Goal: Task Accomplishment & Management: Complete application form

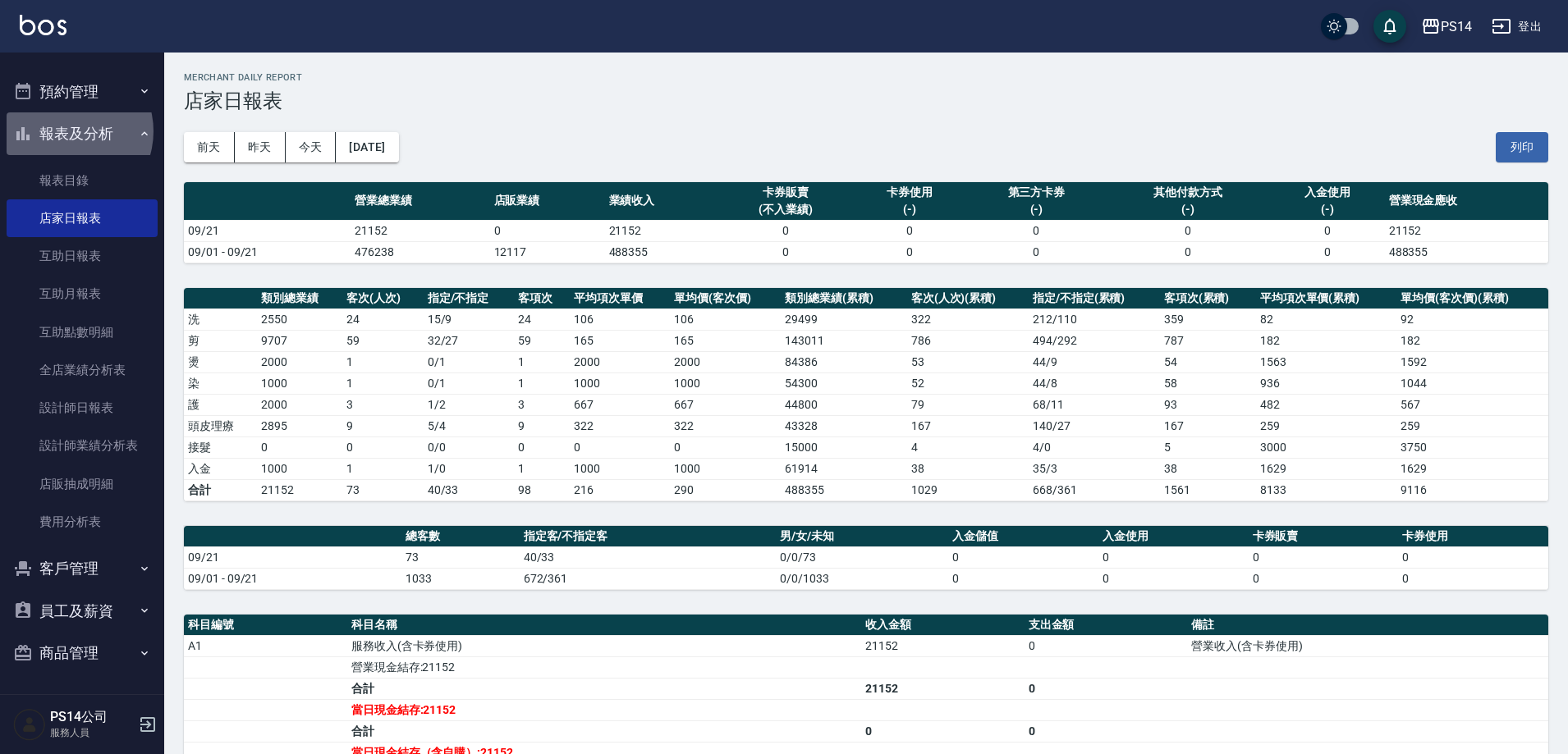
click at [67, 131] on button "報表及分析" at bounding box center [82, 133] width 151 height 42
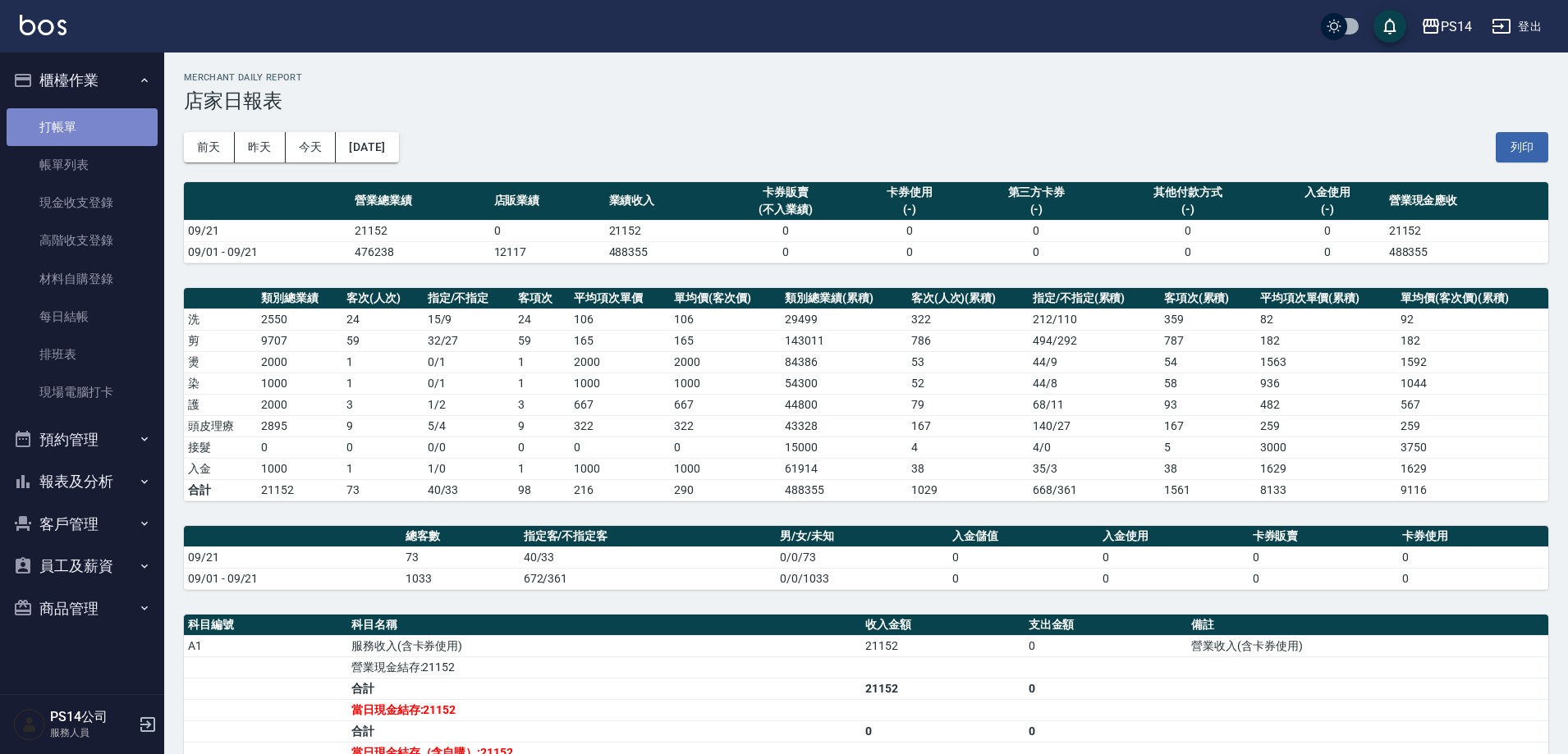
click at [74, 118] on link "打帳單" at bounding box center [82, 127] width 151 height 38
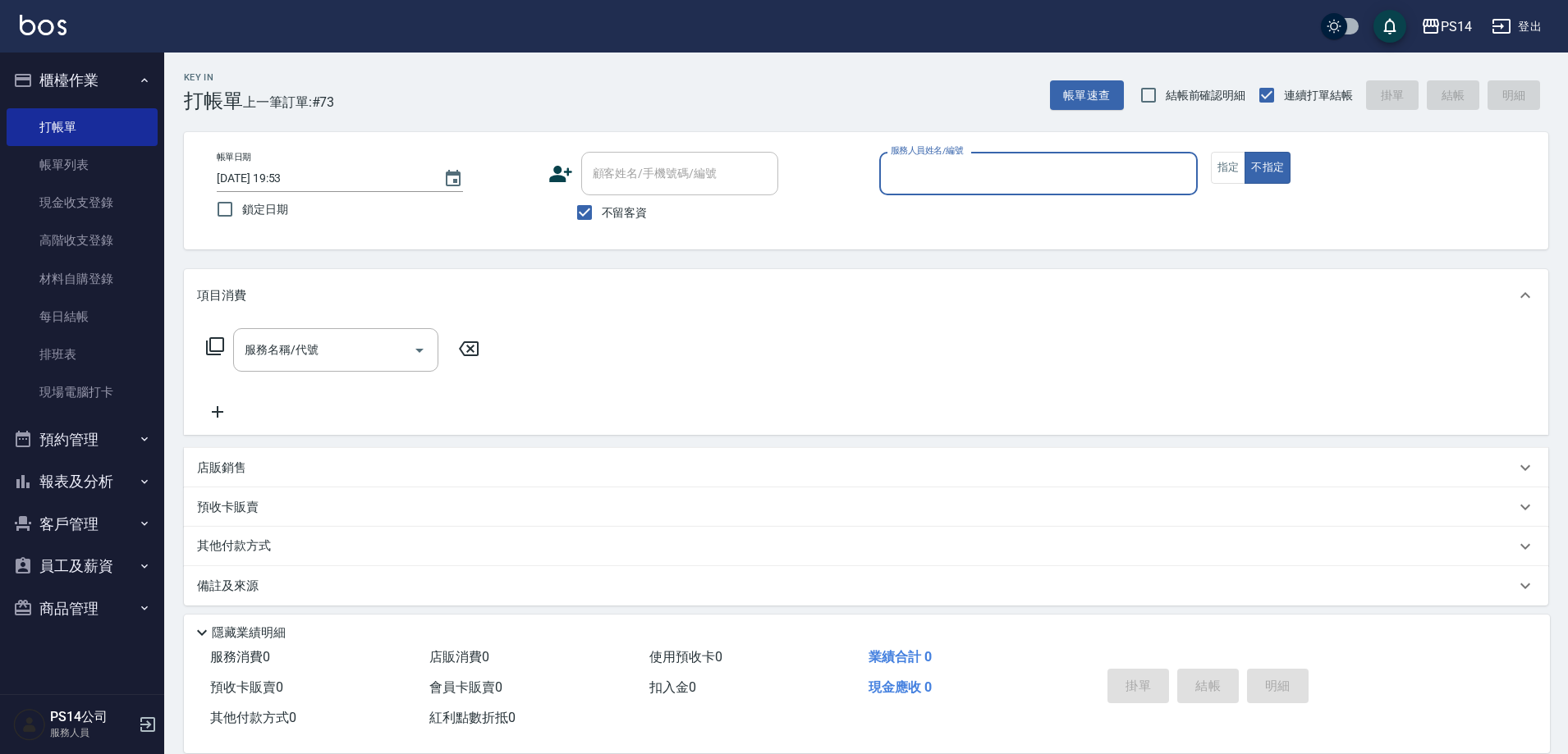
click at [1152, 171] on input "服務人員姓名/編號" at bounding box center [1038, 173] width 304 height 29
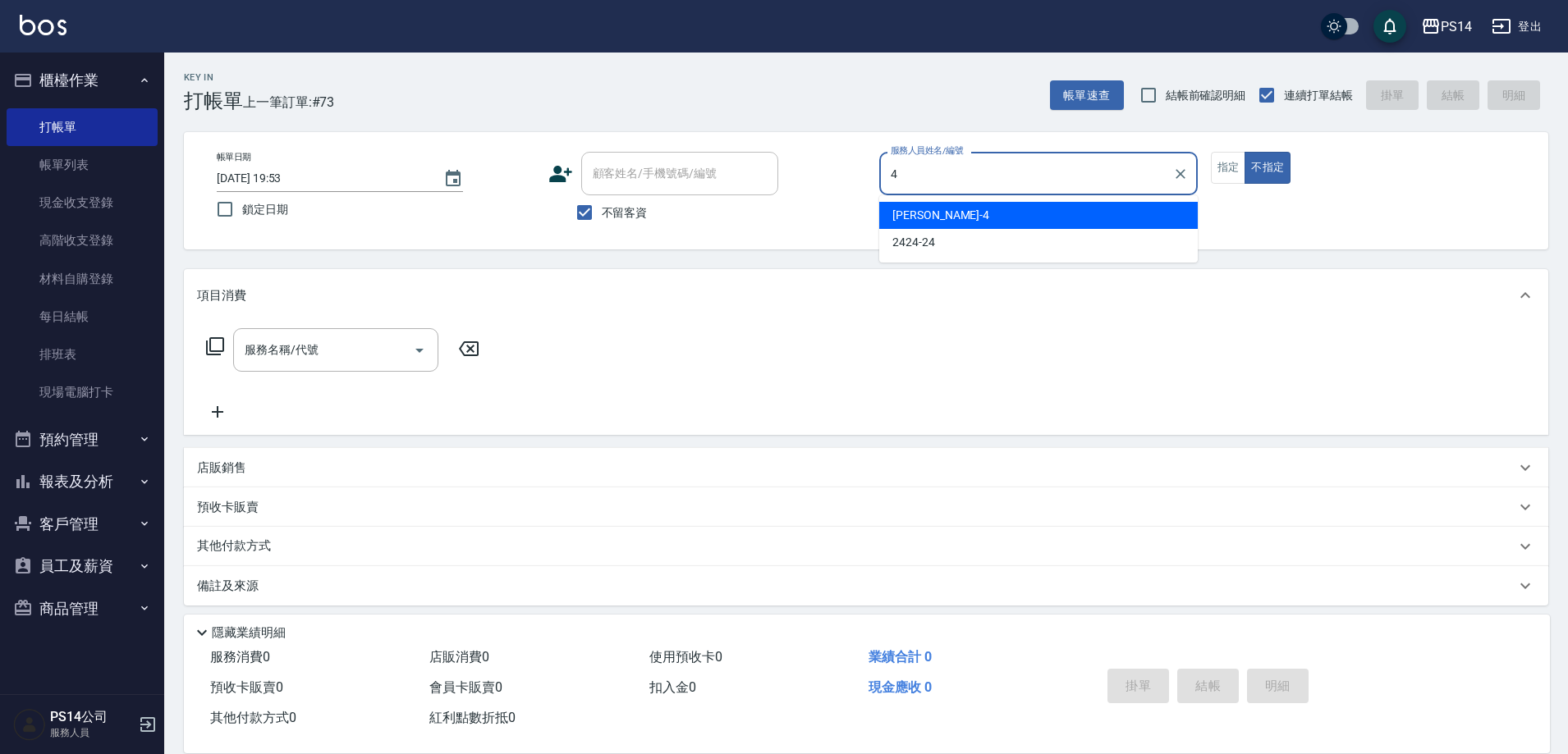
type input "[PERSON_NAME]-4"
type button "false"
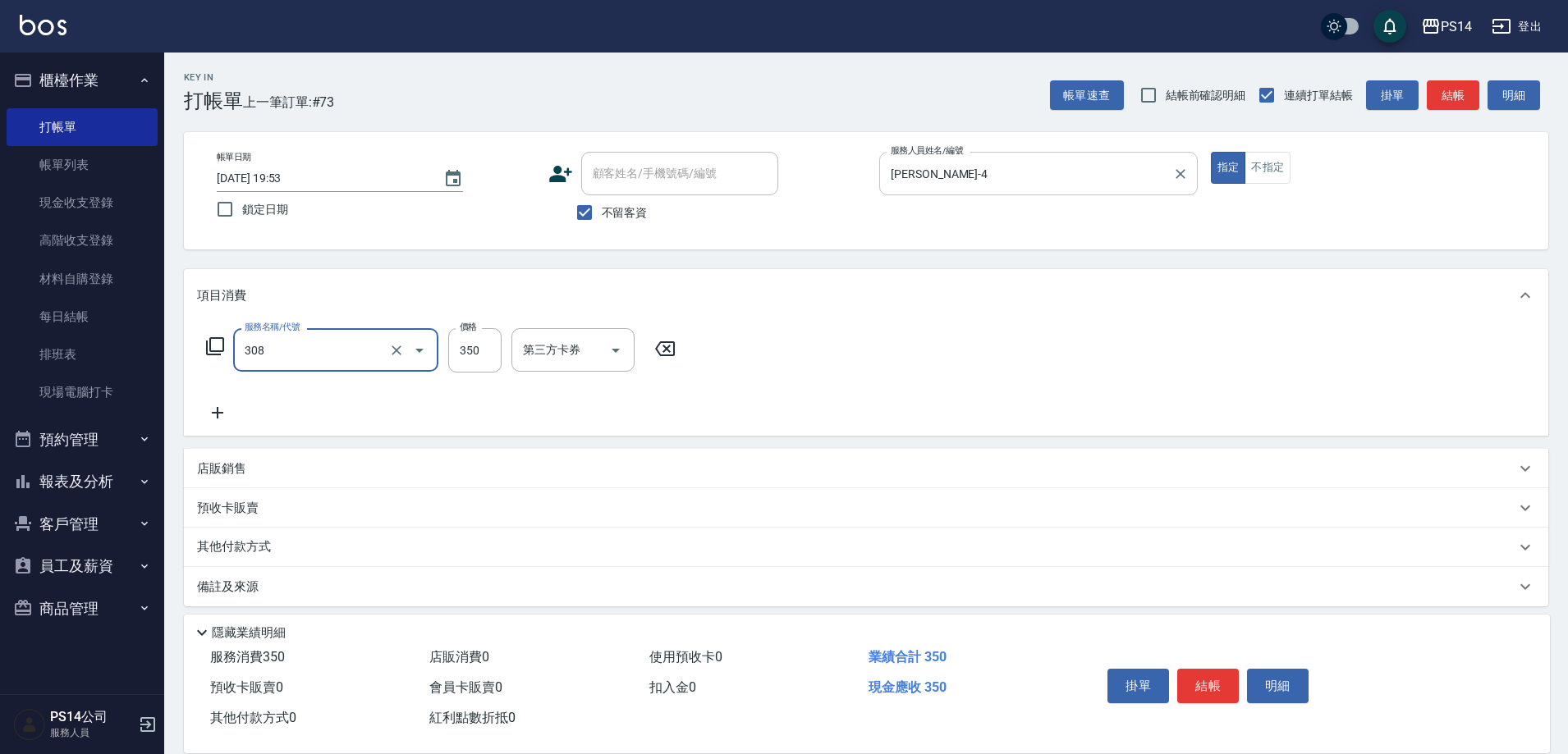
type input "洗+剪(308)"
type input "[PERSON_NAME]-28"
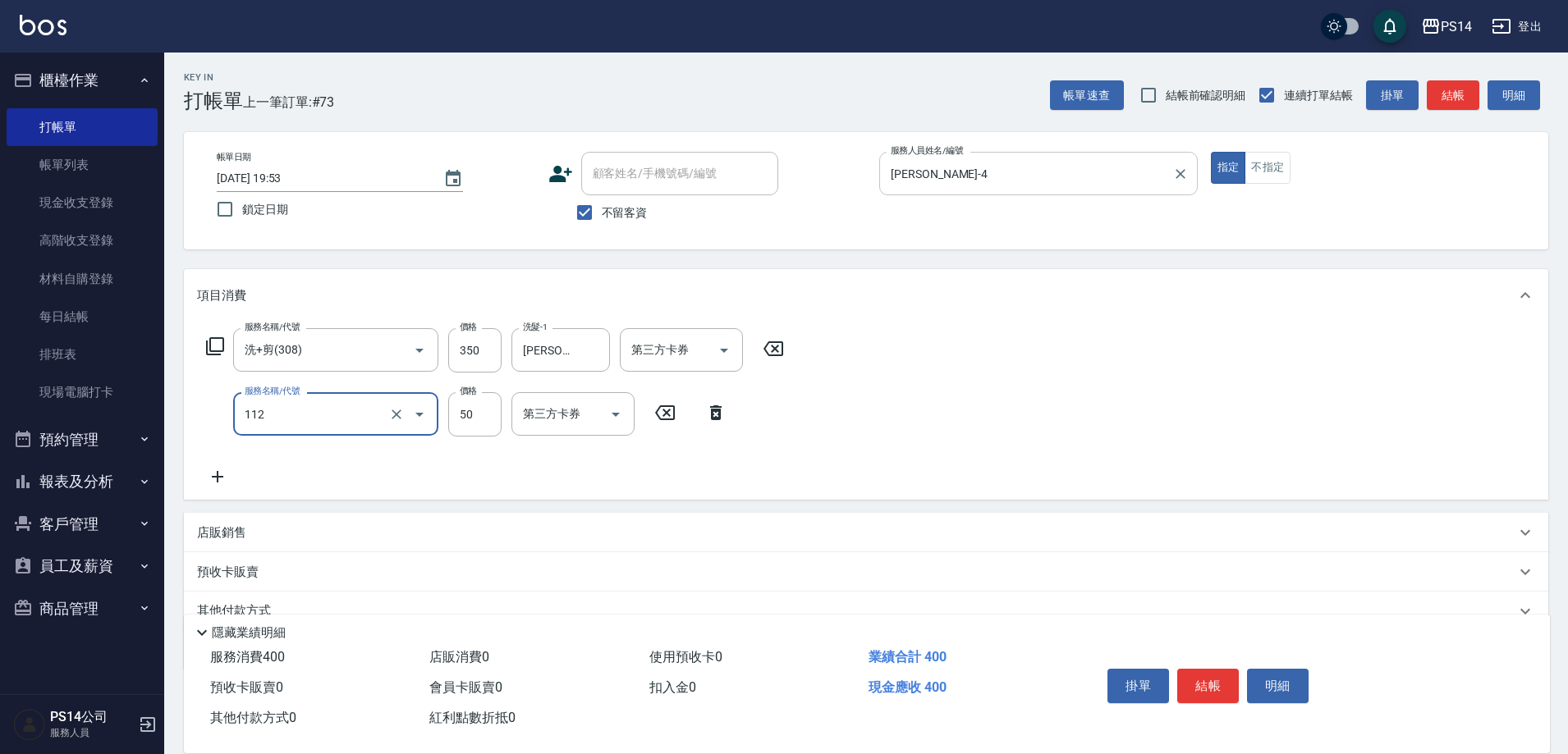
type input "精油50(112)"
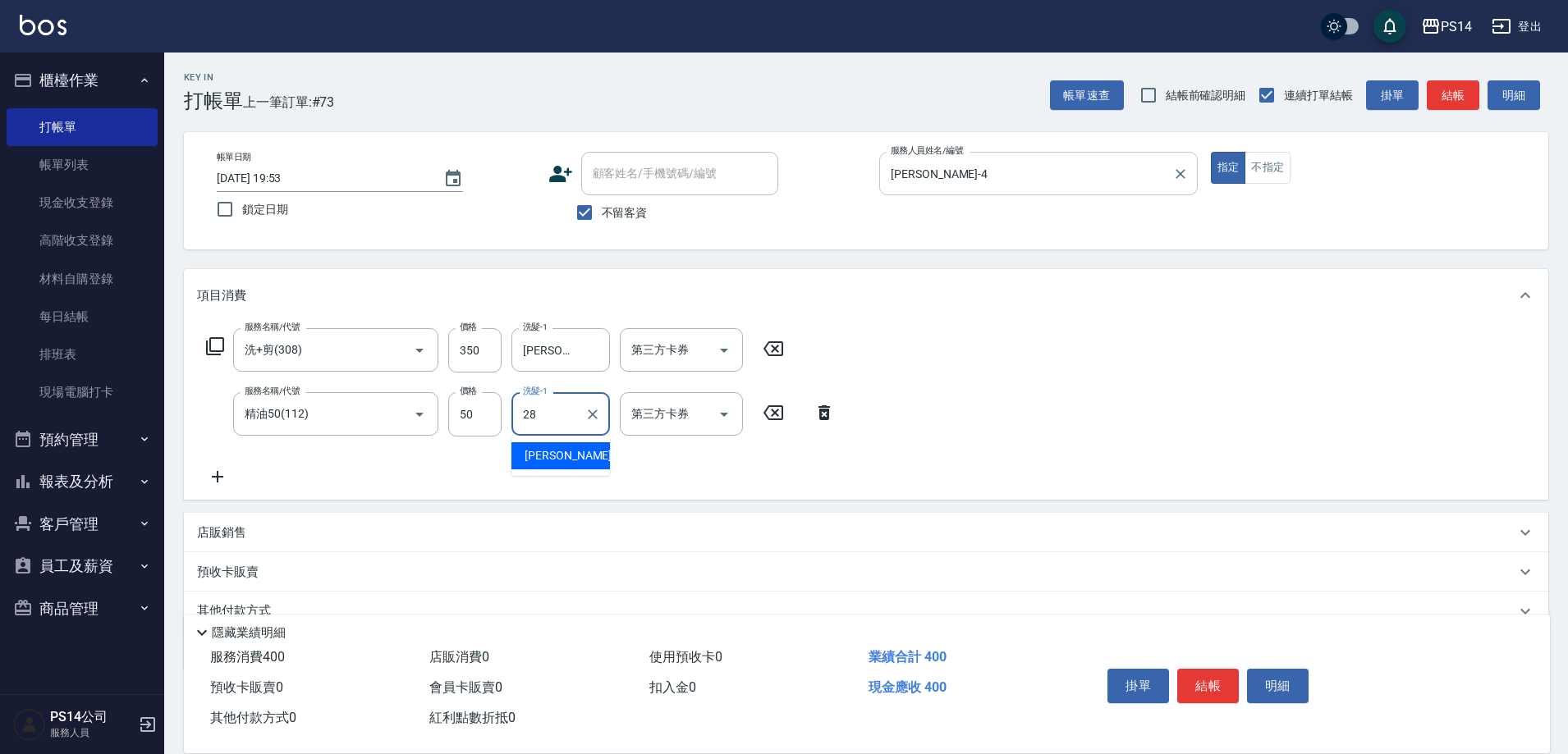
type input "[PERSON_NAME]-28"
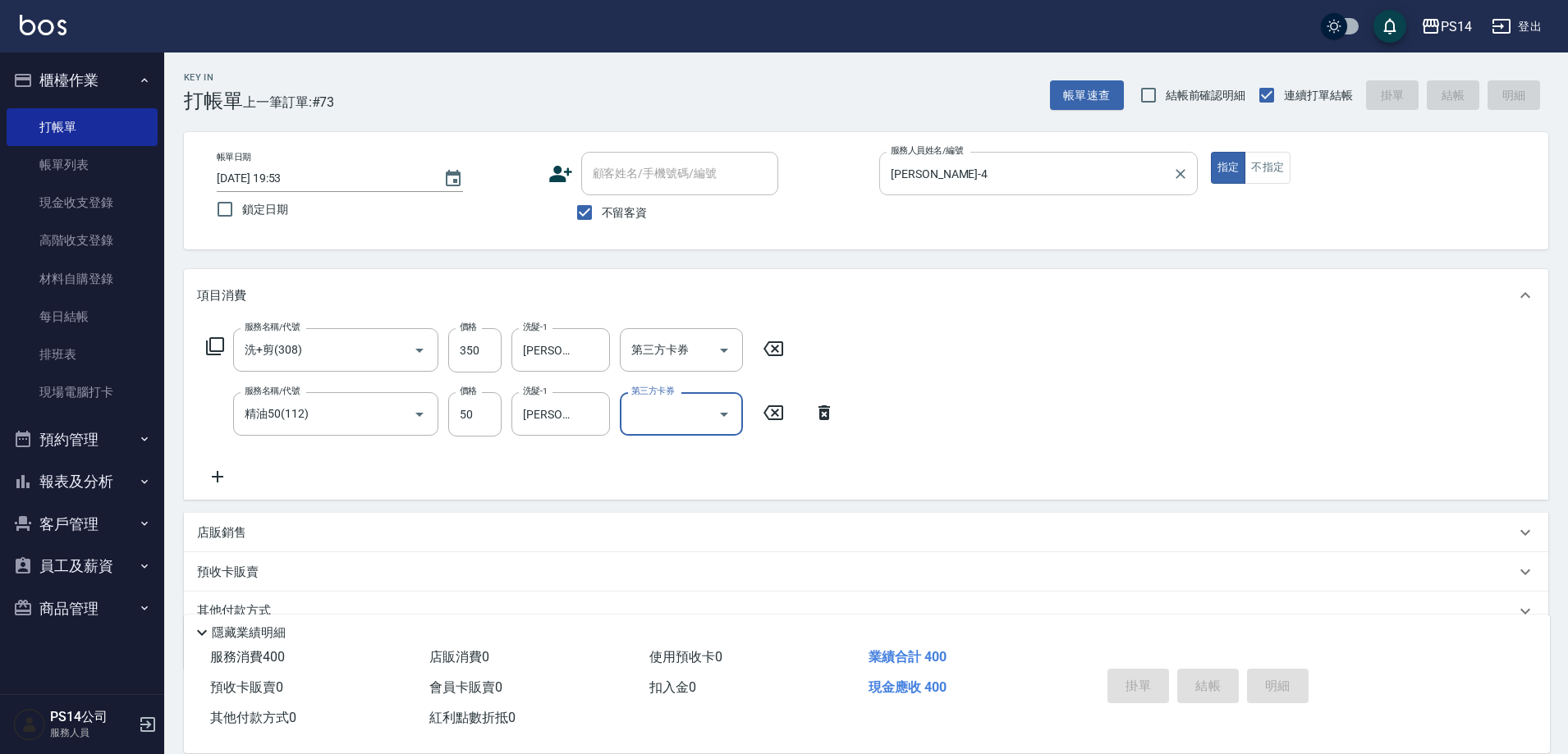
type input "[DATE] 19:54"
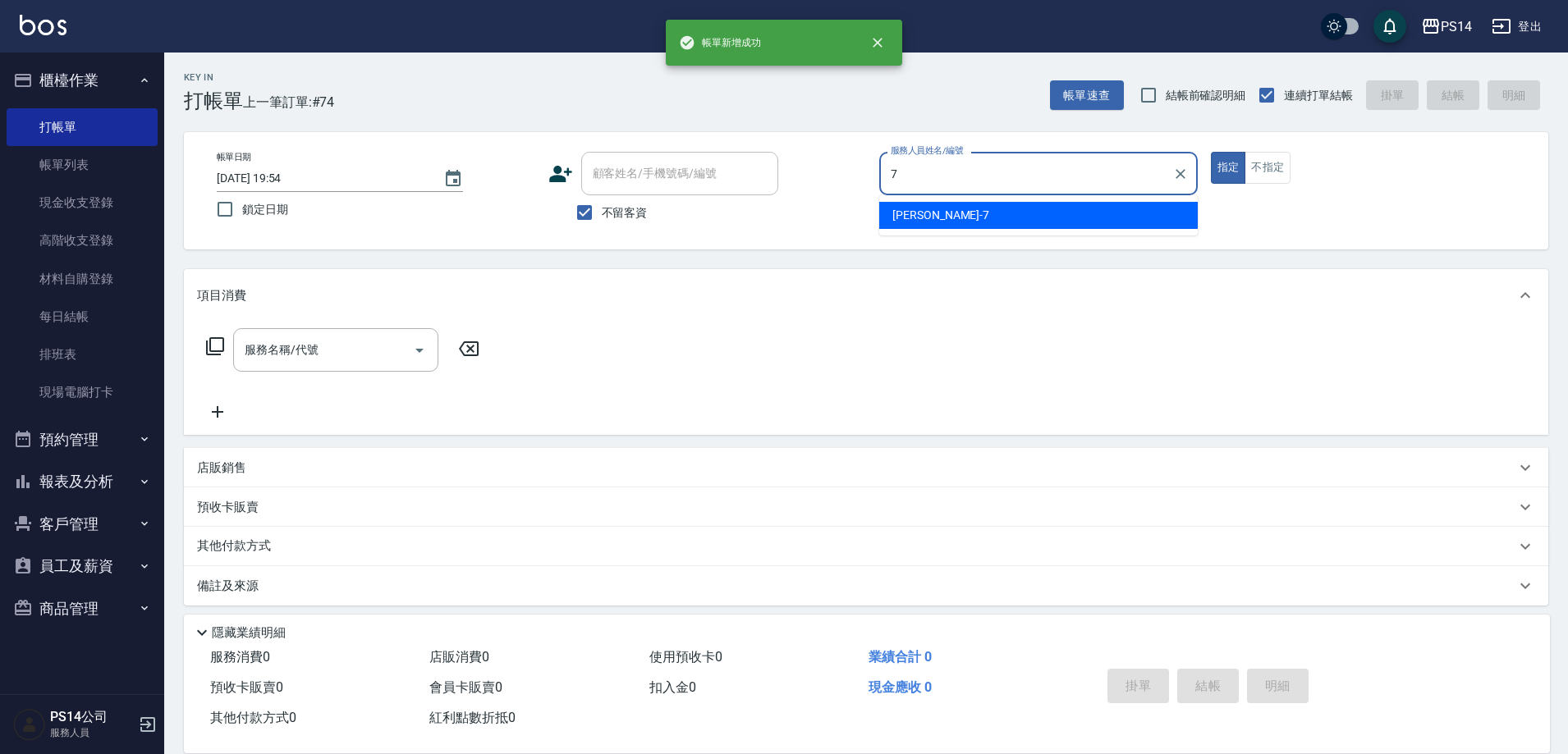
type input "[PERSON_NAME]-7"
type button "true"
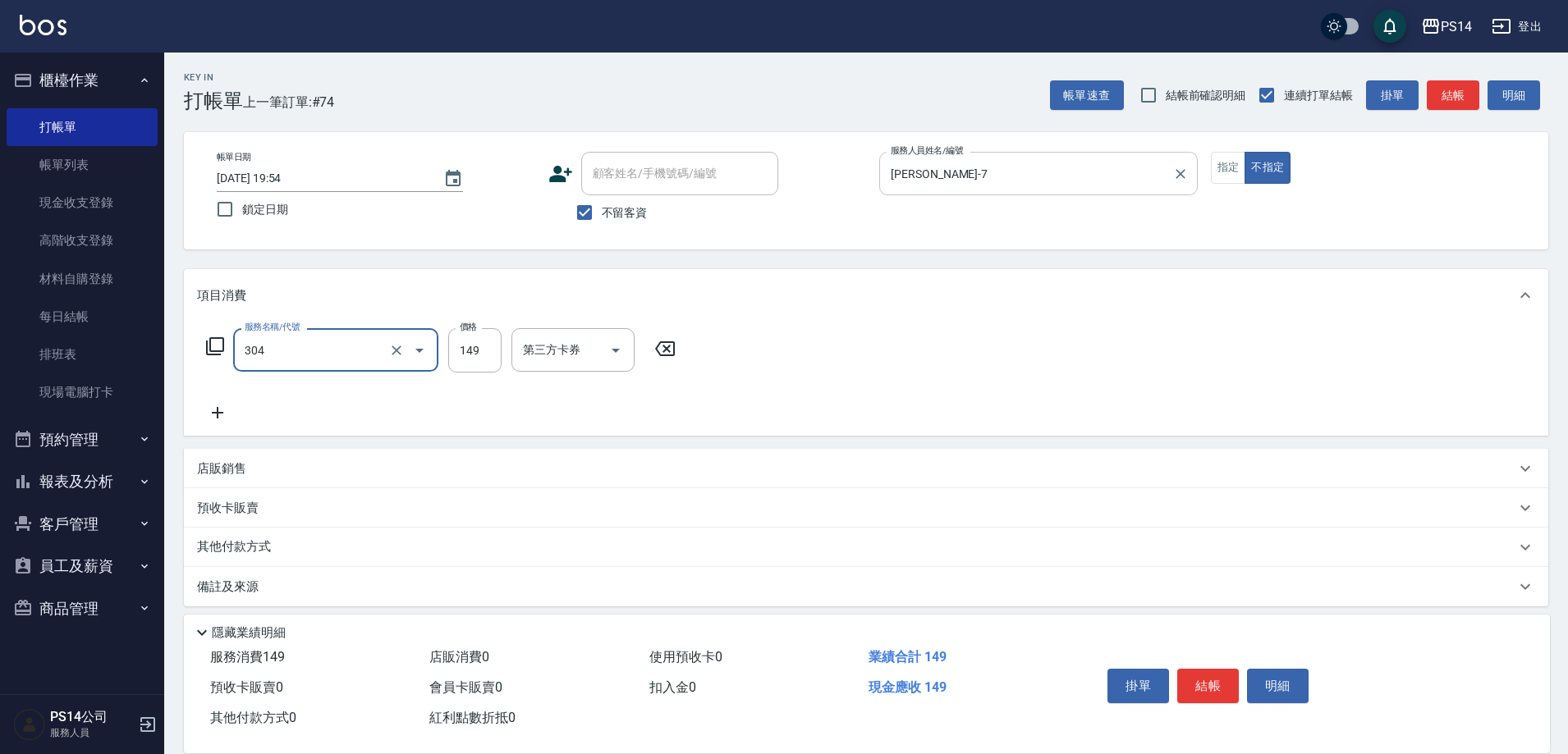
type input "剪髮(304)"
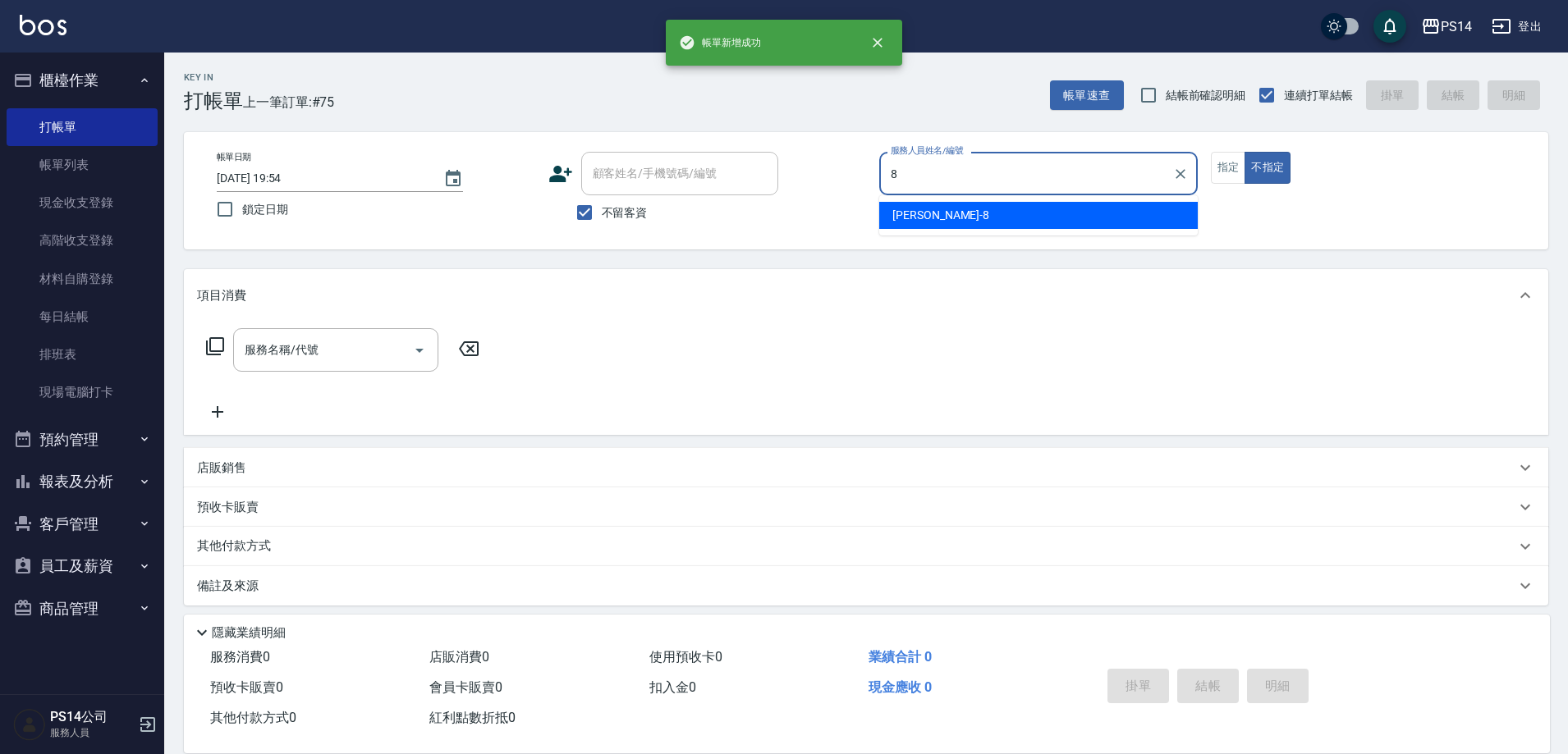
type input "[PERSON_NAME]-8"
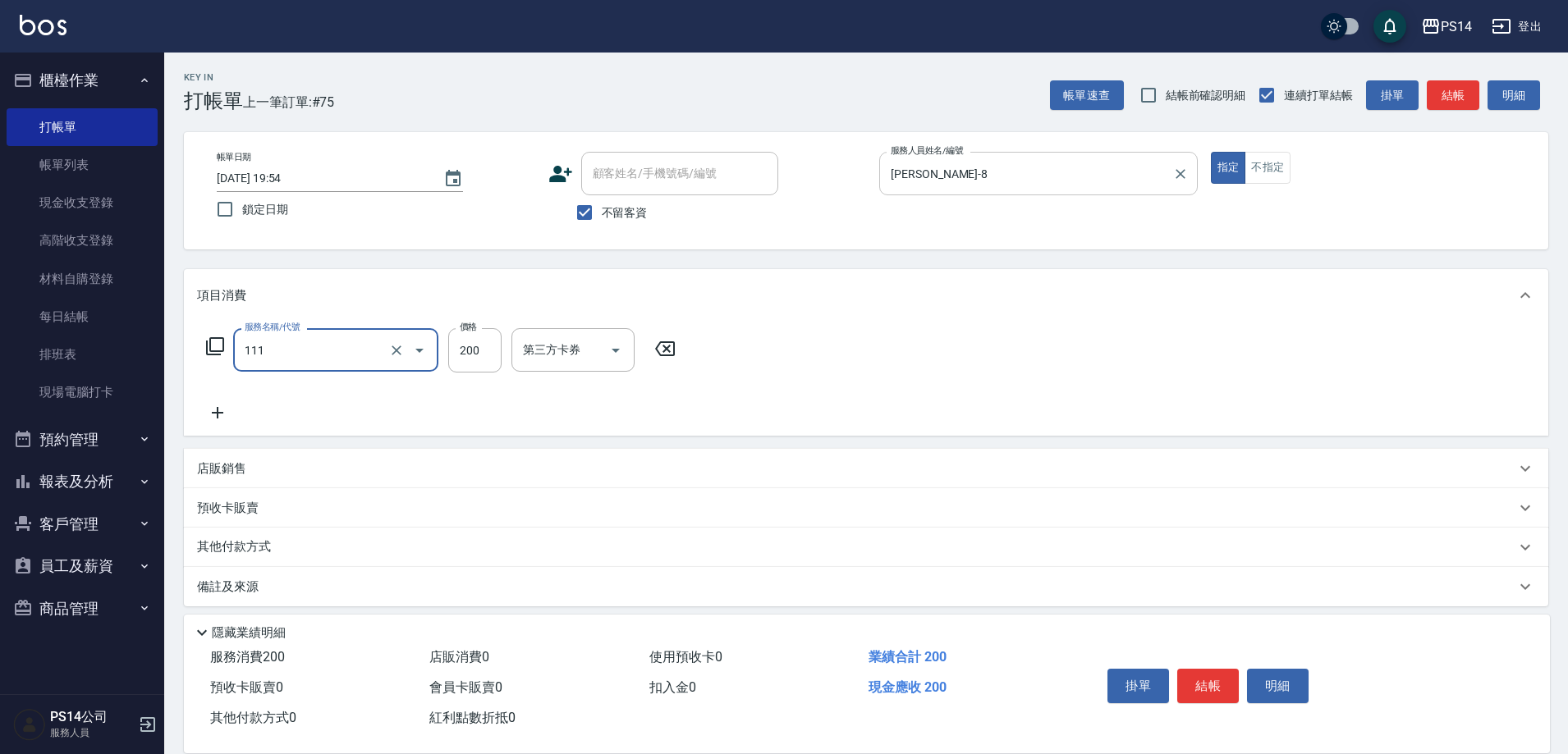
type input "200(111)"
type input "[PERSON_NAME]-26"
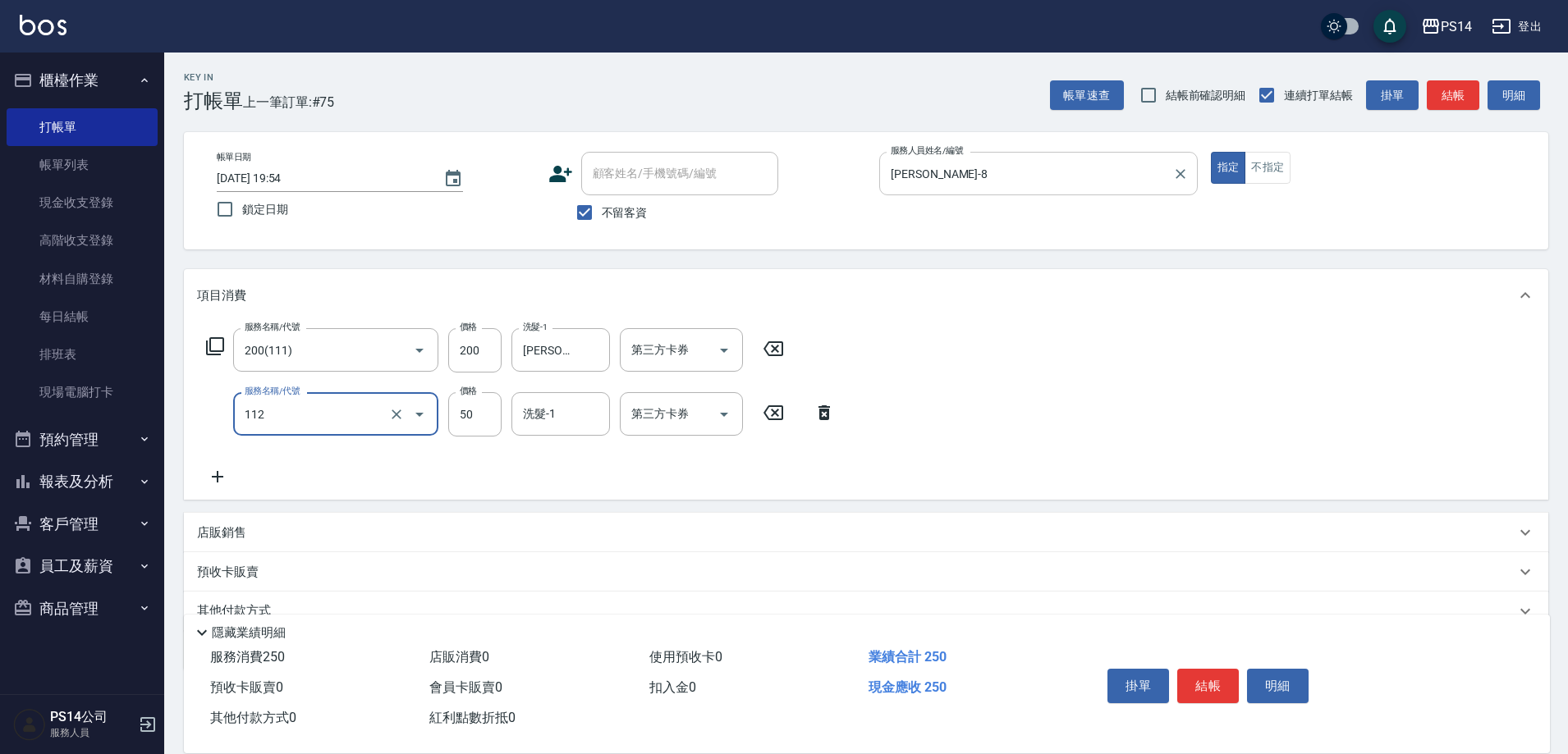
type input "精油50(112)"
type input "[PERSON_NAME]-26"
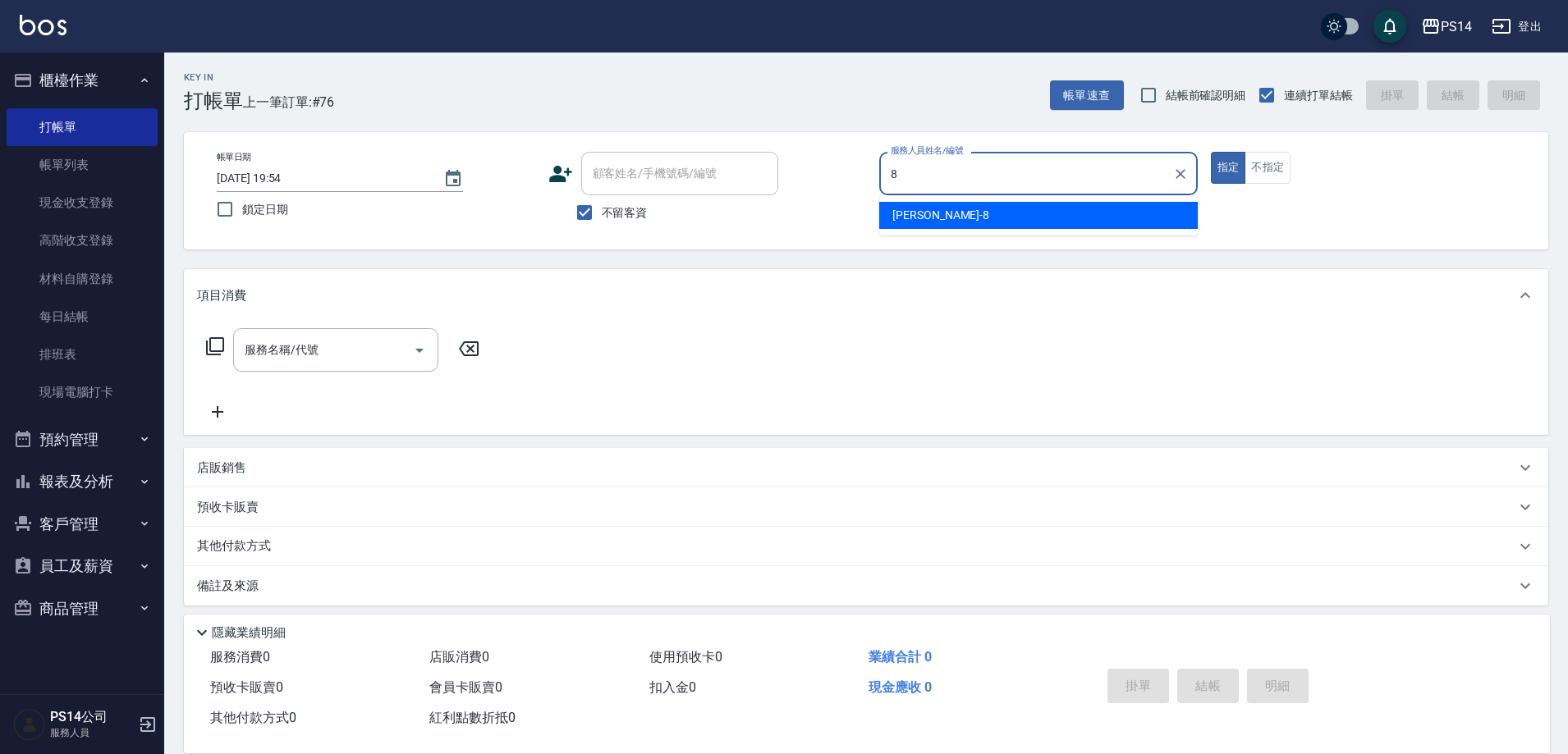
type input "[PERSON_NAME]-8"
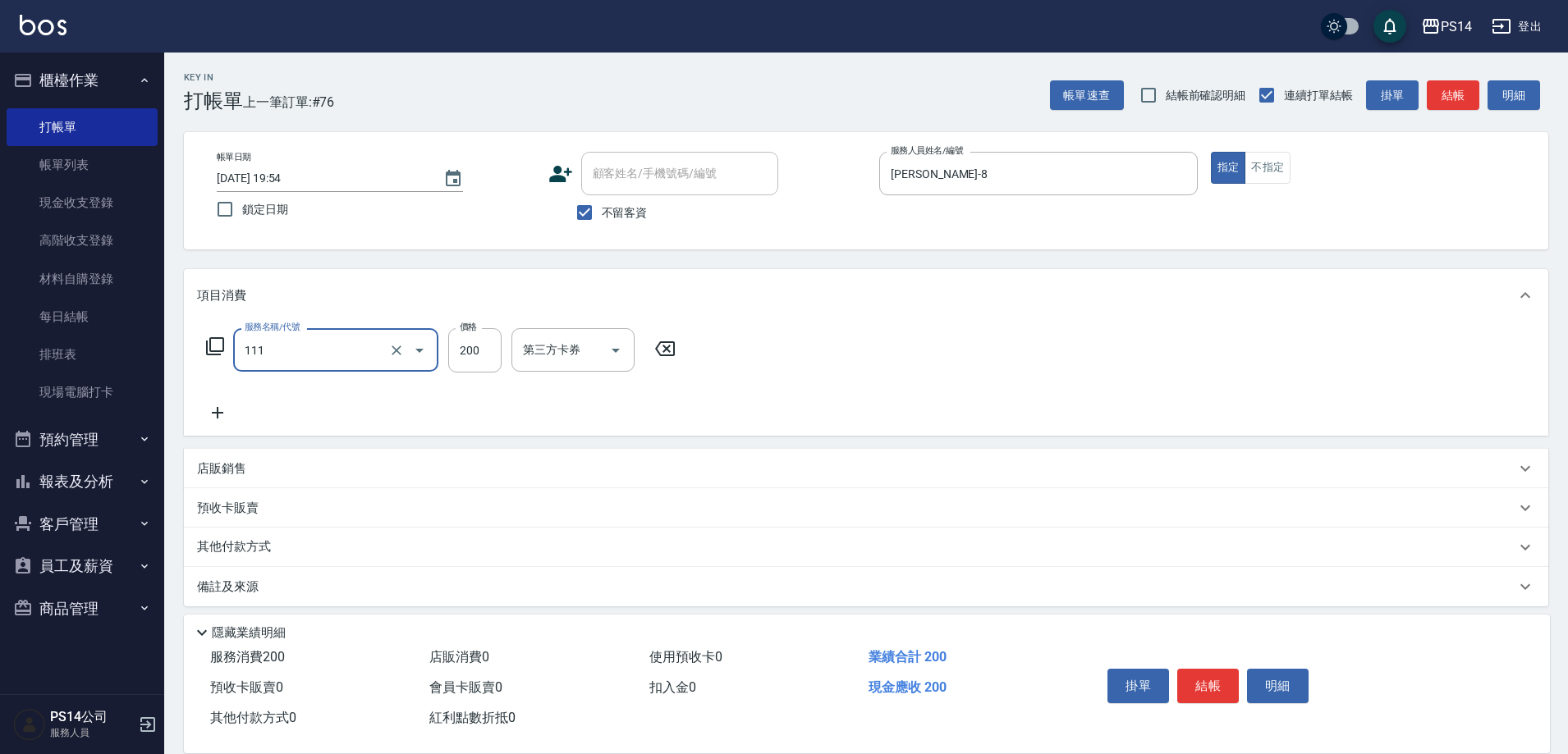
type input "200(111)"
type input "[PERSON_NAME]-11"
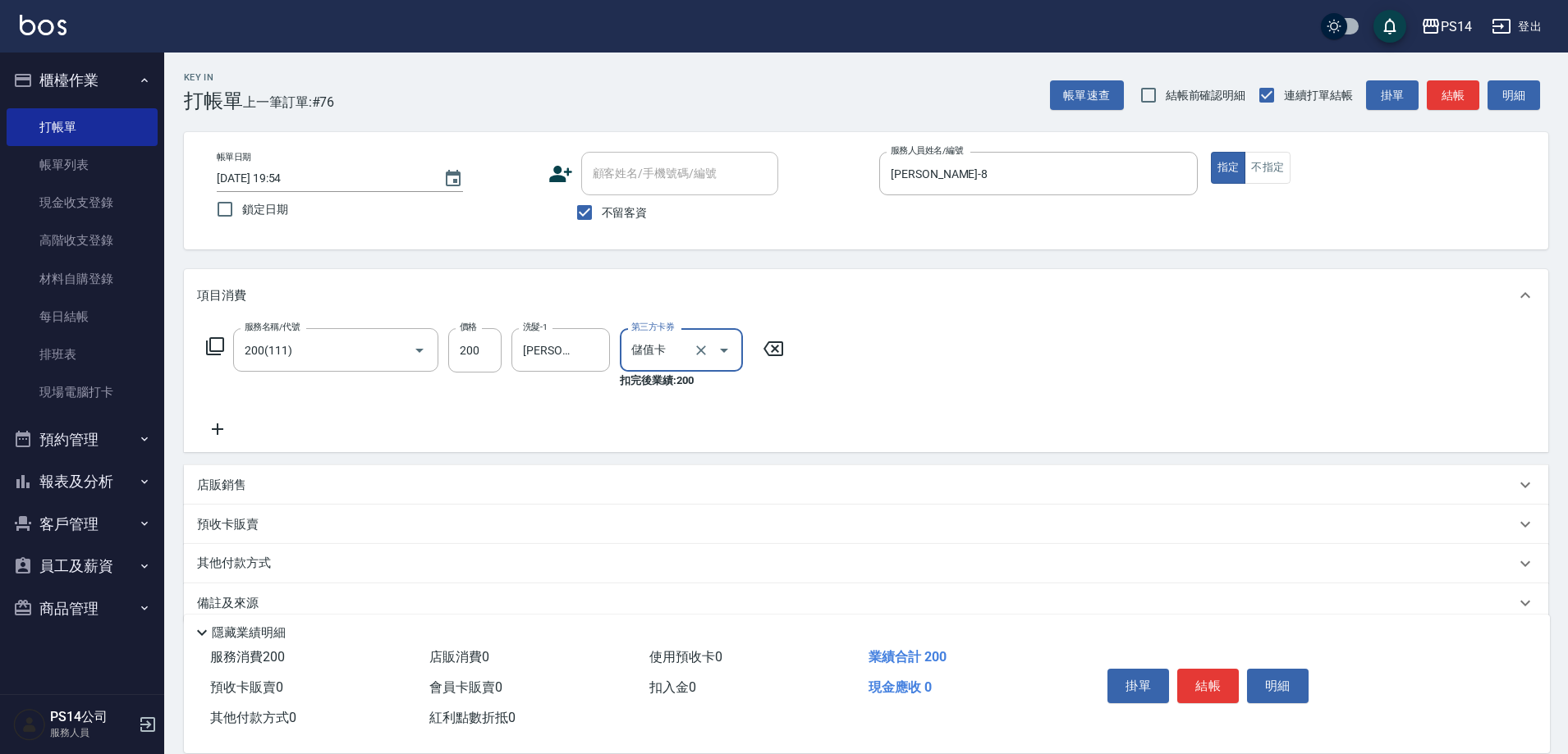
type input "儲值卡"
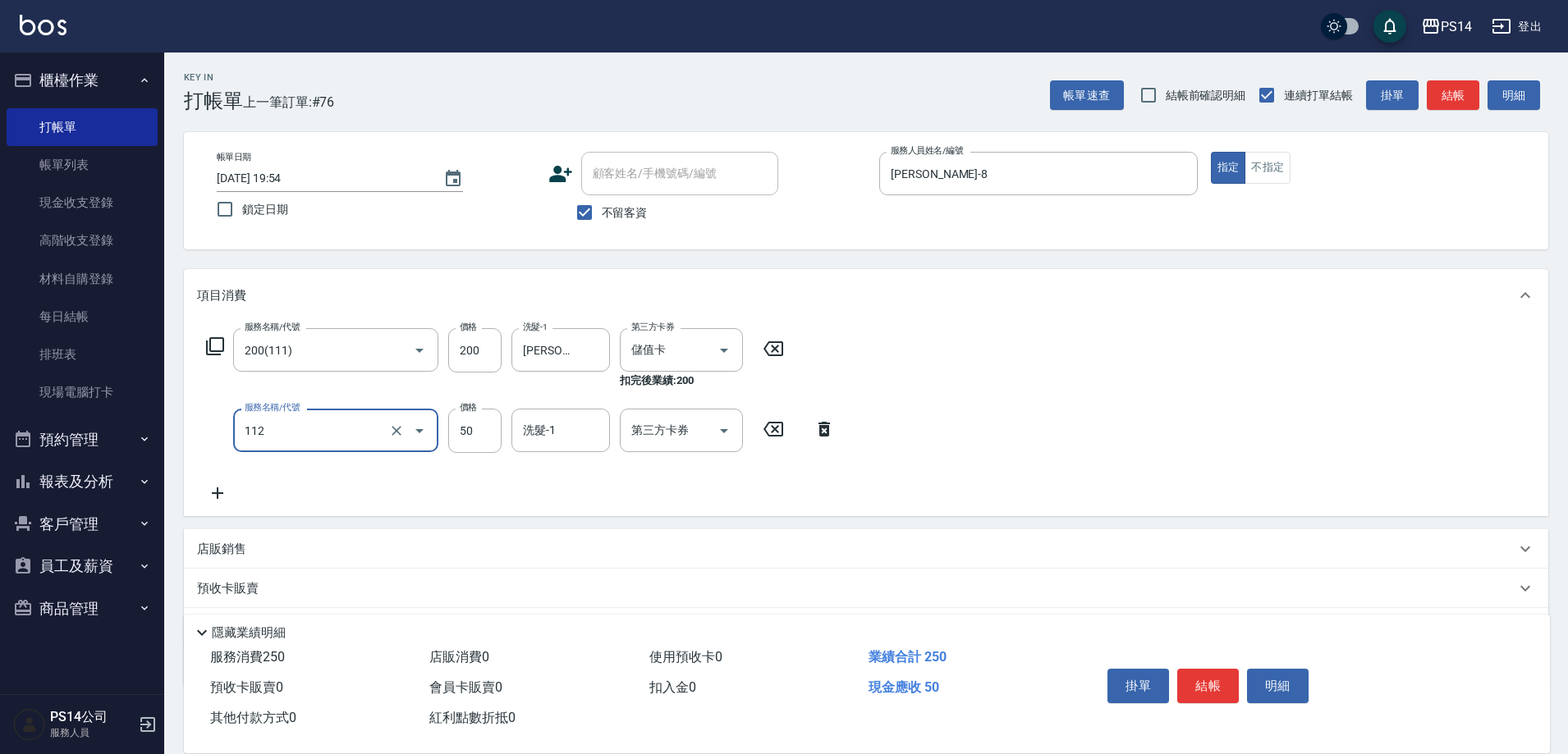
type input "精油50(112)"
type input "[PERSON_NAME]-11"
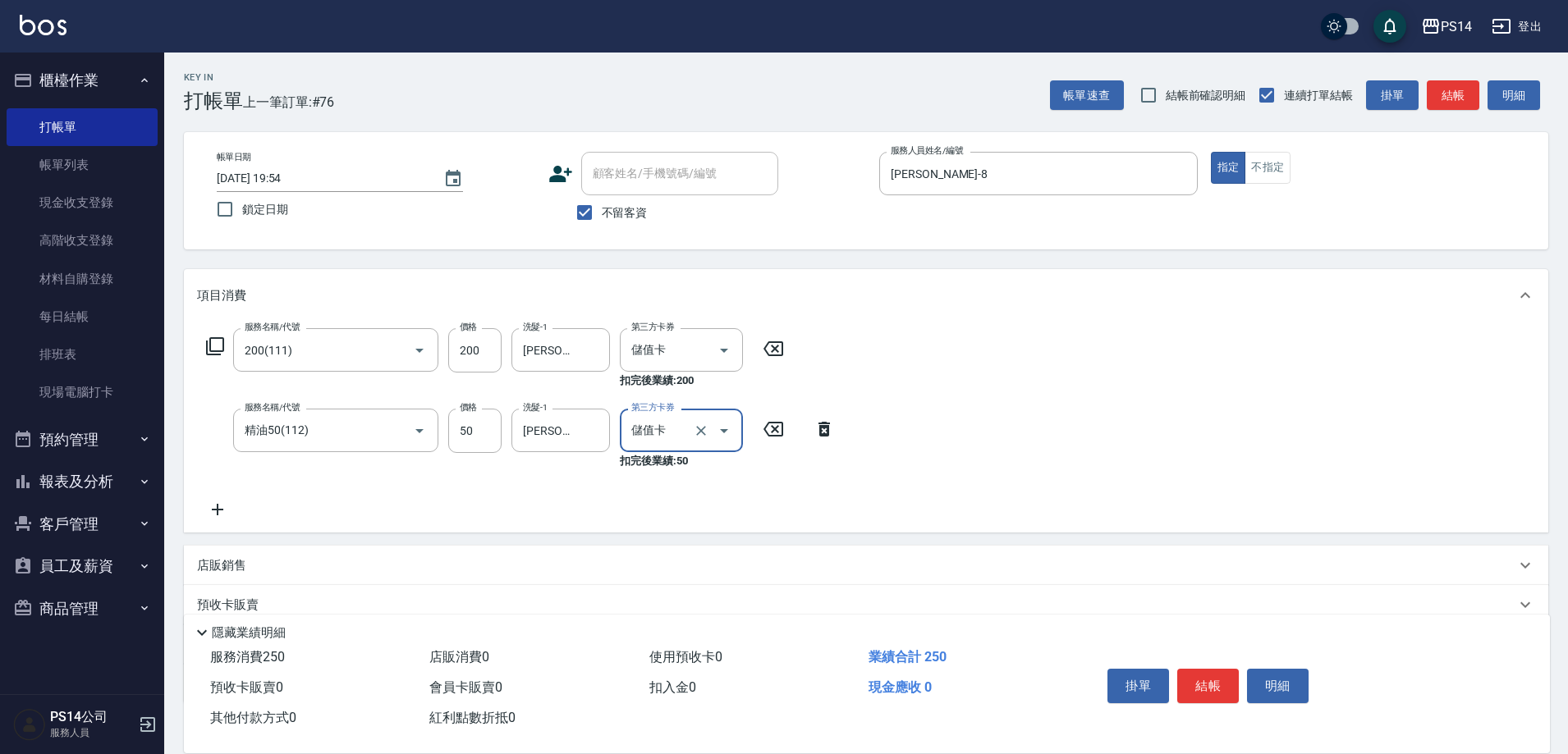
type input "儲值卡"
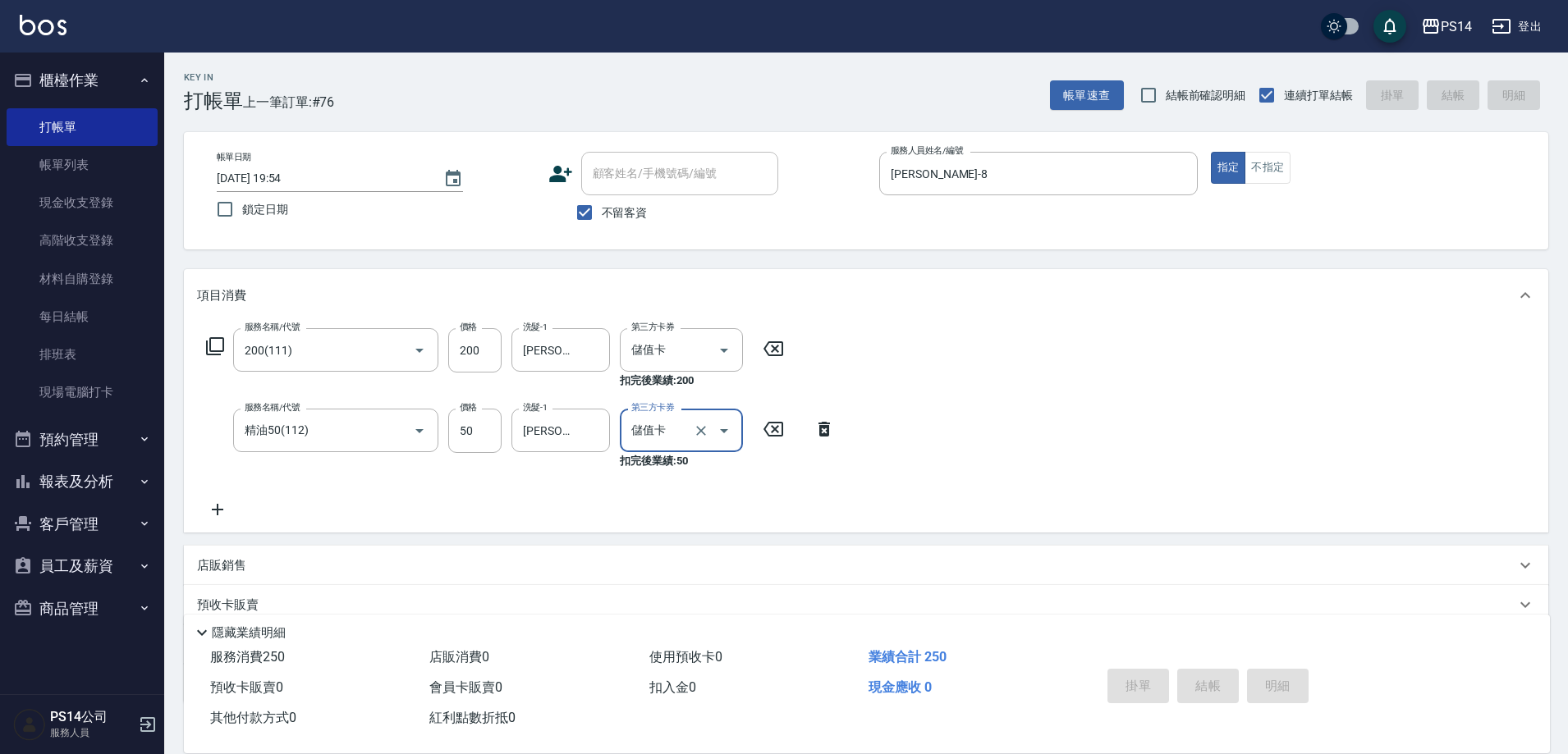
type input "[DATE] 19:56"
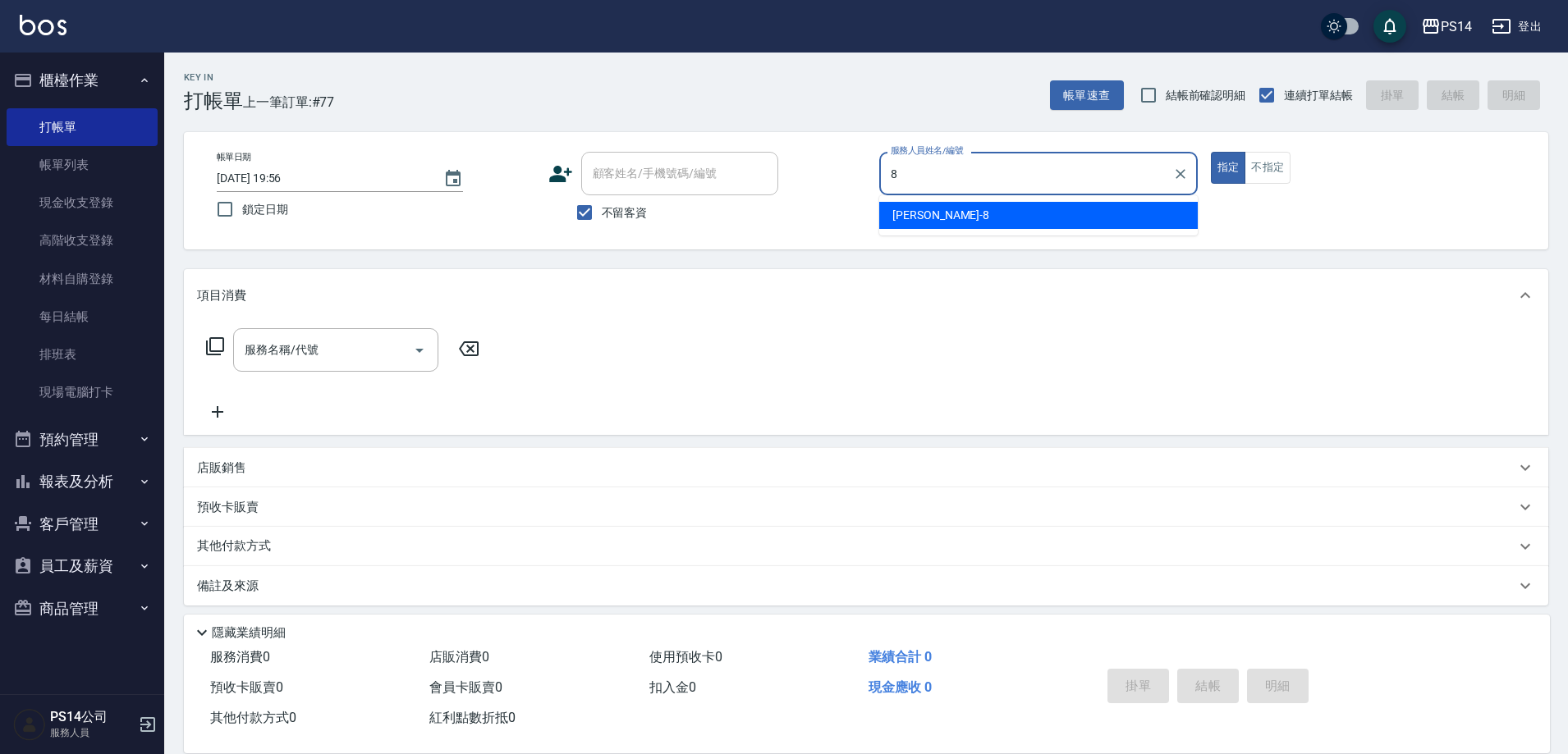
type input "[PERSON_NAME]-8"
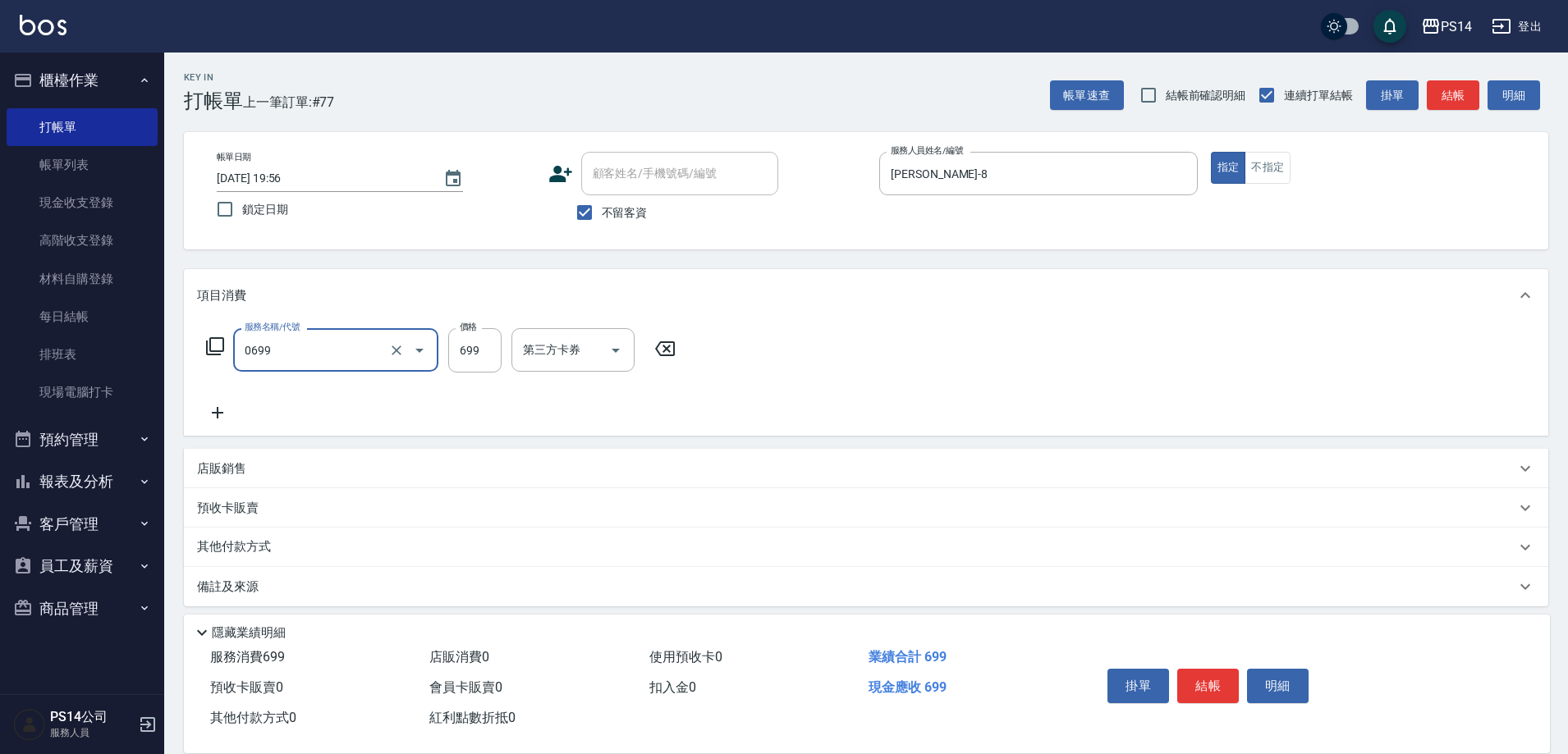
type input "精油SPA(0699)"
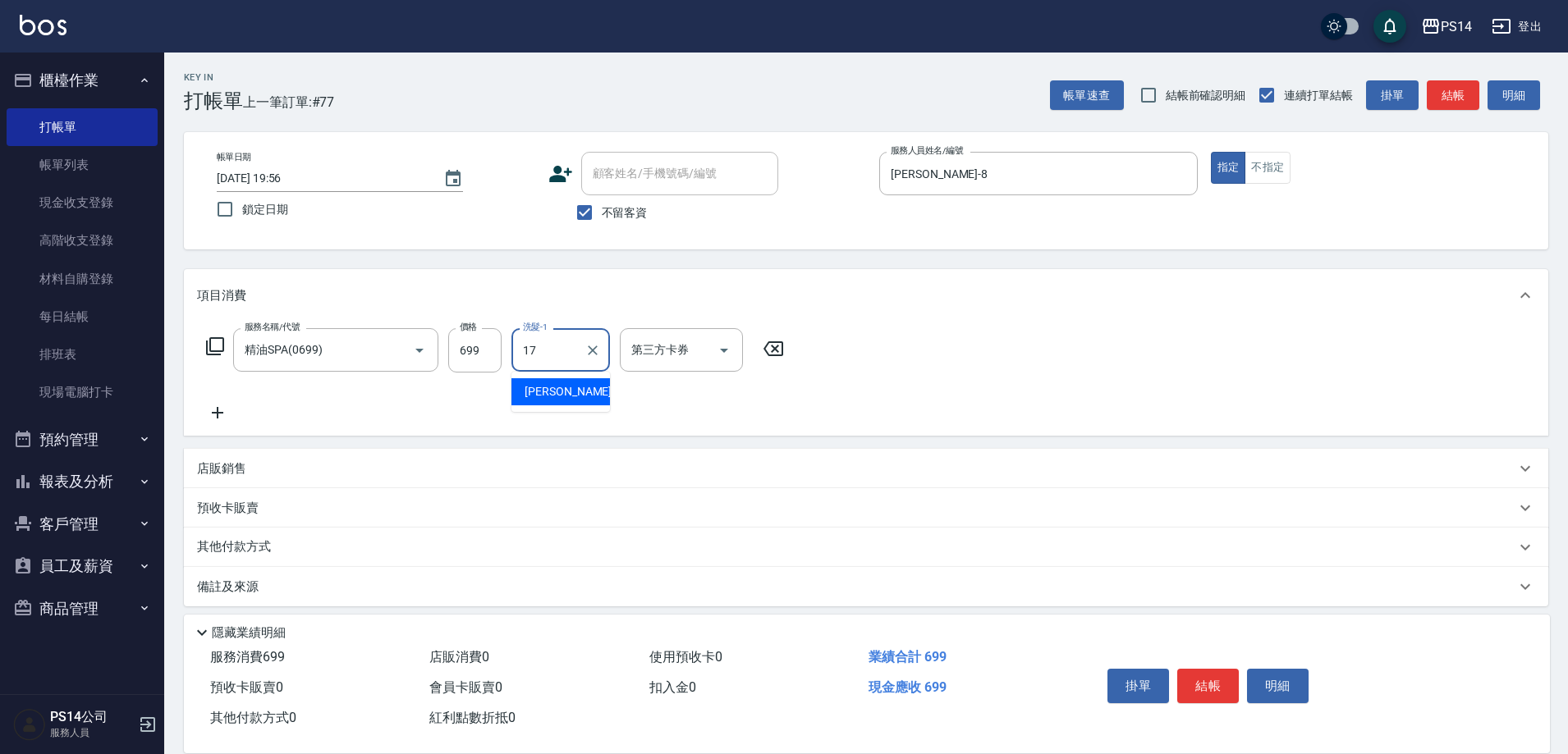
type input "[PERSON_NAME]-17"
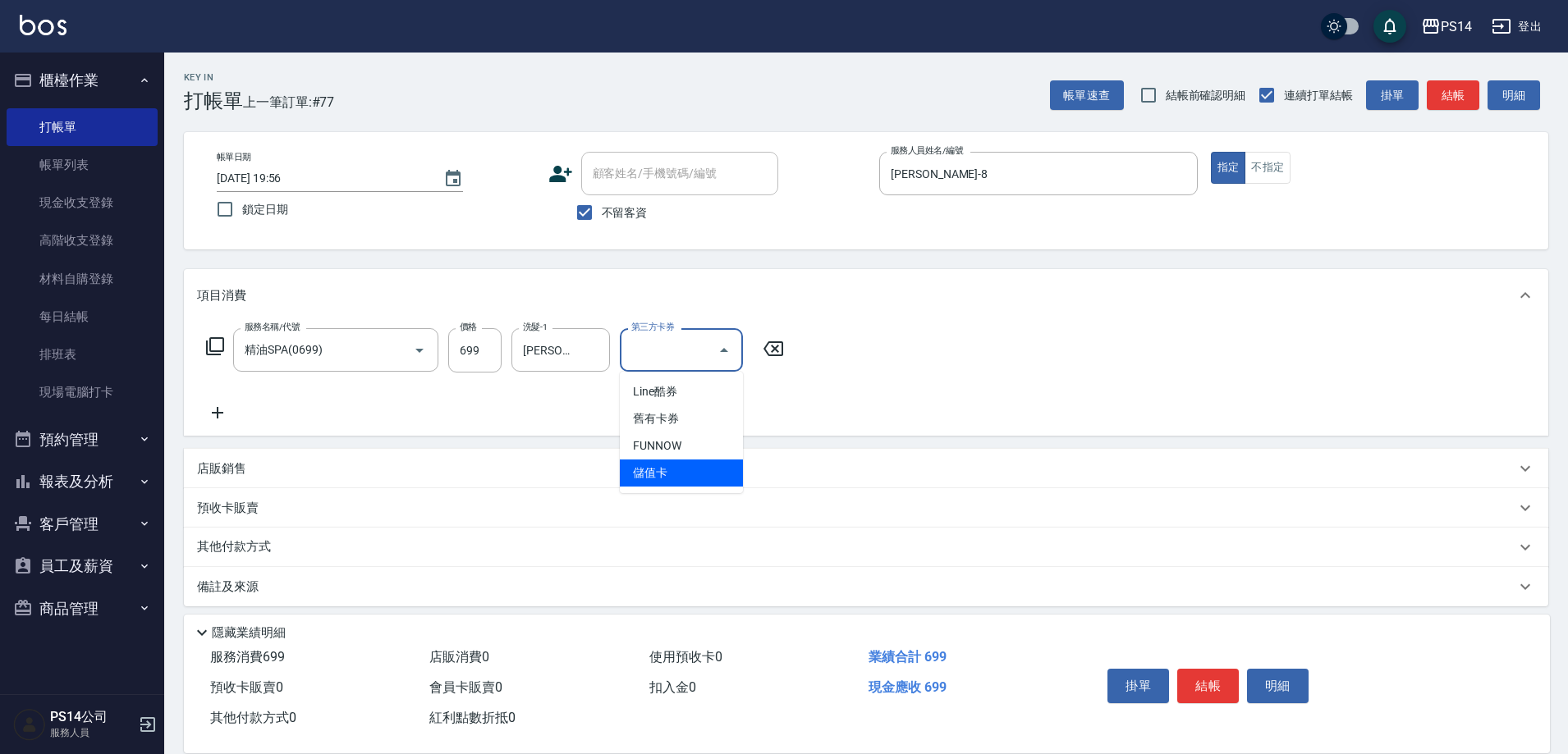
type input "儲值卡"
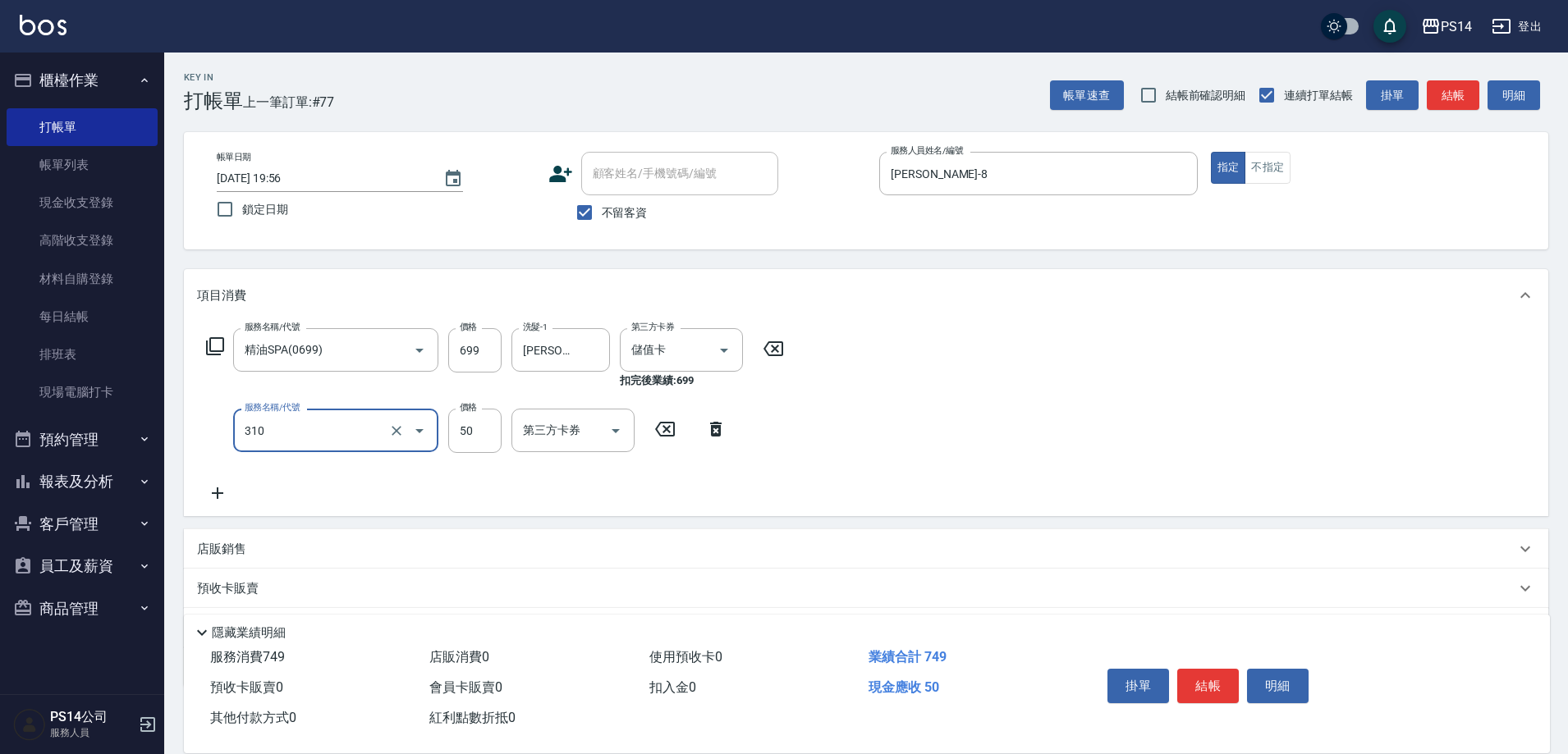
type input "剪瀏海(310)"
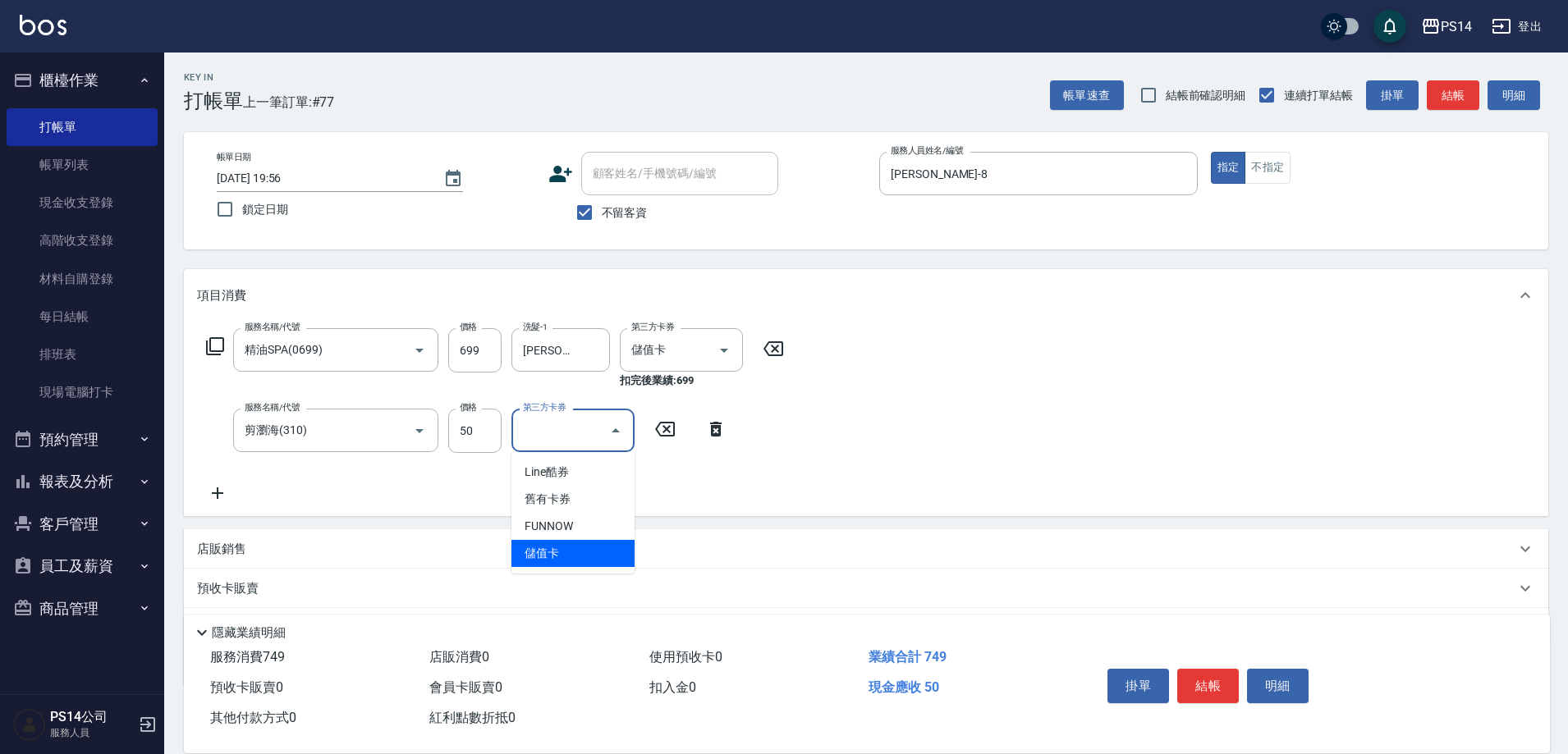
type input "儲值卡"
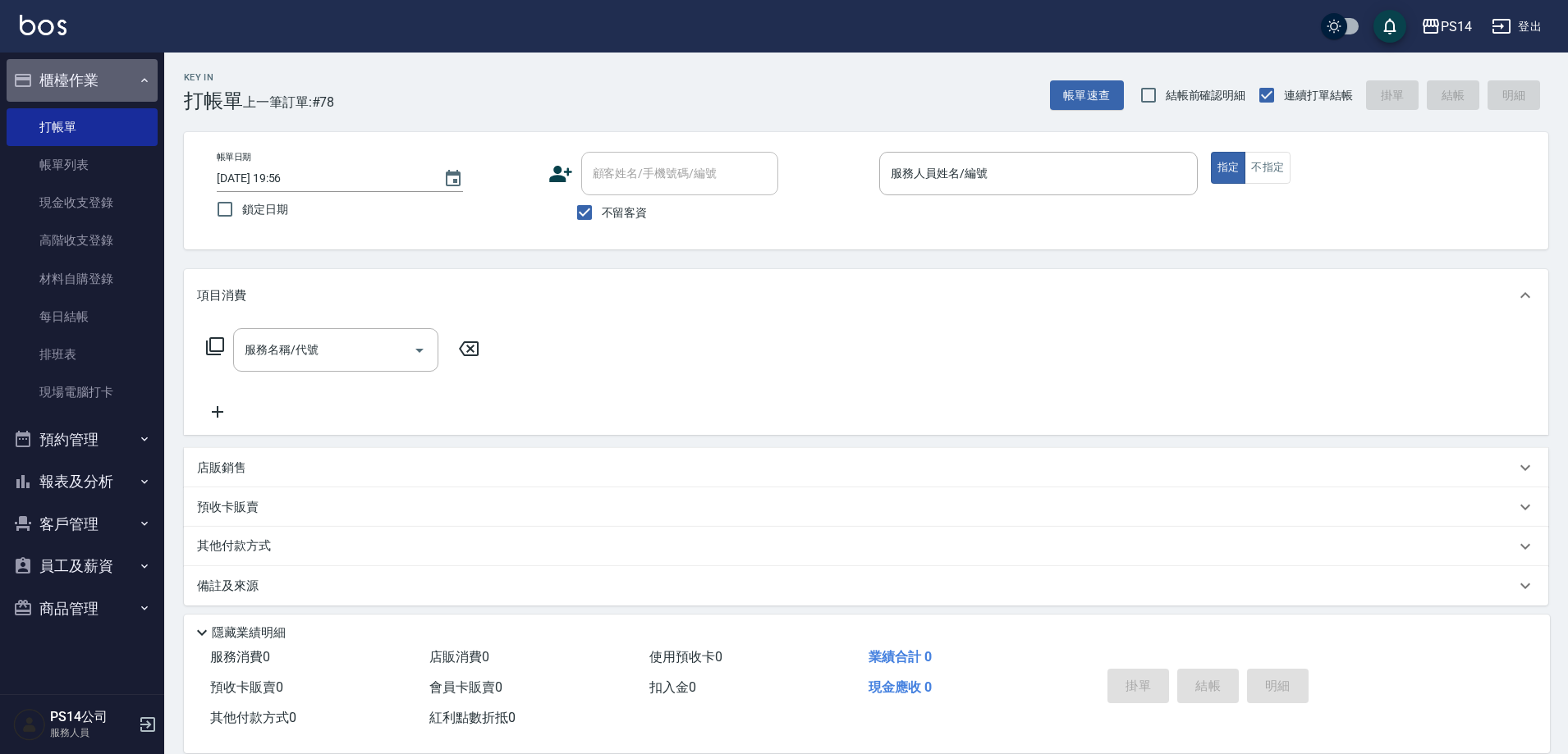
click at [79, 83] on button "櫃檯作業" at bounding box center [82, 79] width 151 height 42
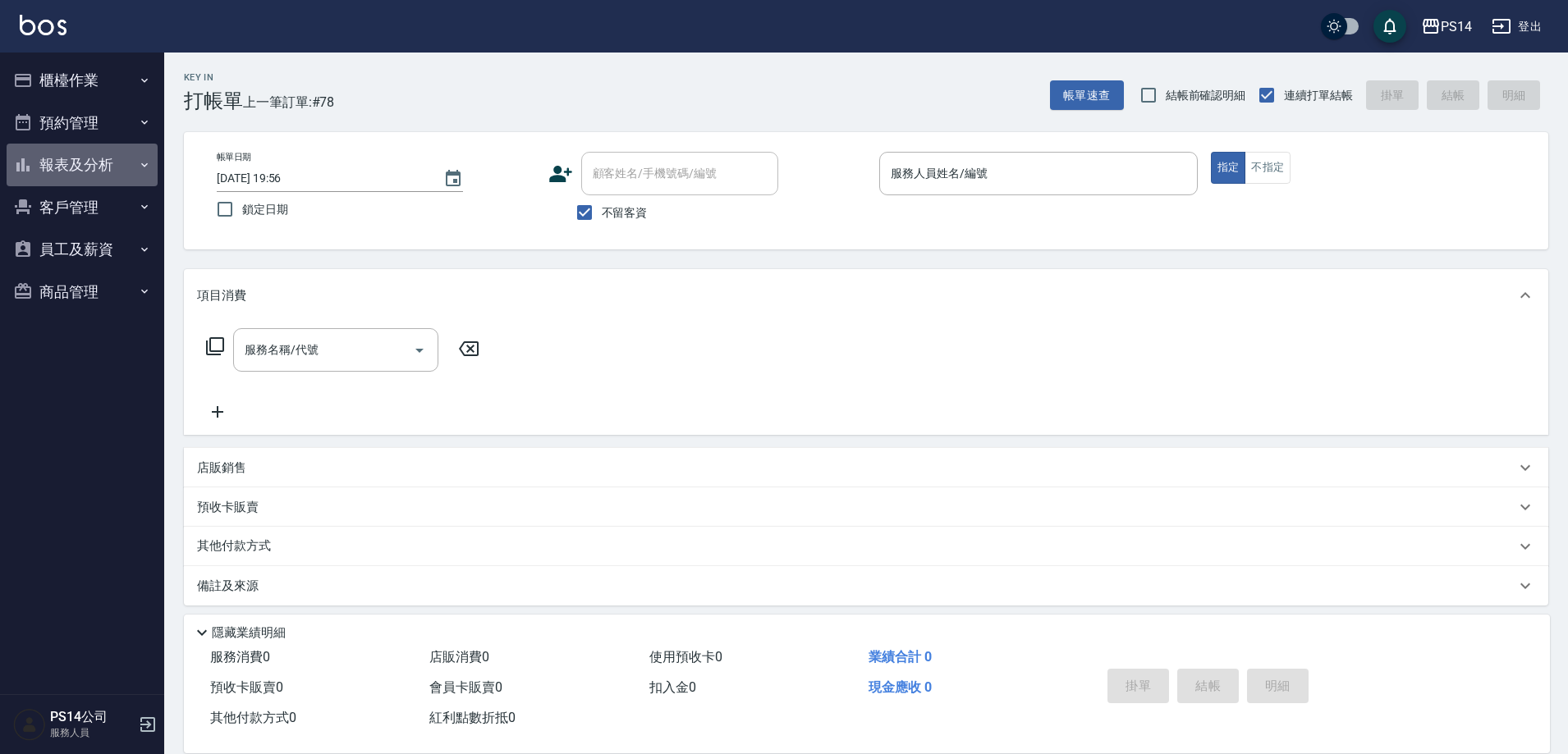
click at [75, 156] on button "報表及分析" at bounding box center [82, 164] width 151 height 42
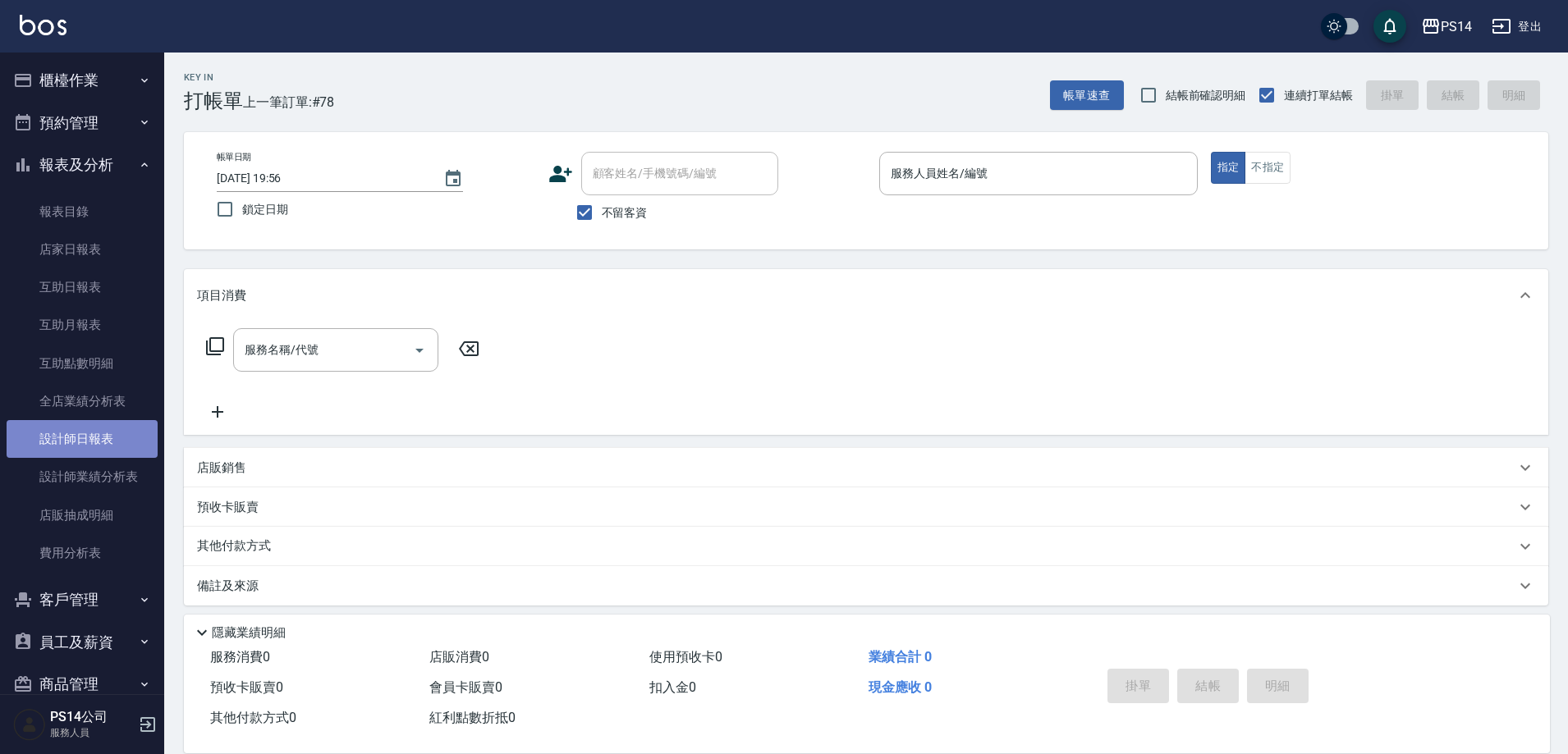
click at [86, 447] on link "設計師日報表" at bounding box center [82, 440] width 151 height 38
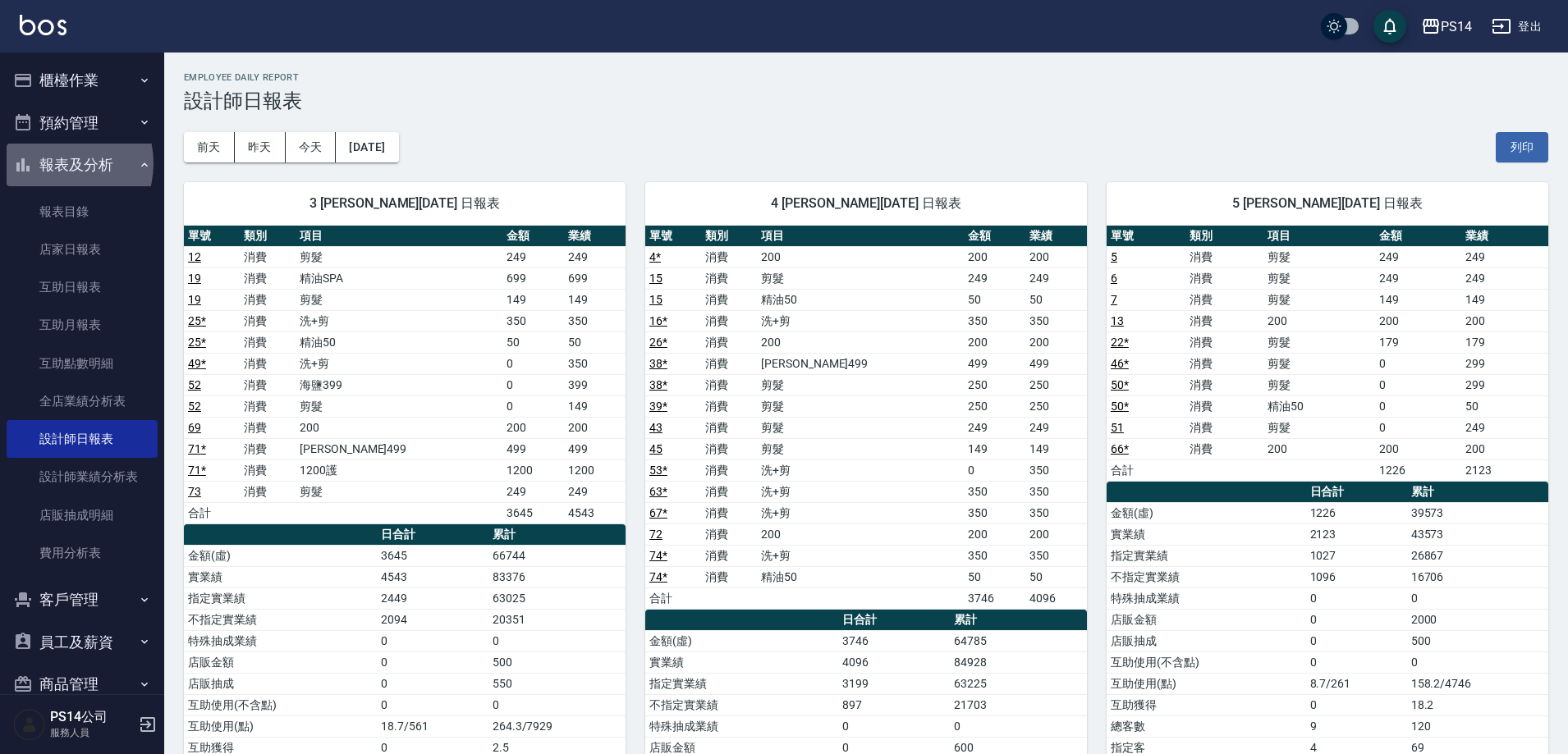
click at [55, 163] on button "報表及分析" at bounding box center [82, 164] width 151 height 42
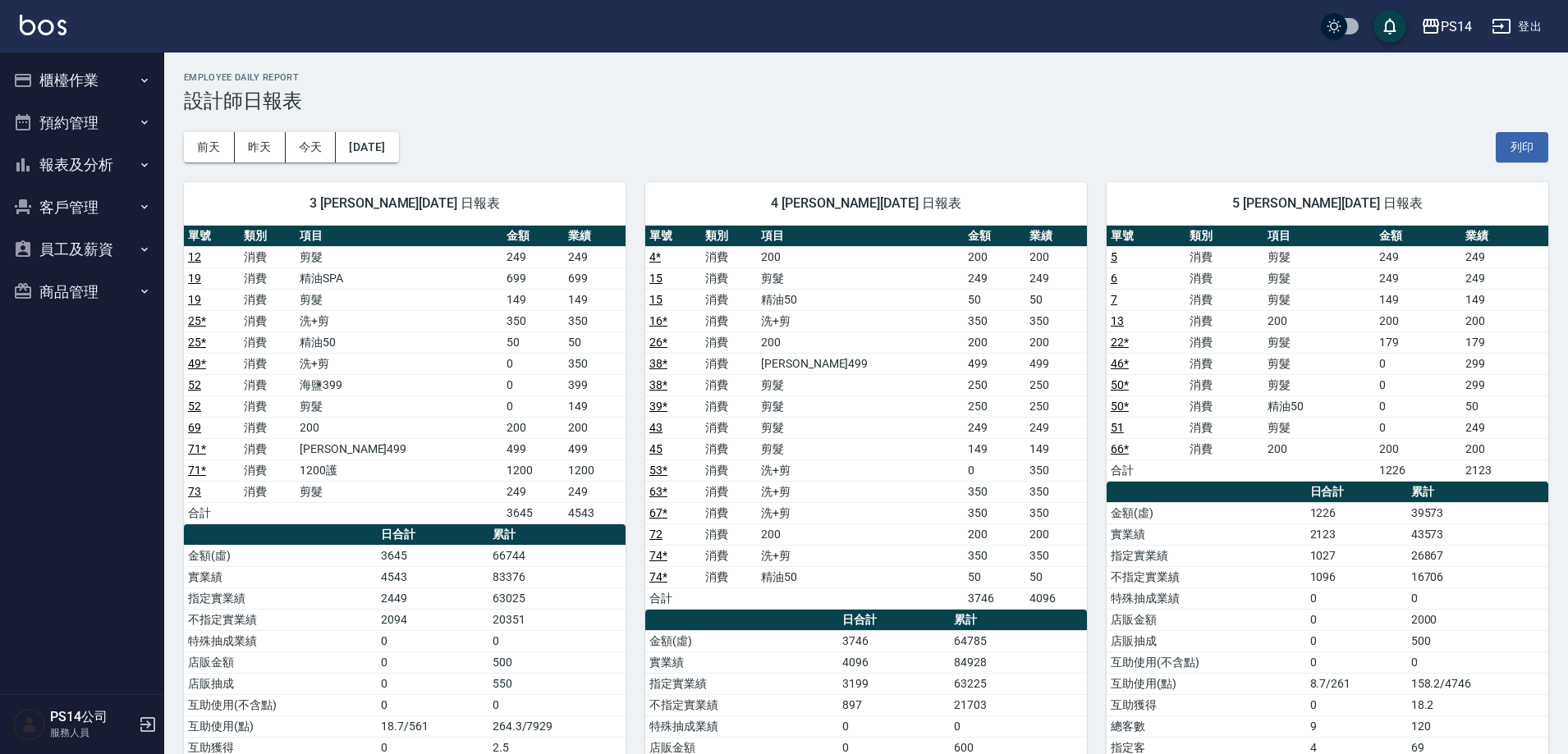
click at [79, 67] on button "櫃檯作業" at bounding box center [82, 79] width 151 height 42
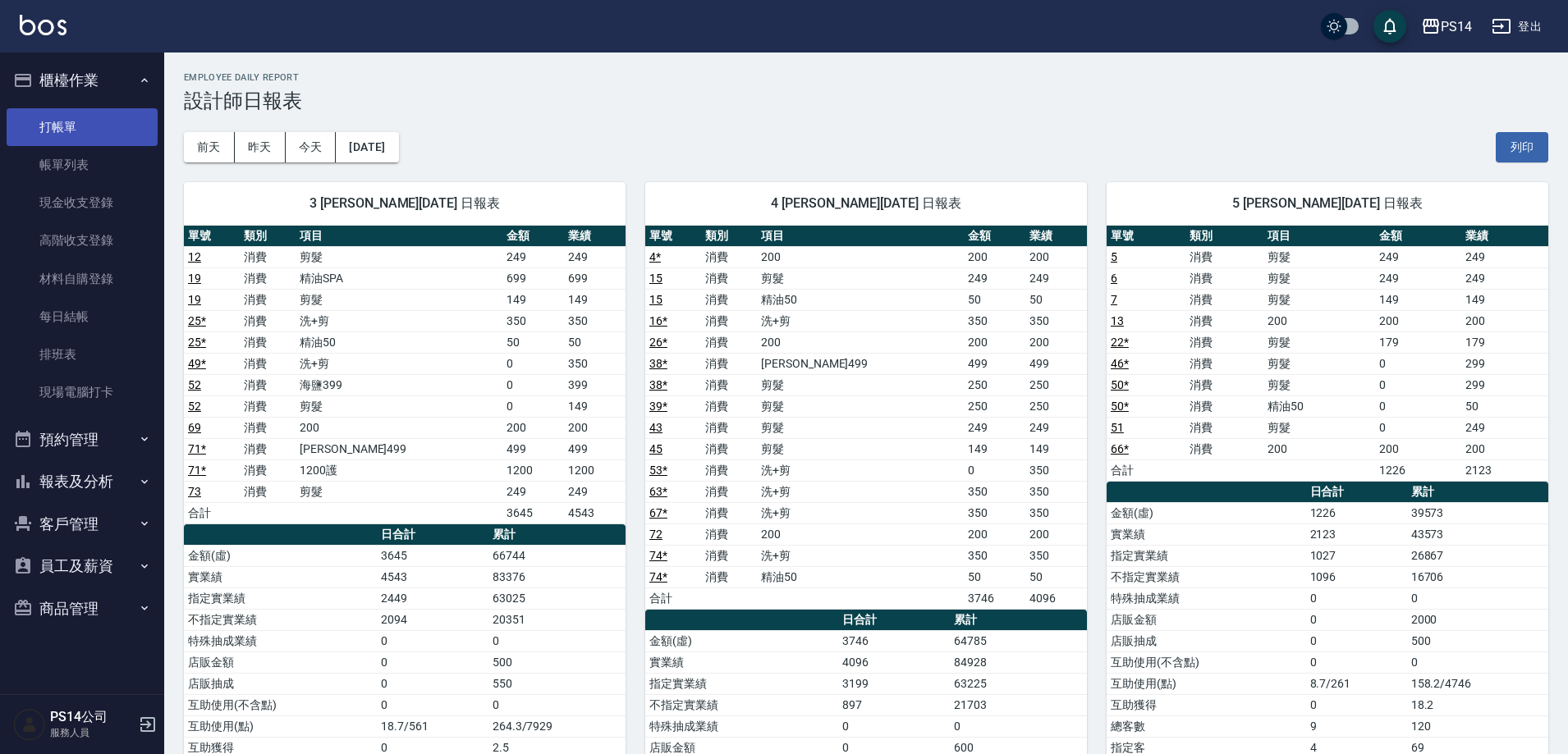
click at [73, 134] on link "打帳單" at bounding box center [82, 127] width 151 height 38
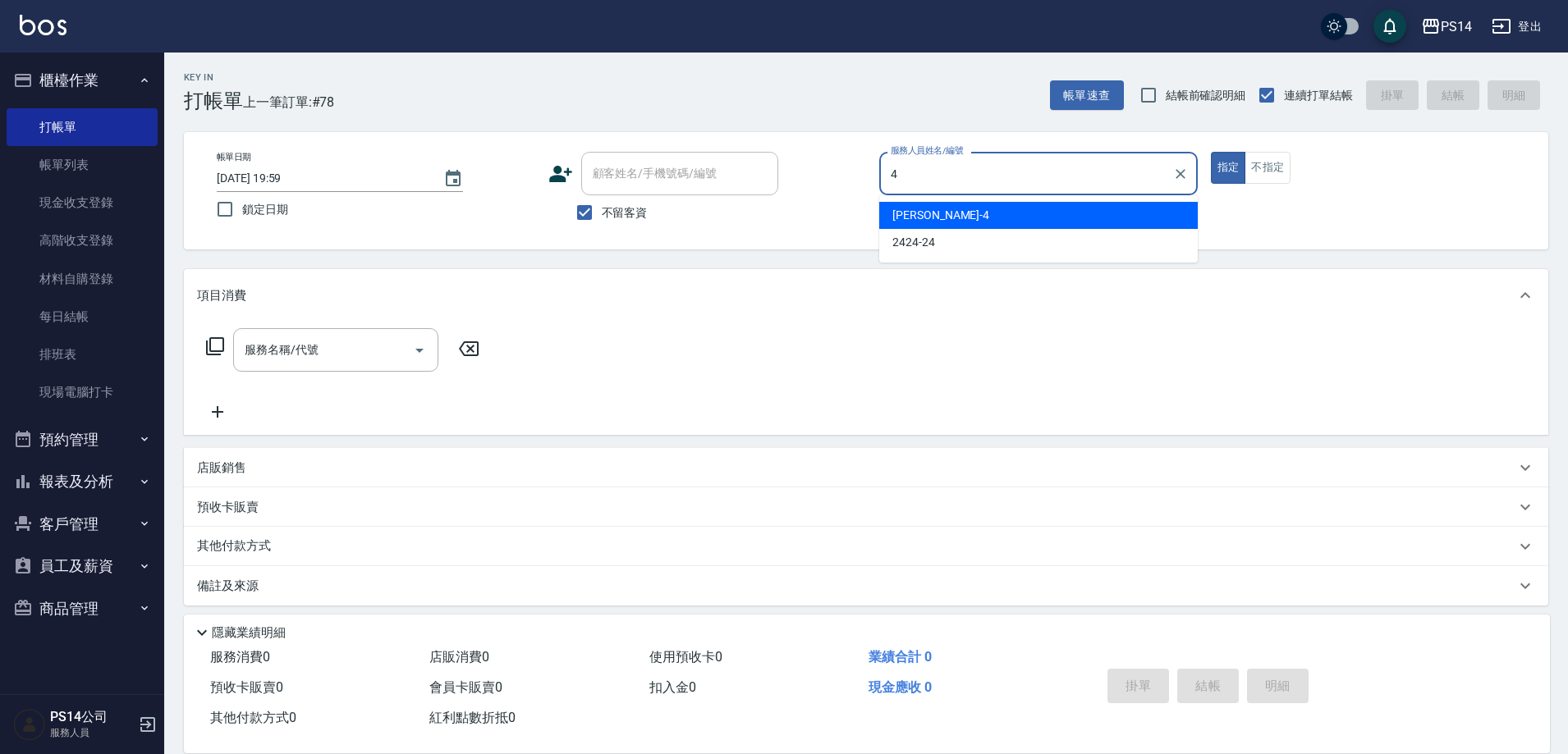
type input "[PERSON_NAME]-4"
type button "true"
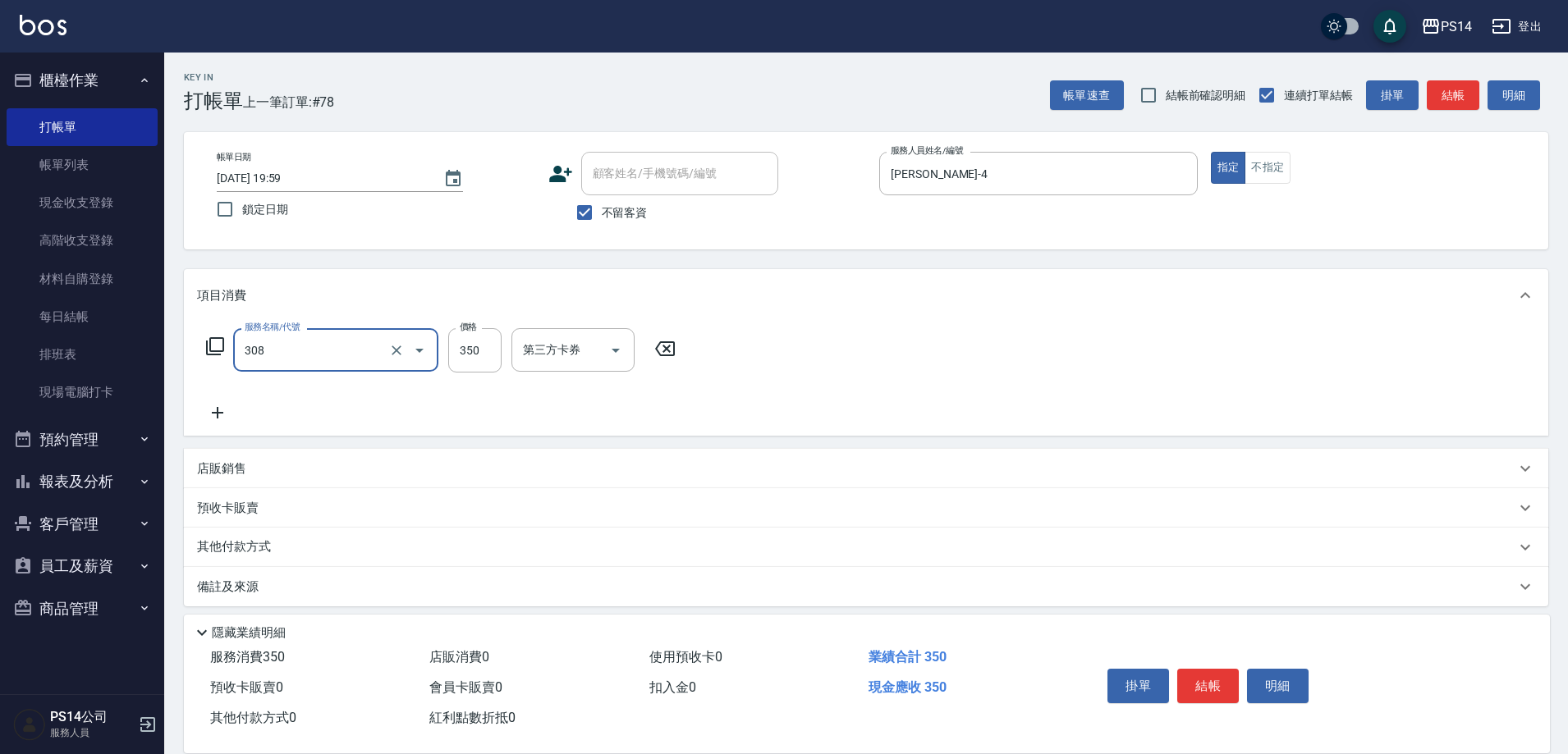
type input "洗+剪(308)"
type input "[PERSON_NAME]-26"
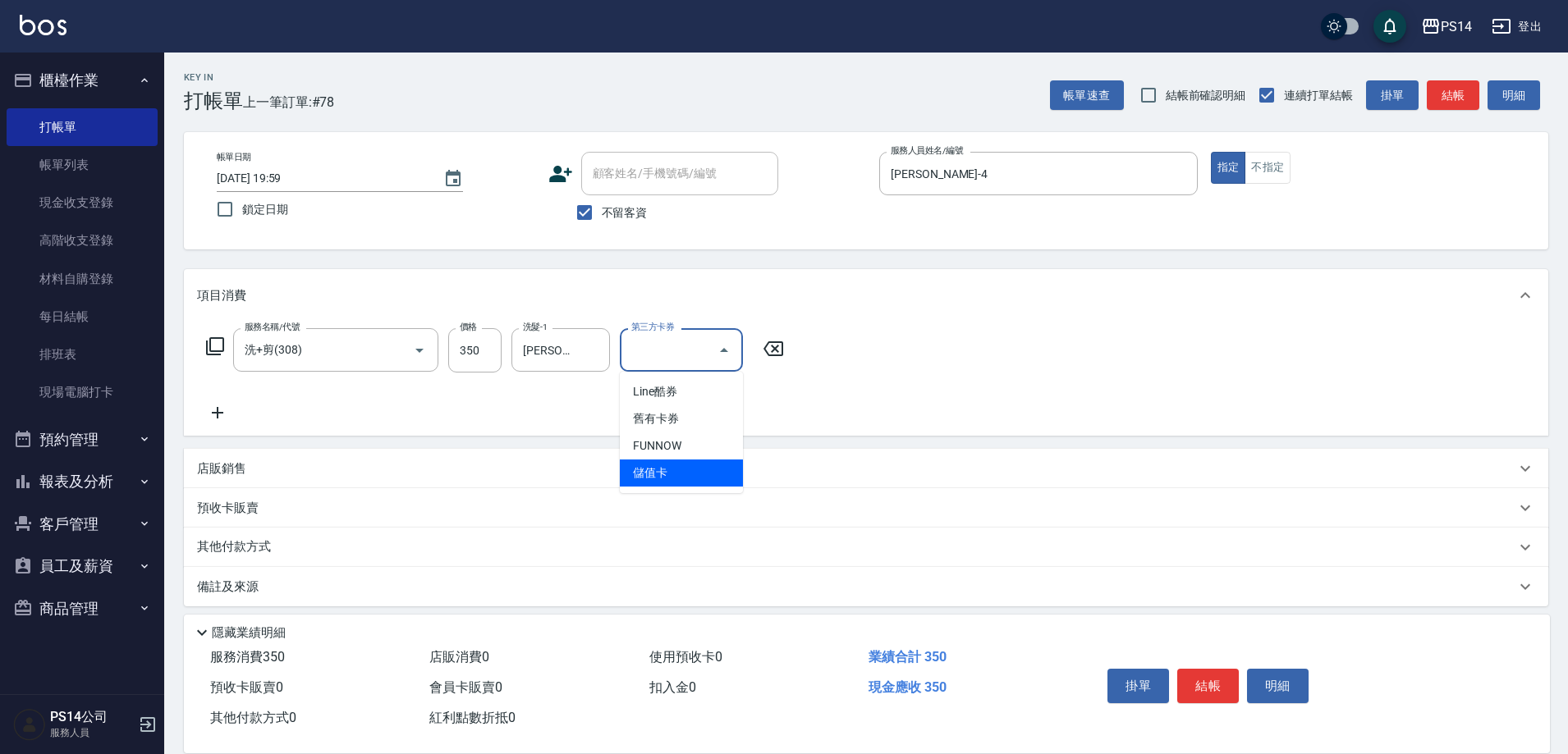
type input "儲值卡"
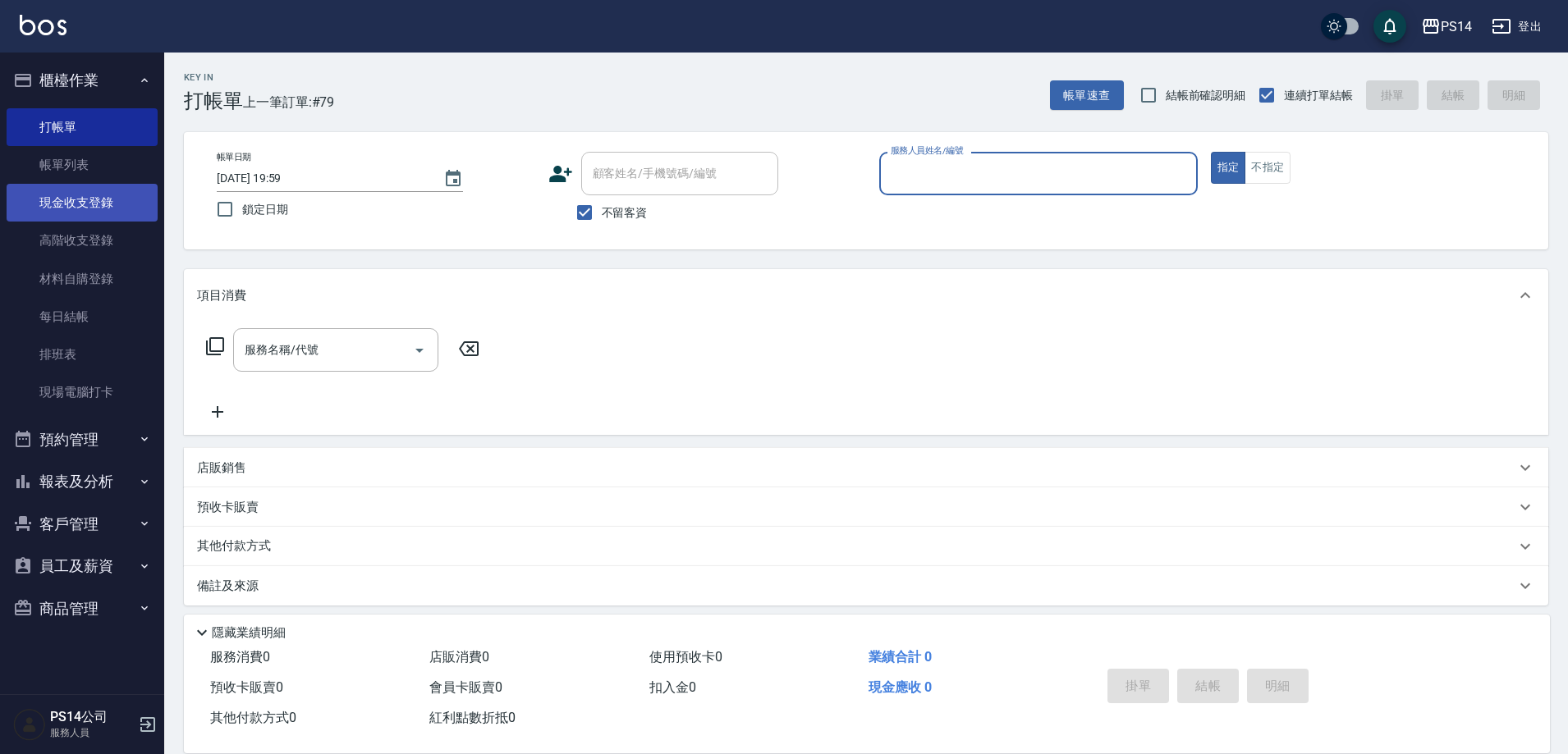
click at [93, 199] on link "現金收支登錄" at bounding box center [82, 203] width 151 height 38
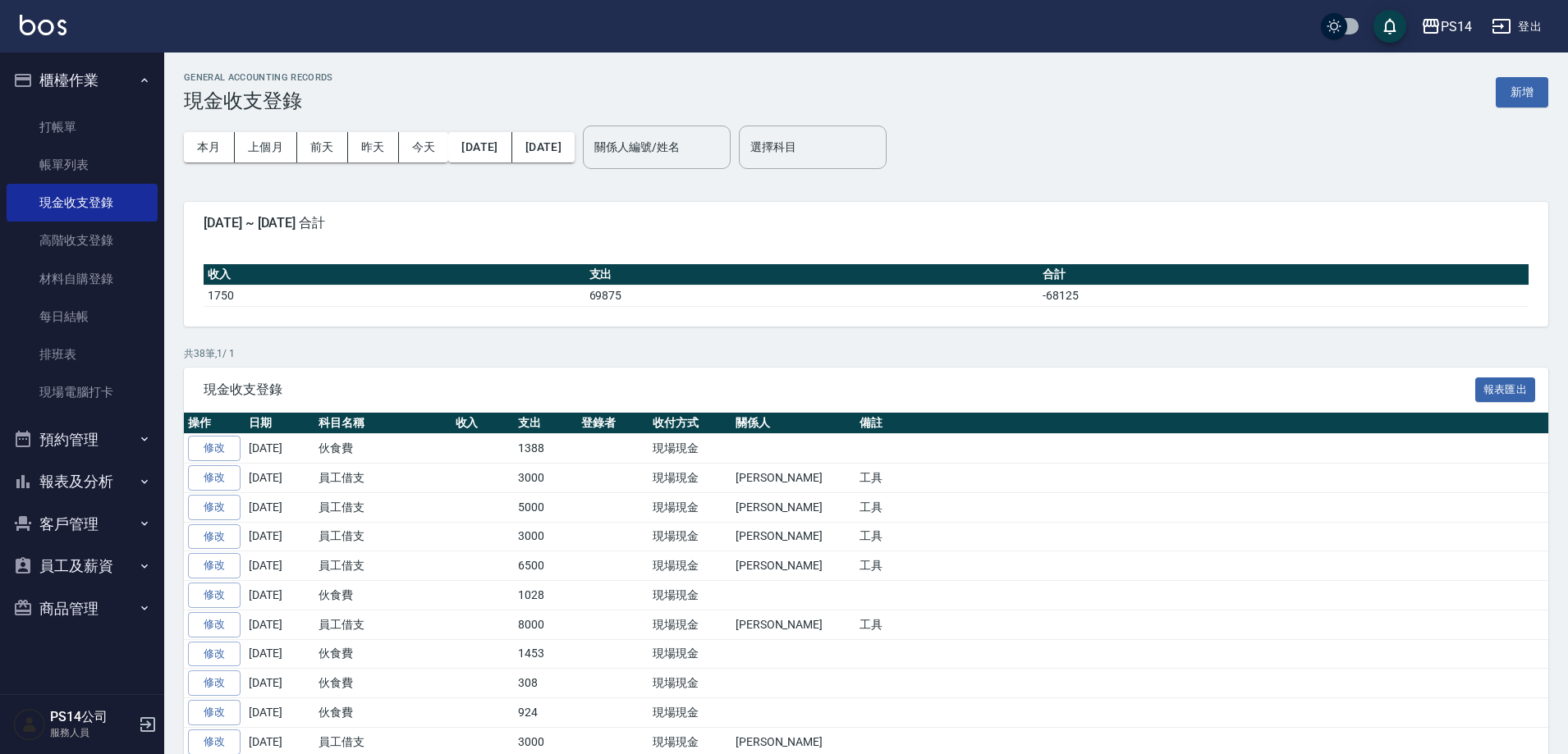
click at [803, 346] on p "共 38 筆, 1 / 1" at bounding box center [866, 353] width 1364 height 15
click at [62, 120] on link "打帳單" at bounding box center [82, 127] width 151 height 38
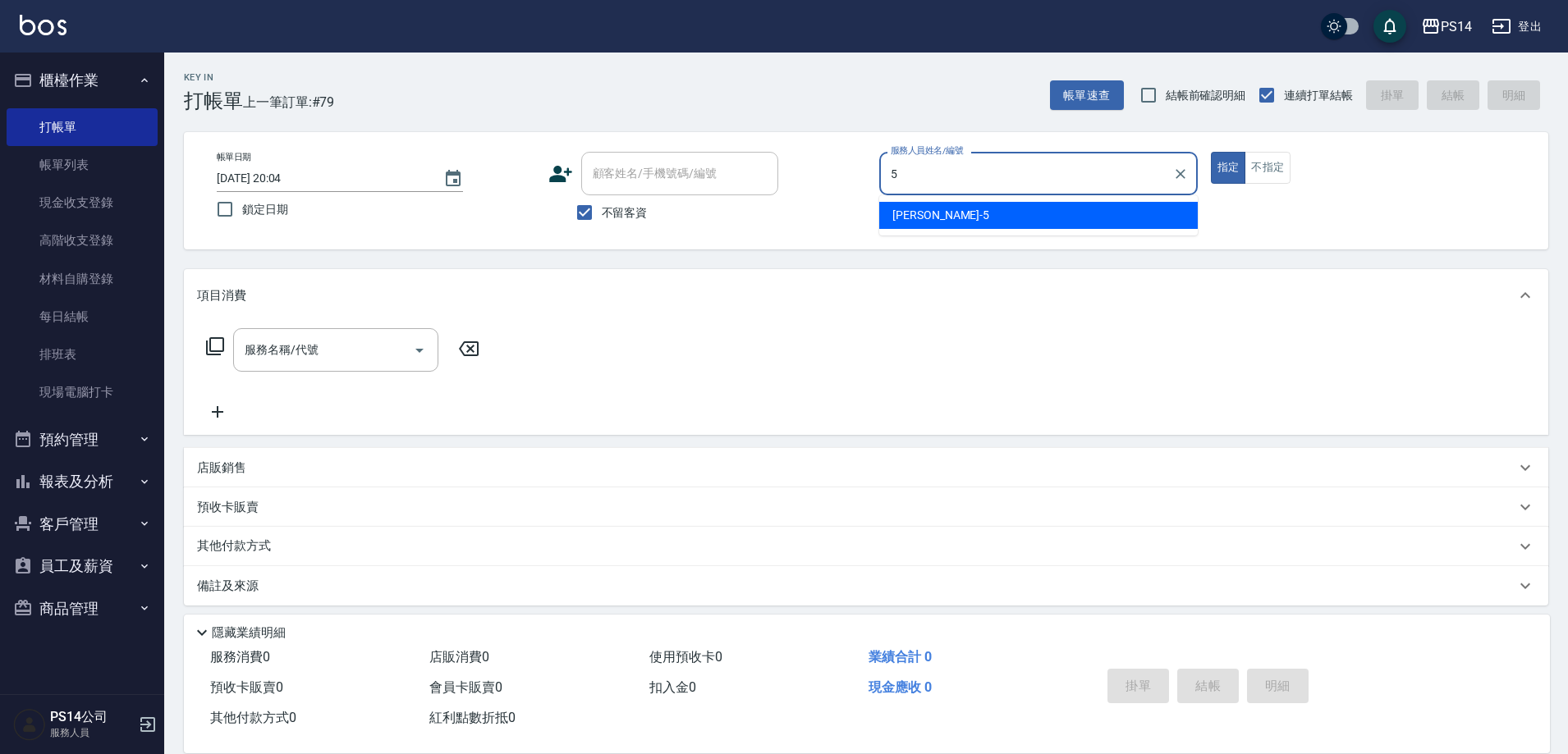
type input "[PERSON_NAME]-5"
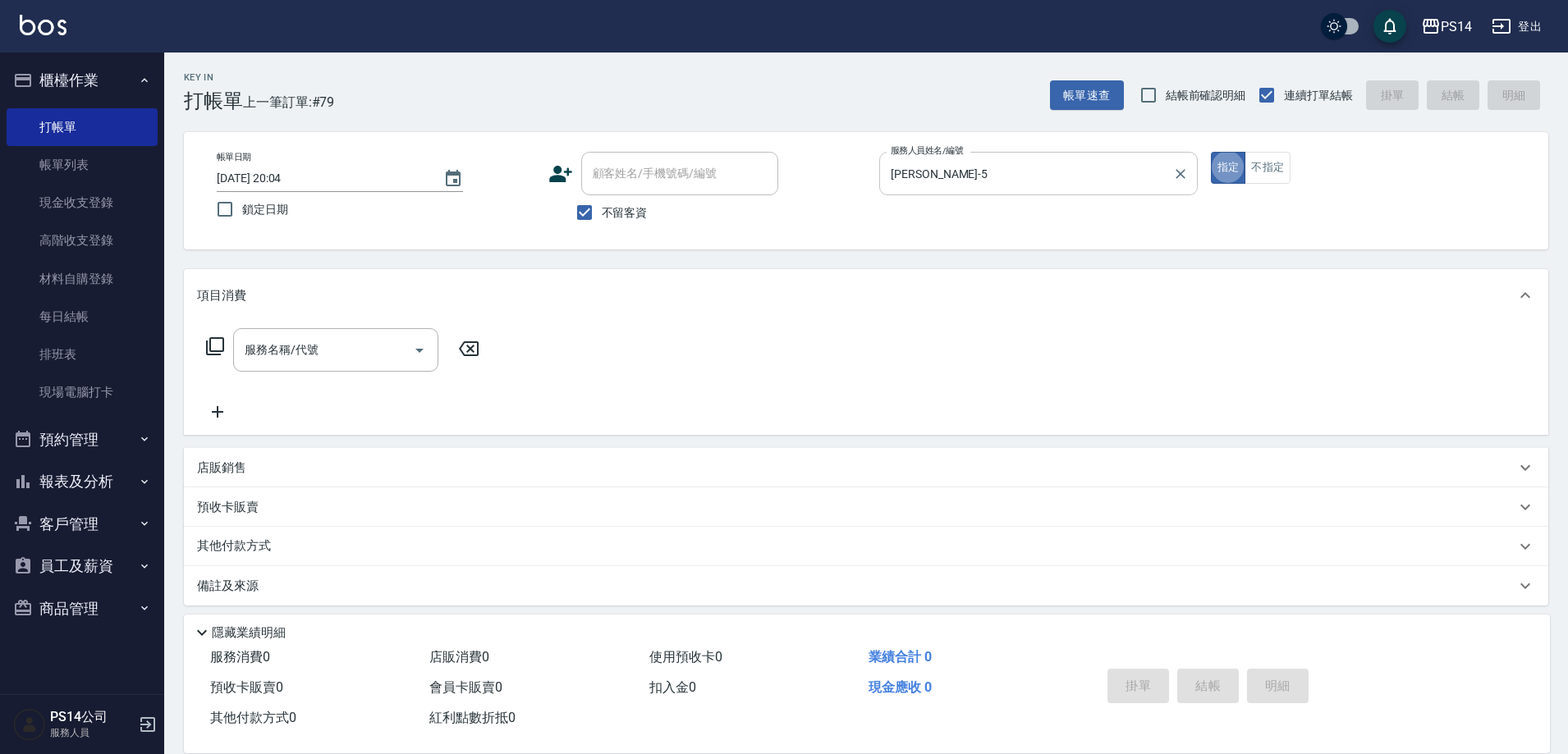
type button "true"
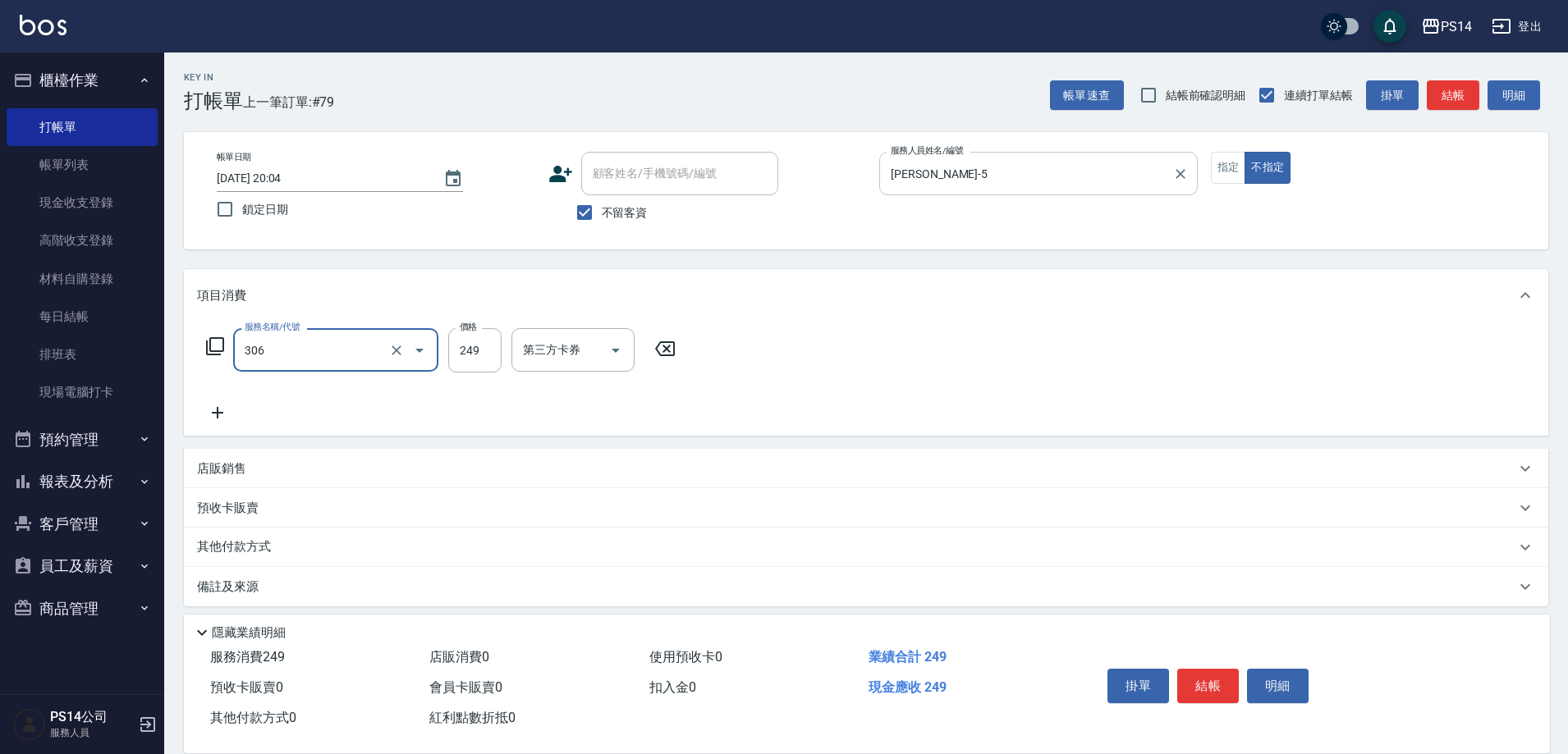
type input "剪髮(306)"
type input "[PERSON_NAME]-18"
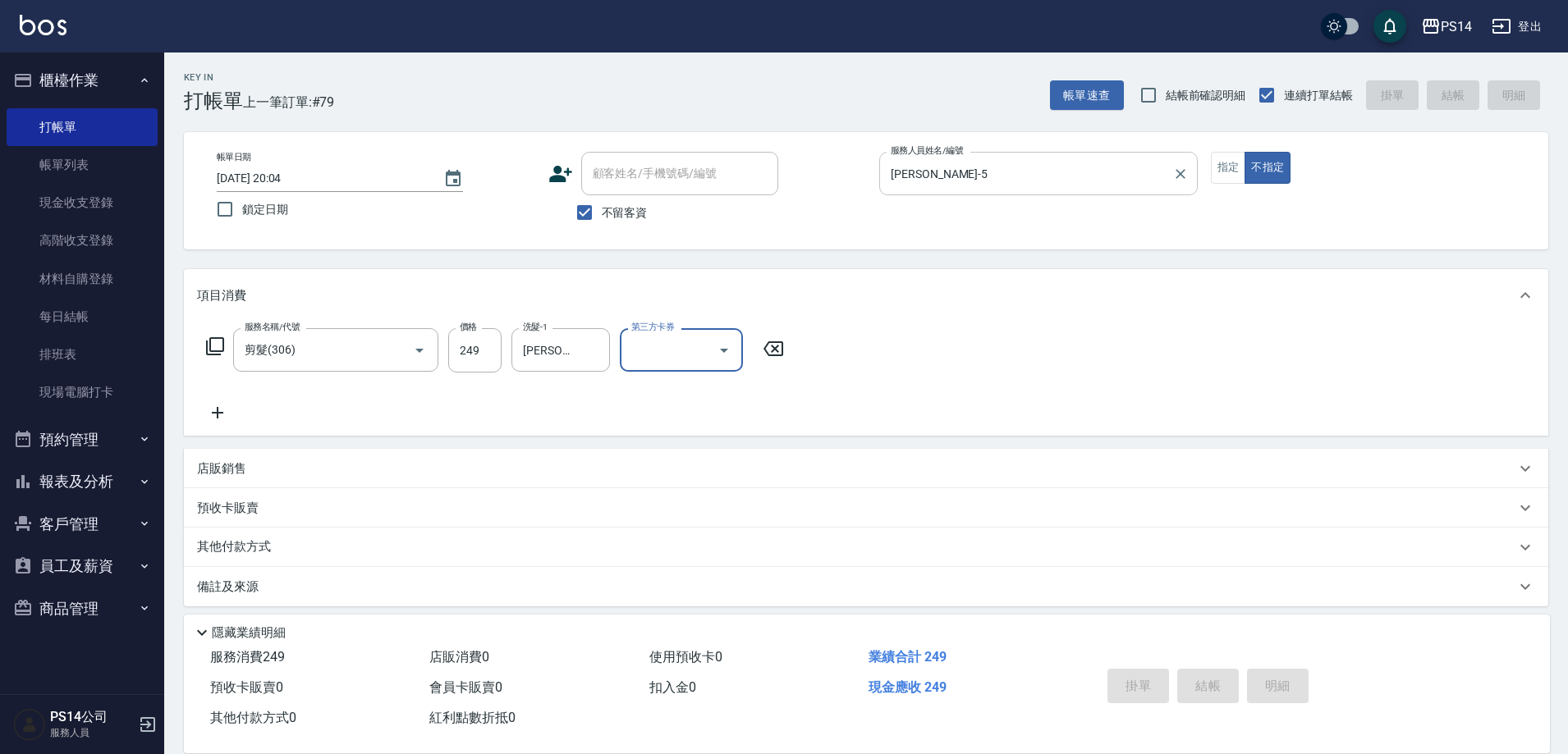
type input "[DATE] 20:05"
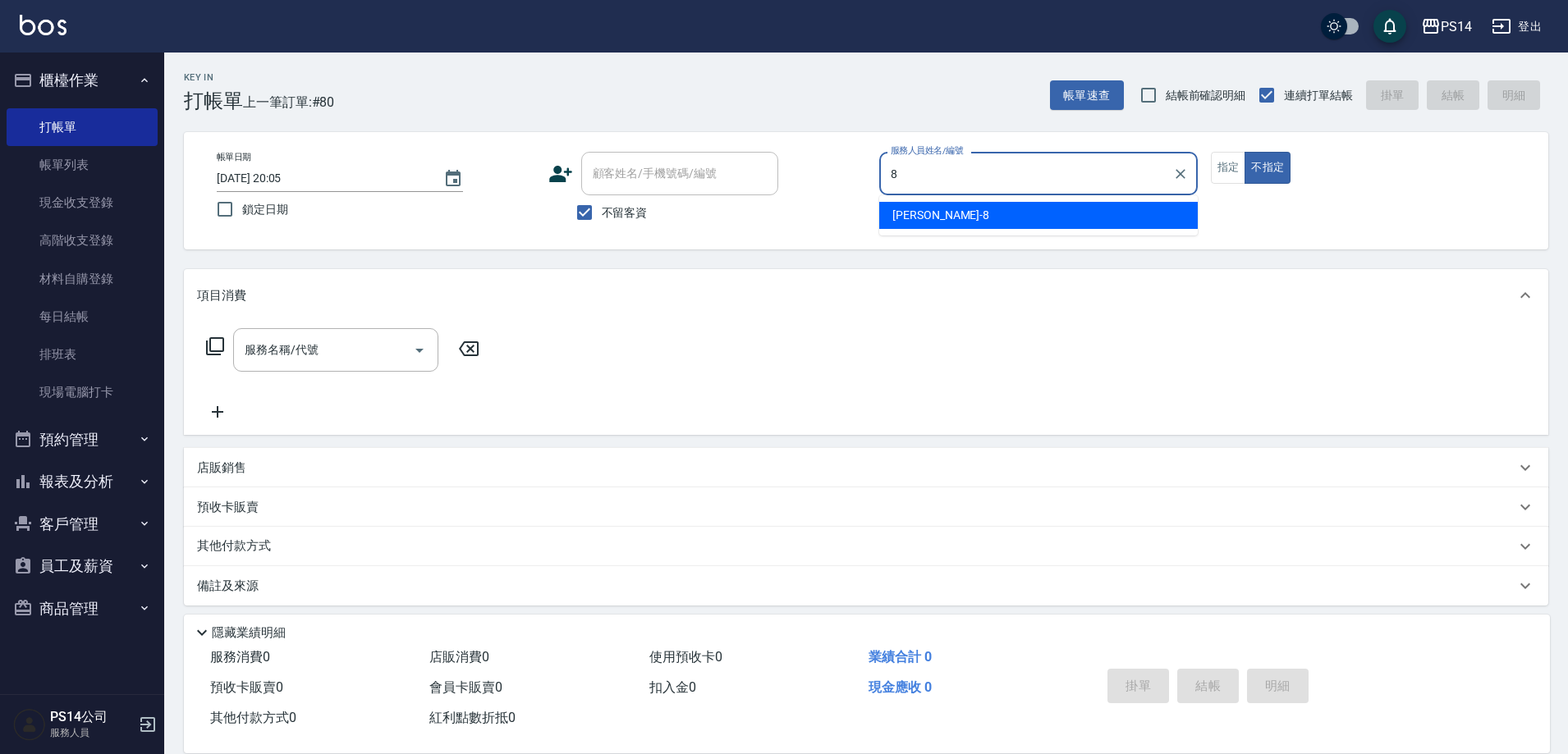
type input "[PERSON_NAME]-8"
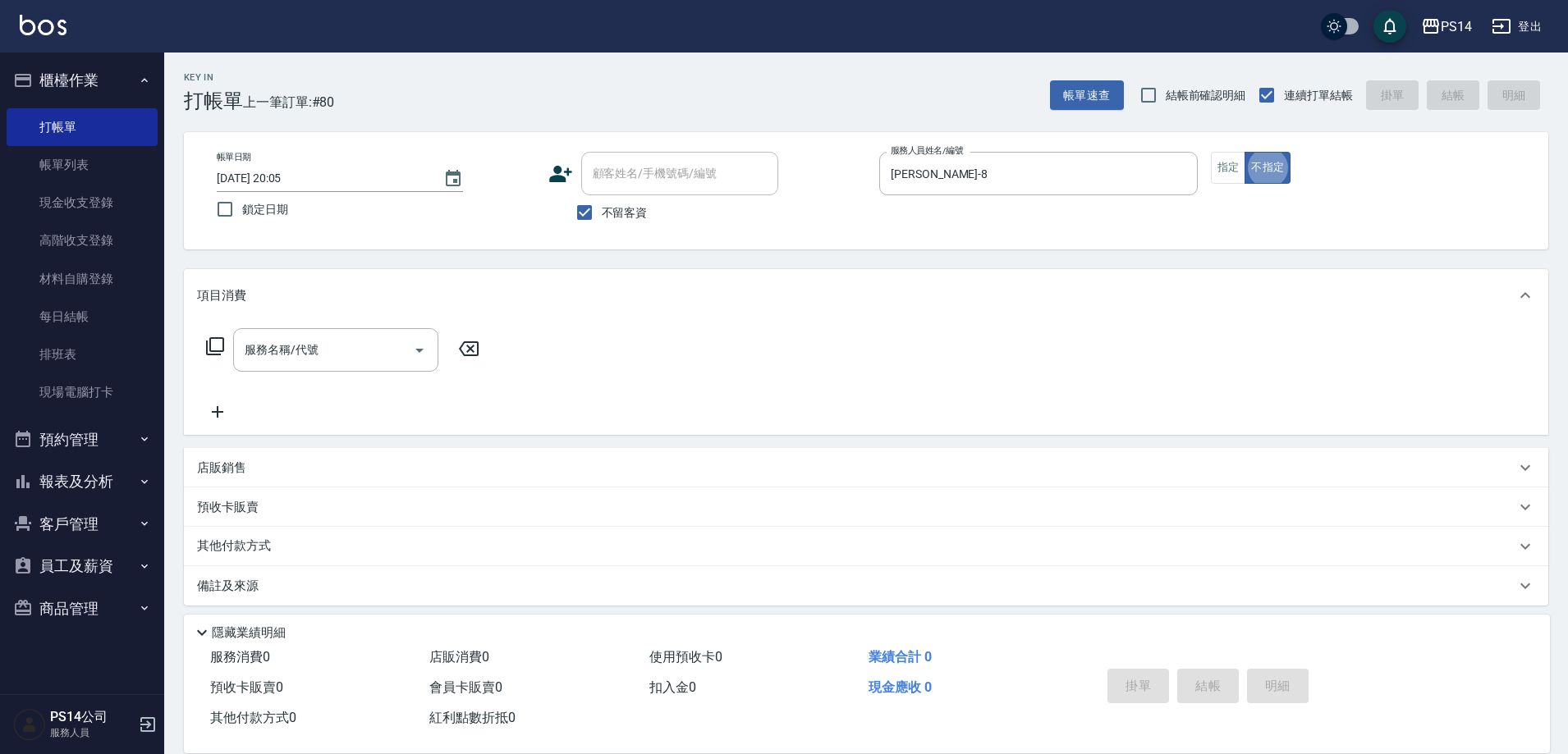
type button "false"
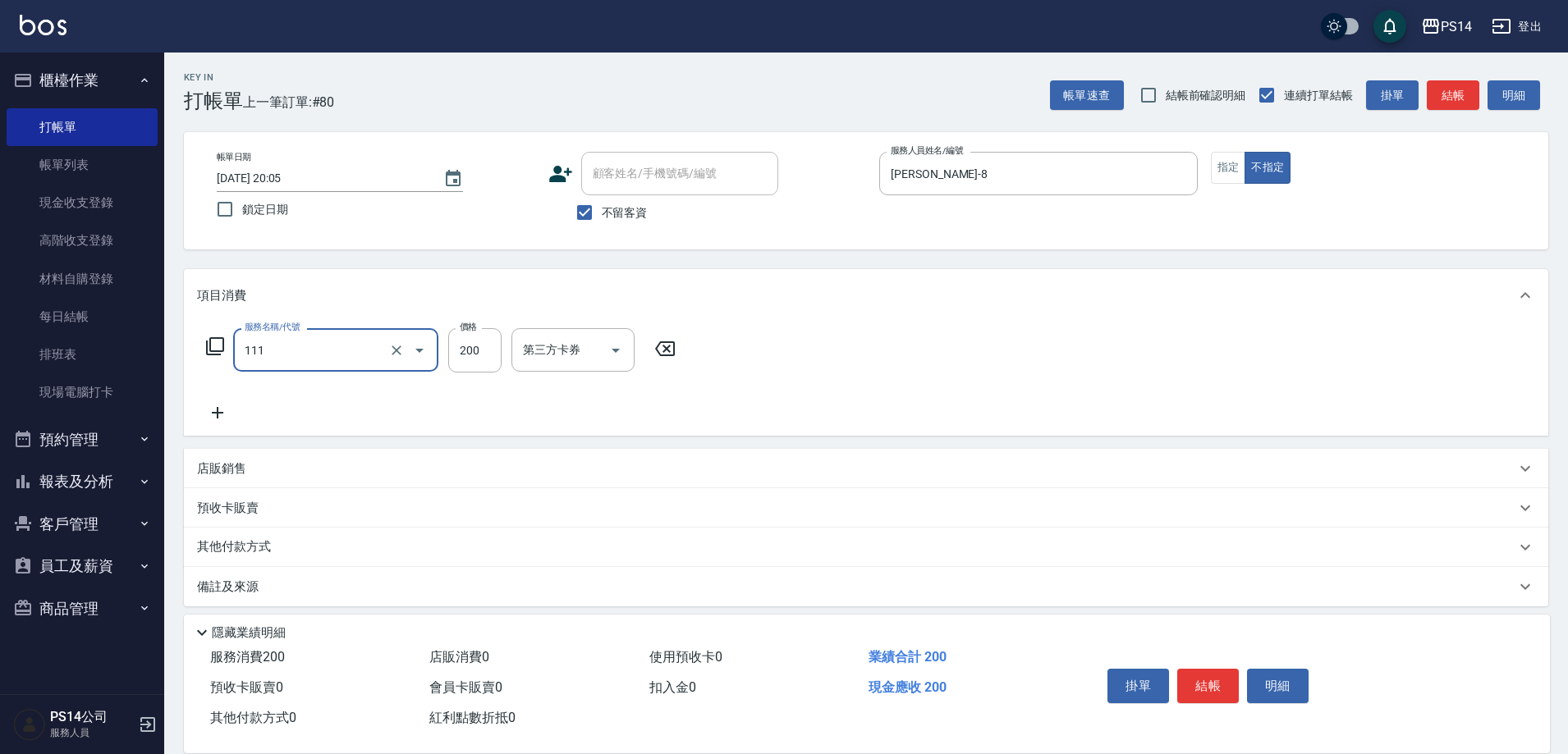
type input "200(111)"
type input "[PERSON_NAME]-37"
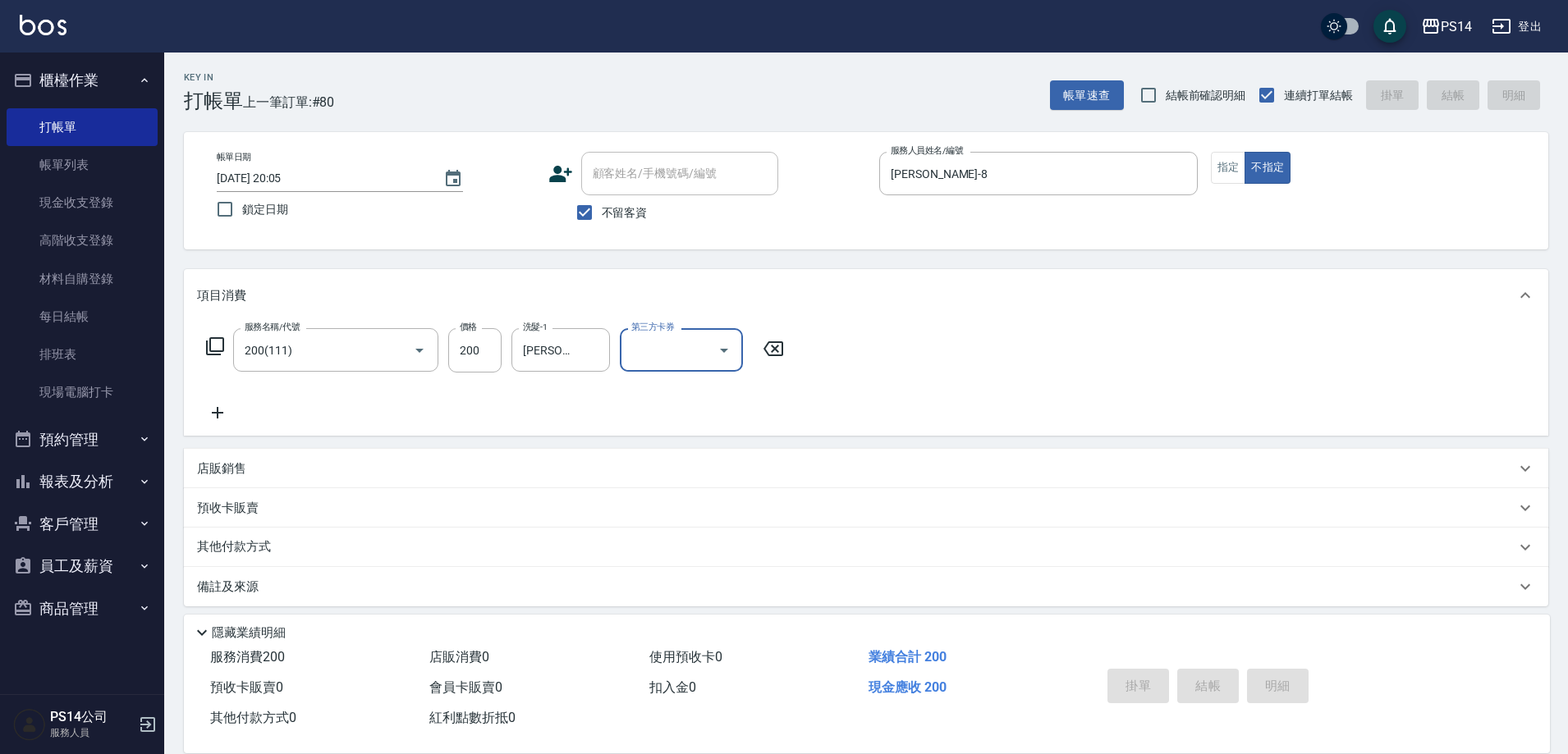
type input "[DATE] 20:09"
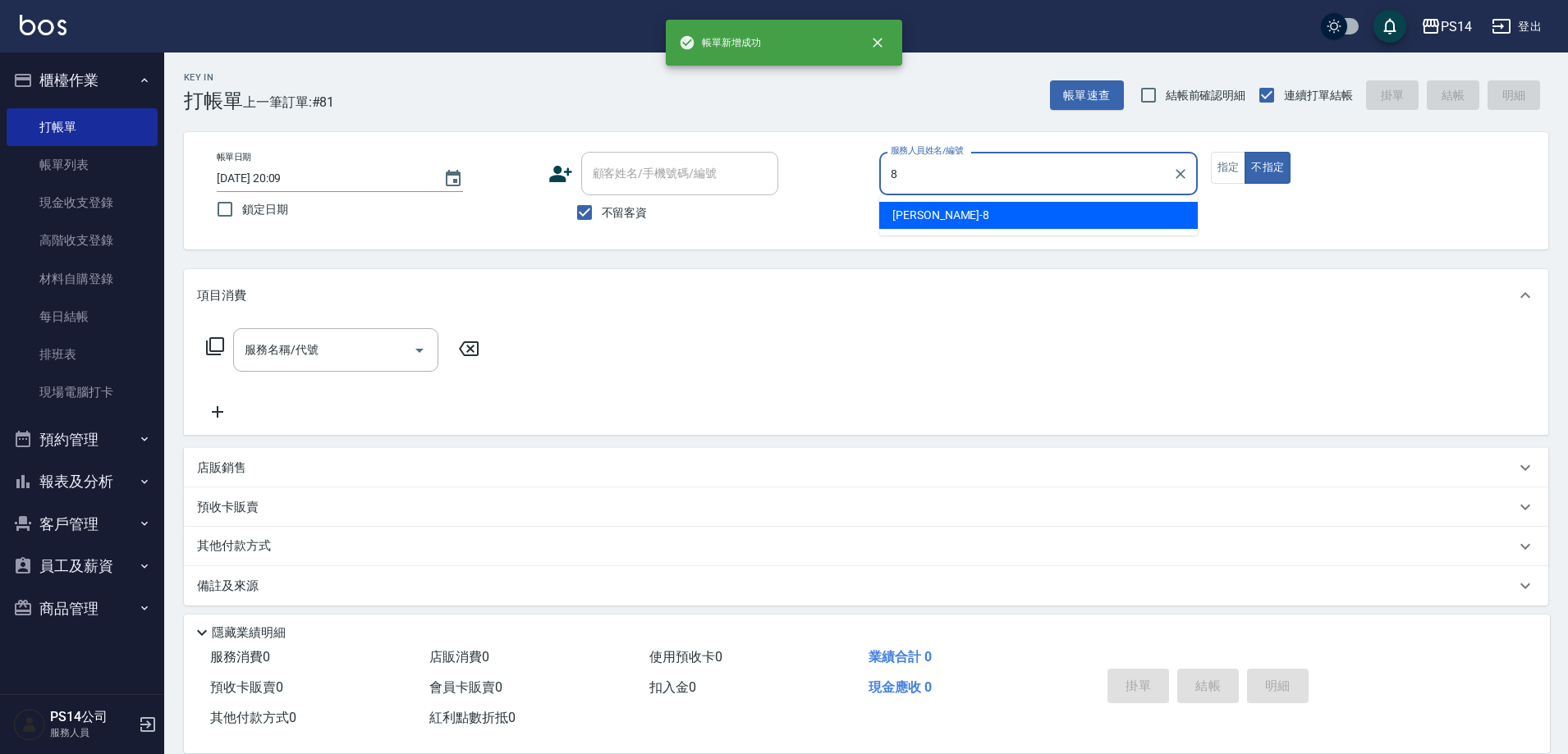
type input "[PERSON_NAME]-8"
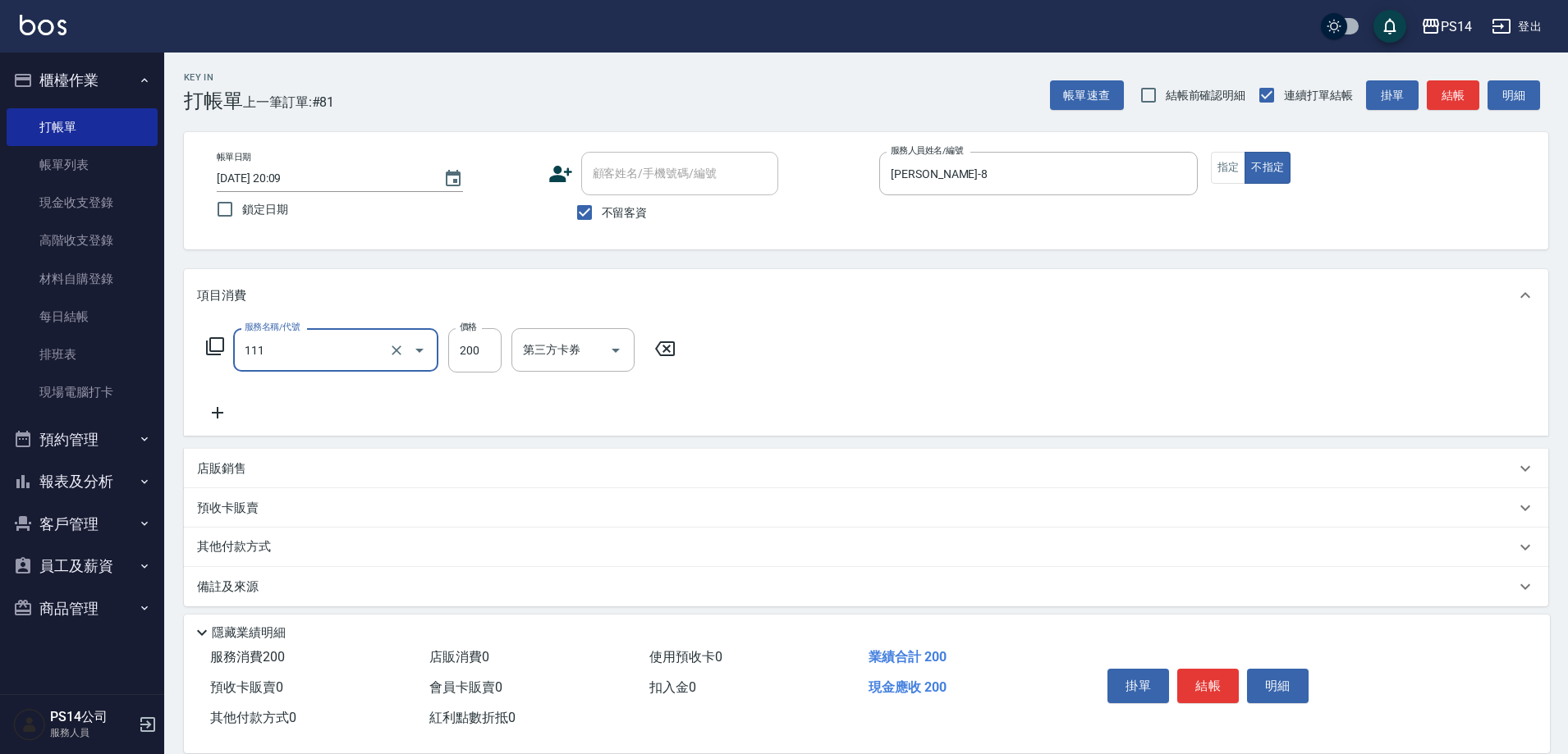
type input "200(111)"
type input "[PERSON_NAME]-17"
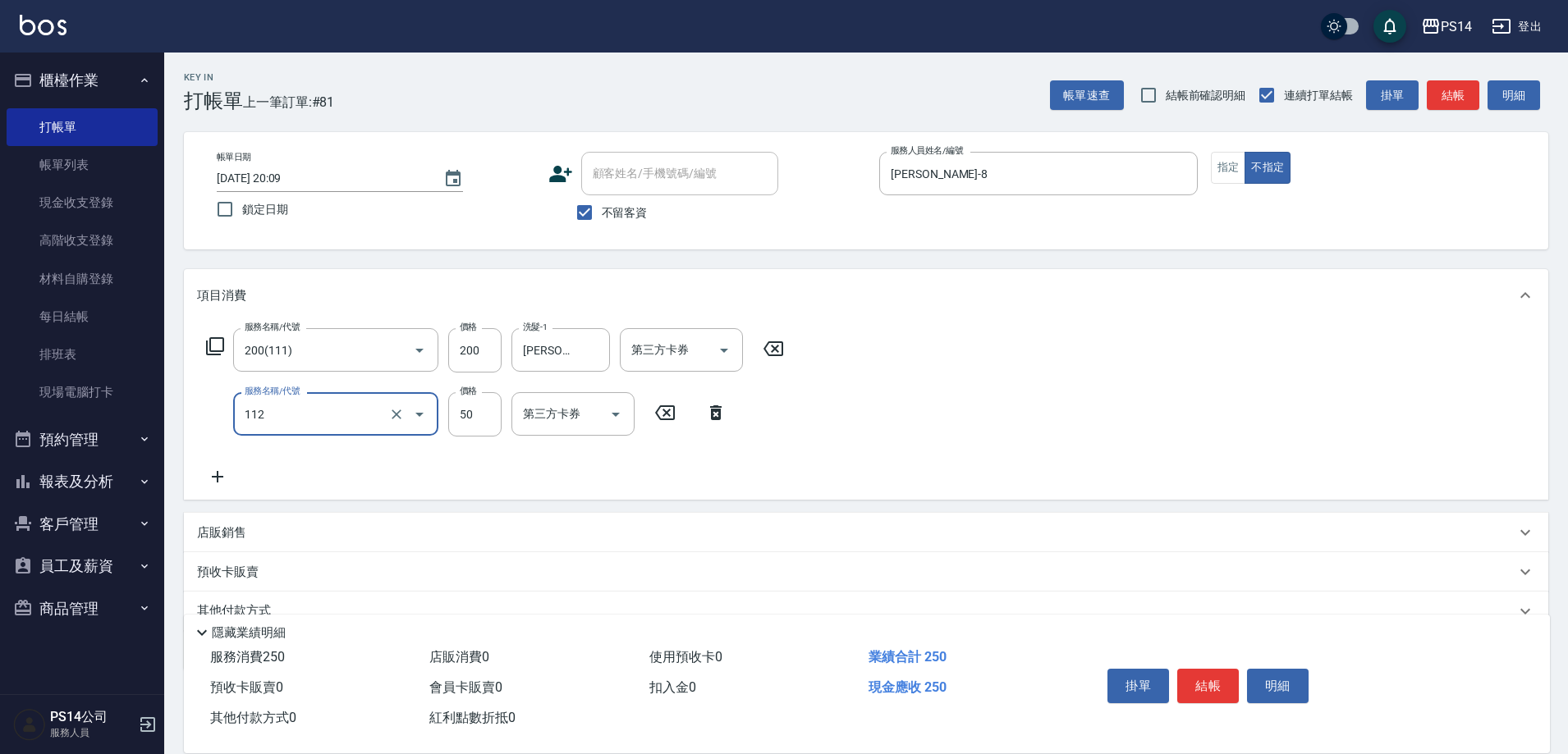
type input "精油50(112)"
type input "[PERSON_NAME]-17"
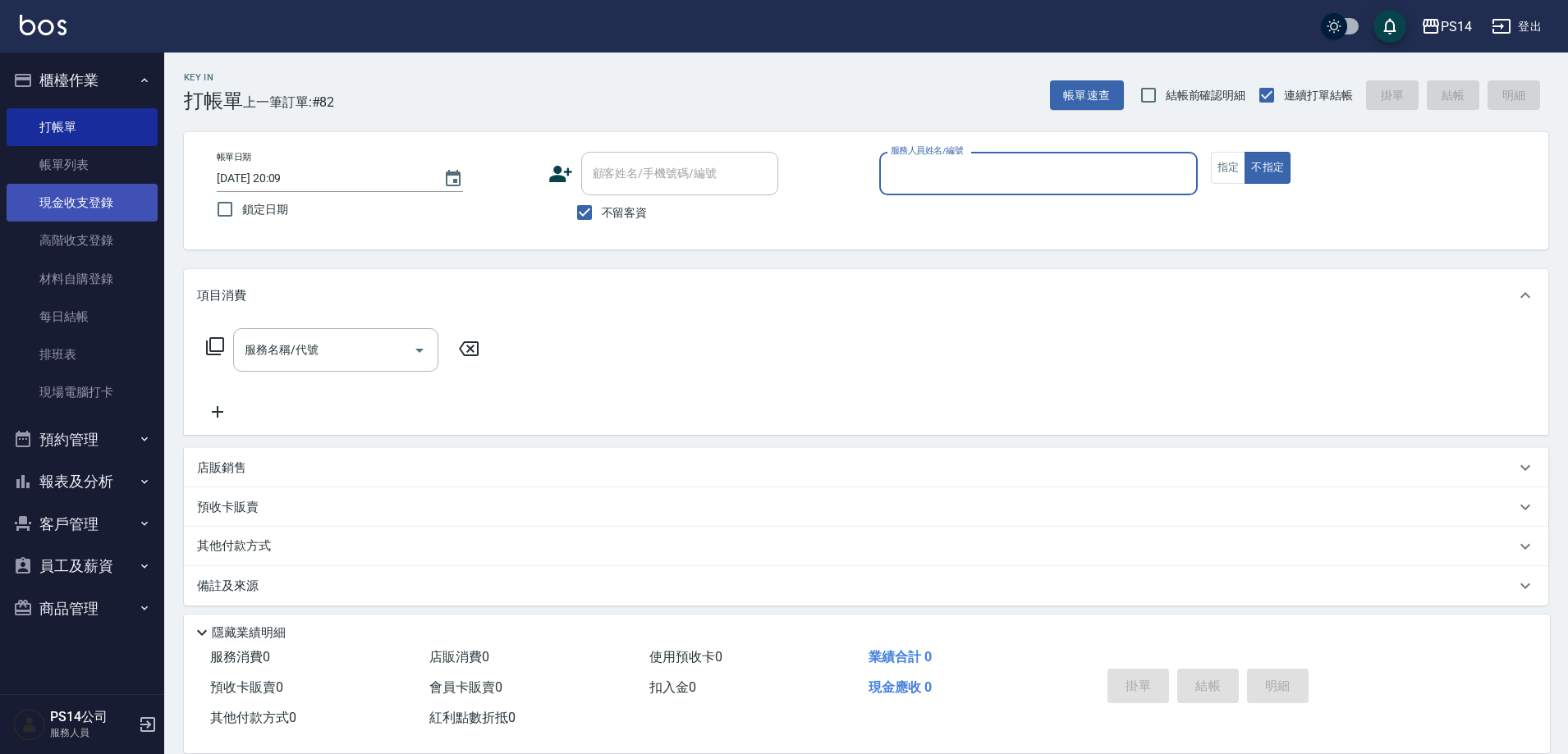
click at [101, 204] on link "現金收支登錄" at bounding box center [82, 203] width 151 height 38
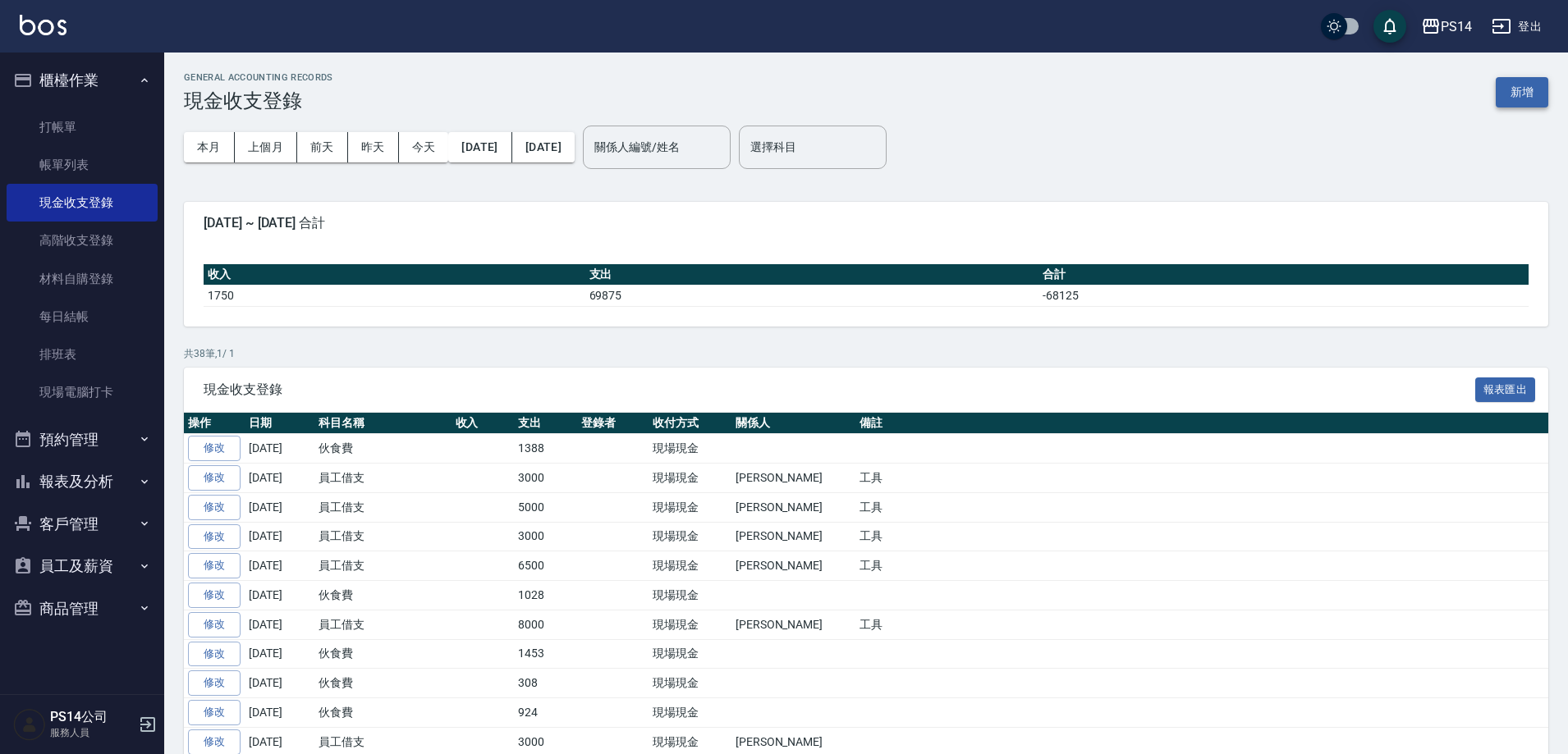
click at [1541, 83] on button "新增" at bounding box center [1521, 92] width 53 height 30
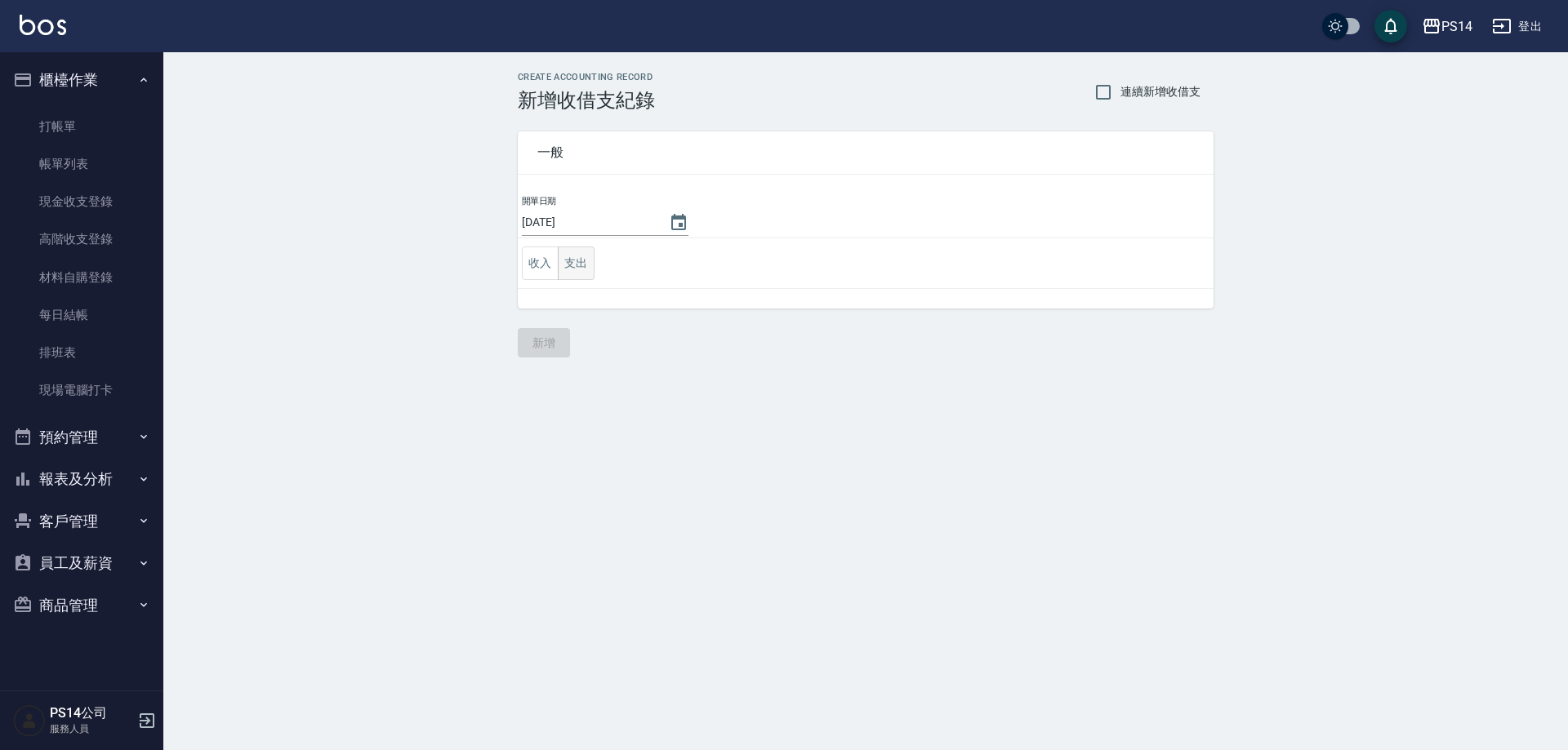
click at [583, 263] on button "支出" at bounding box center [576, 263] width 37 height 34
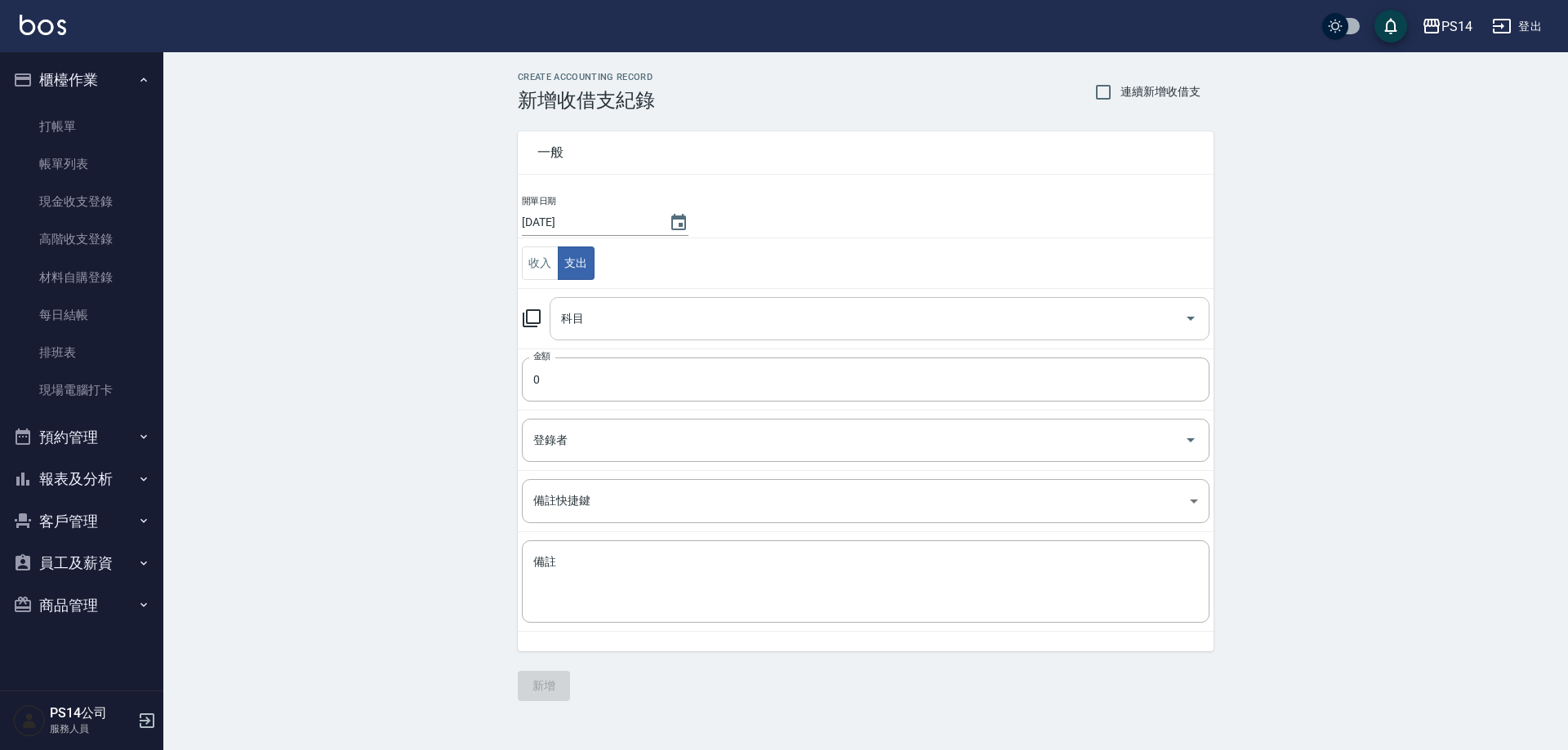
click at [596, 309] on input "科目" at bounding box center [867, 318] width 620 height 28
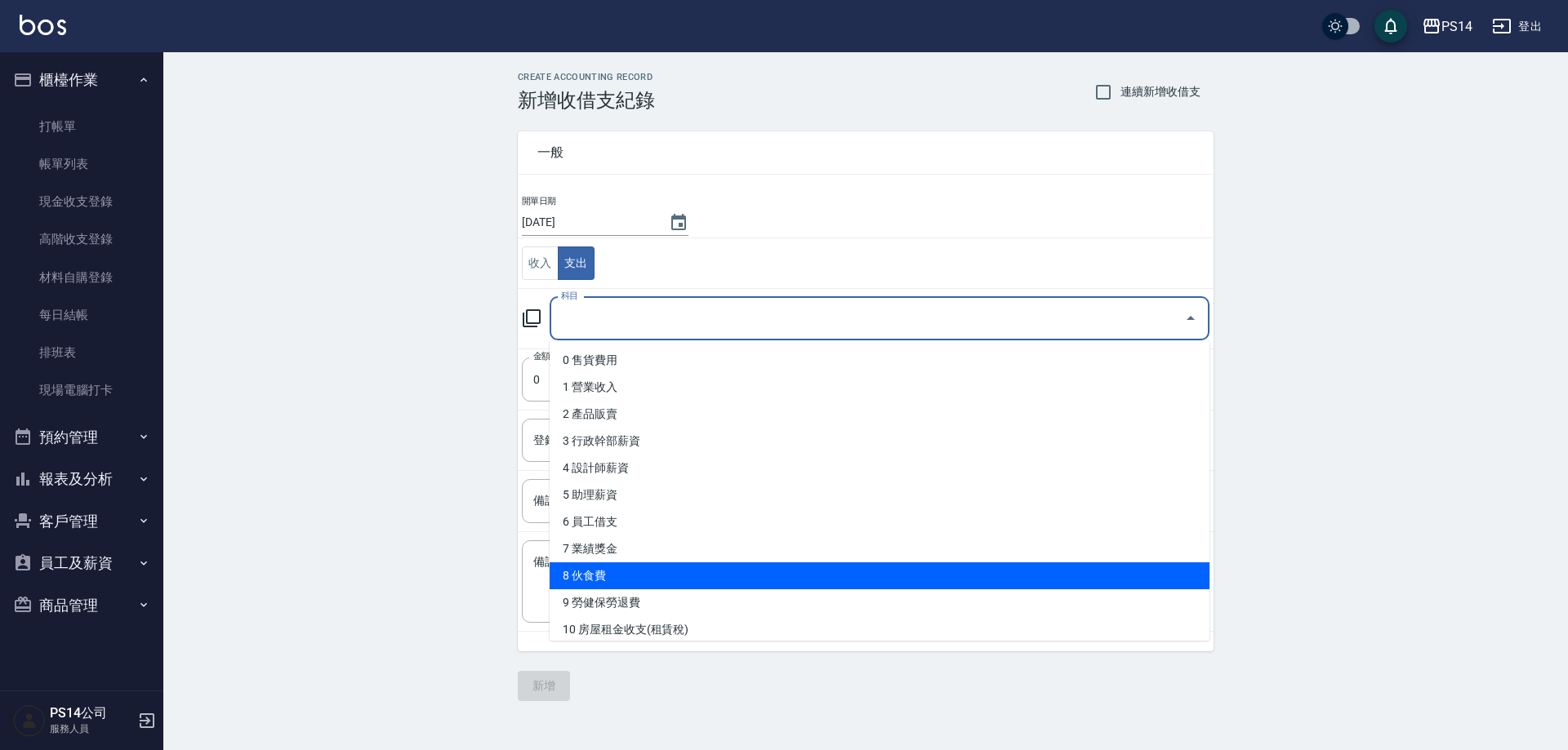
click at [600, 581] on li "8 伙食費" at bounding box center [880, 576] width 660 height 27
type input "8 伙食費"
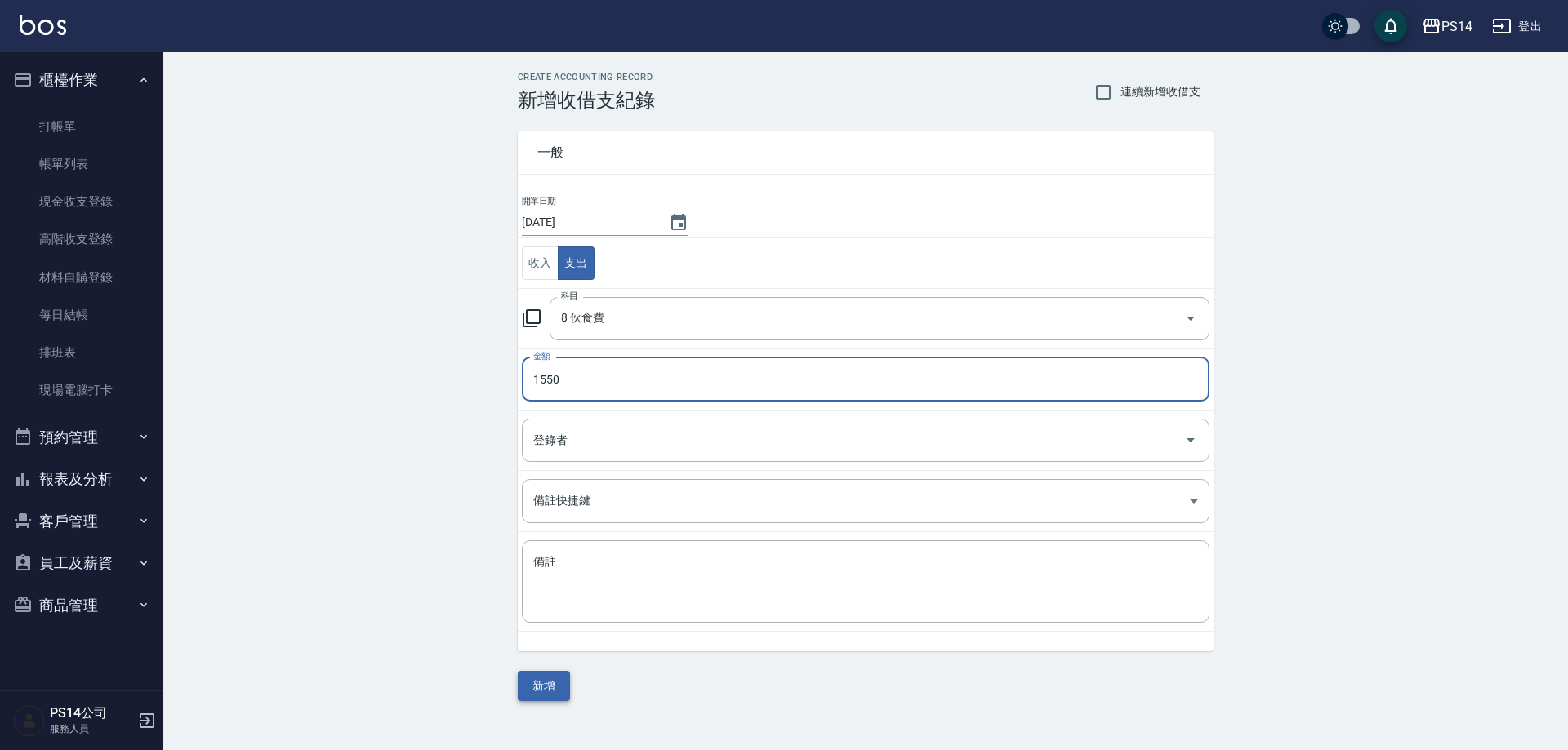
type input "1550"
click at [552, 677] on button "新增" at bounding box center [543, 686] width 52 height 30
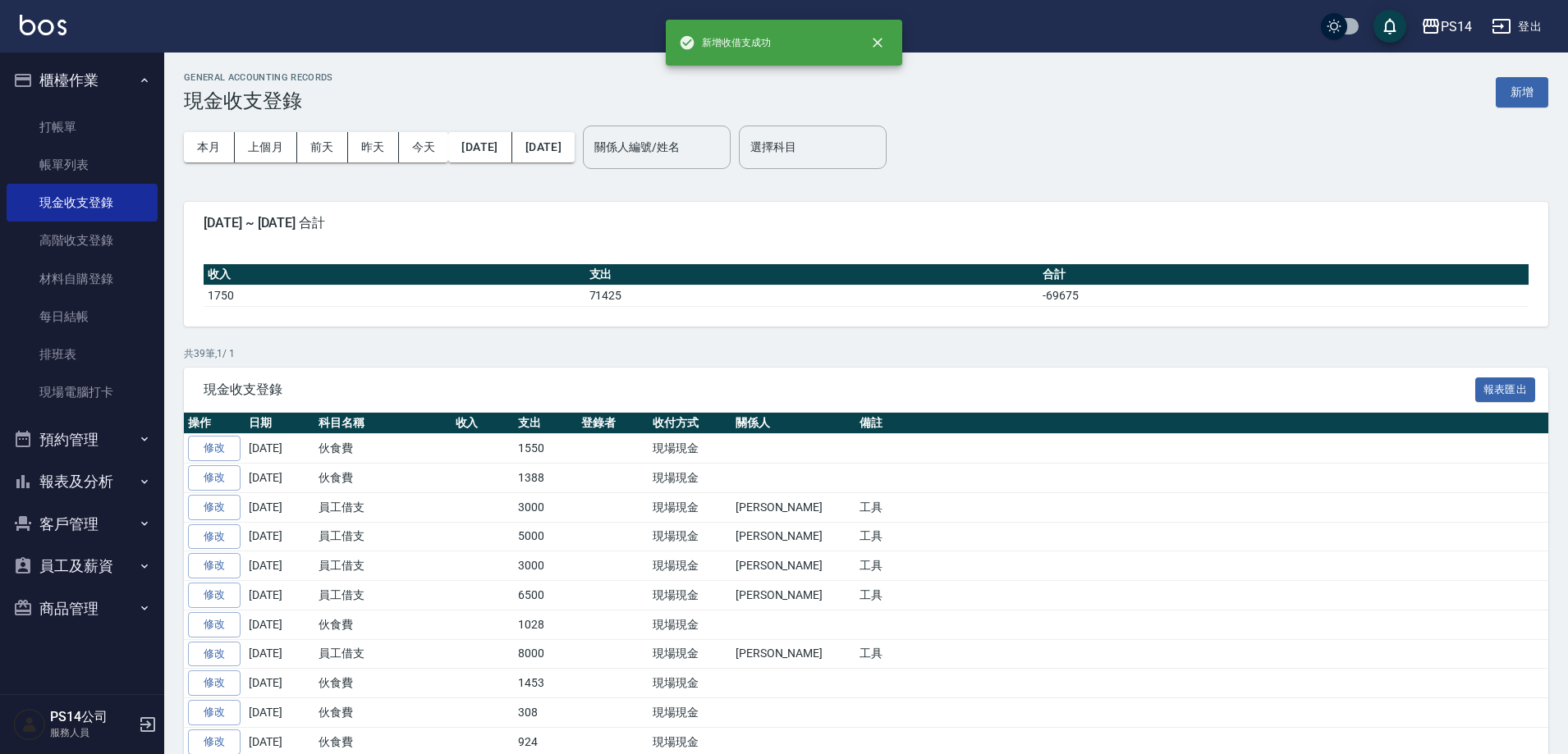
click at [95, 478] on button "報表及分析" at bounding box center [82, 481] width 151 height 42
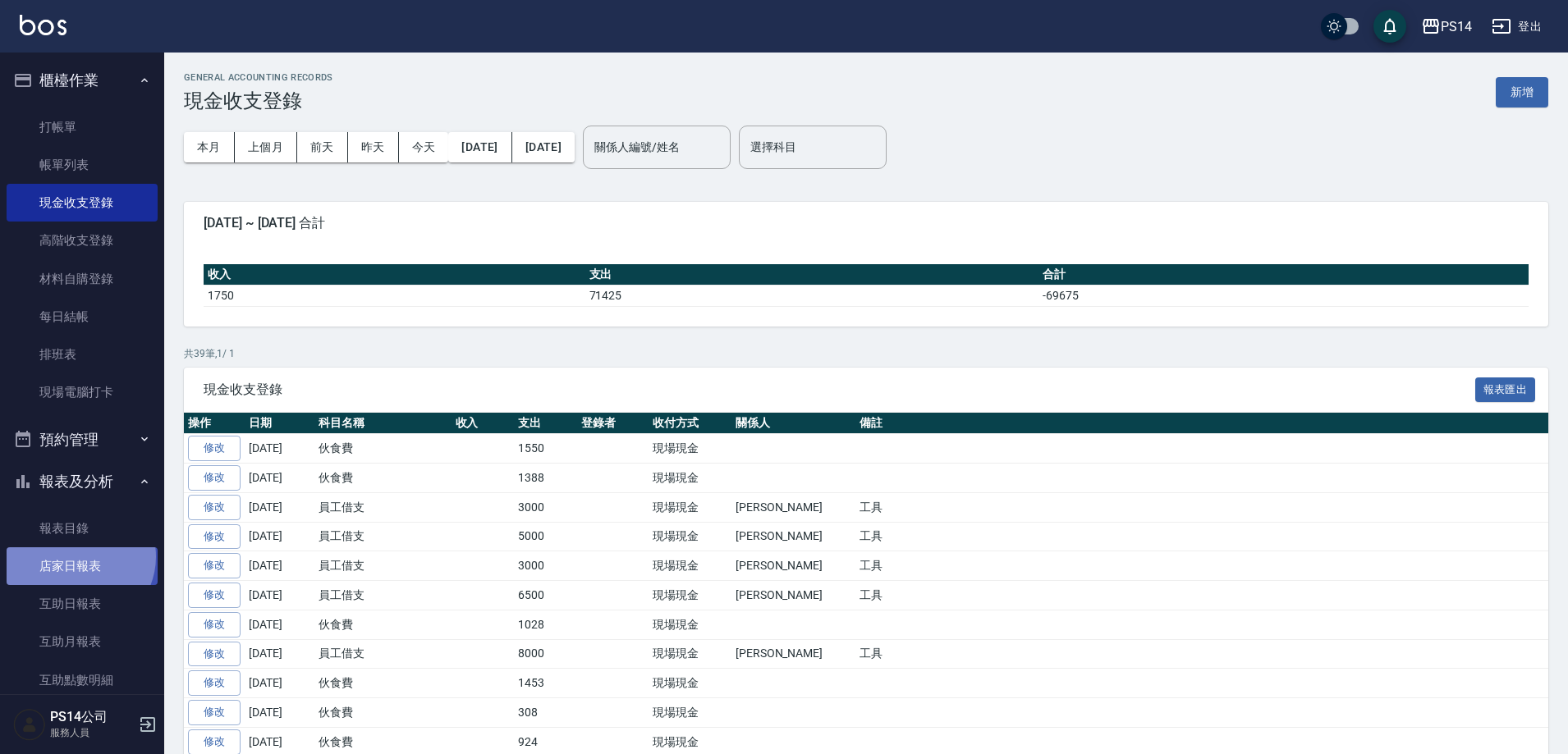
click at [78, 557] on link "店家日報表" at bounding box center [82, 567] width 151 height 38
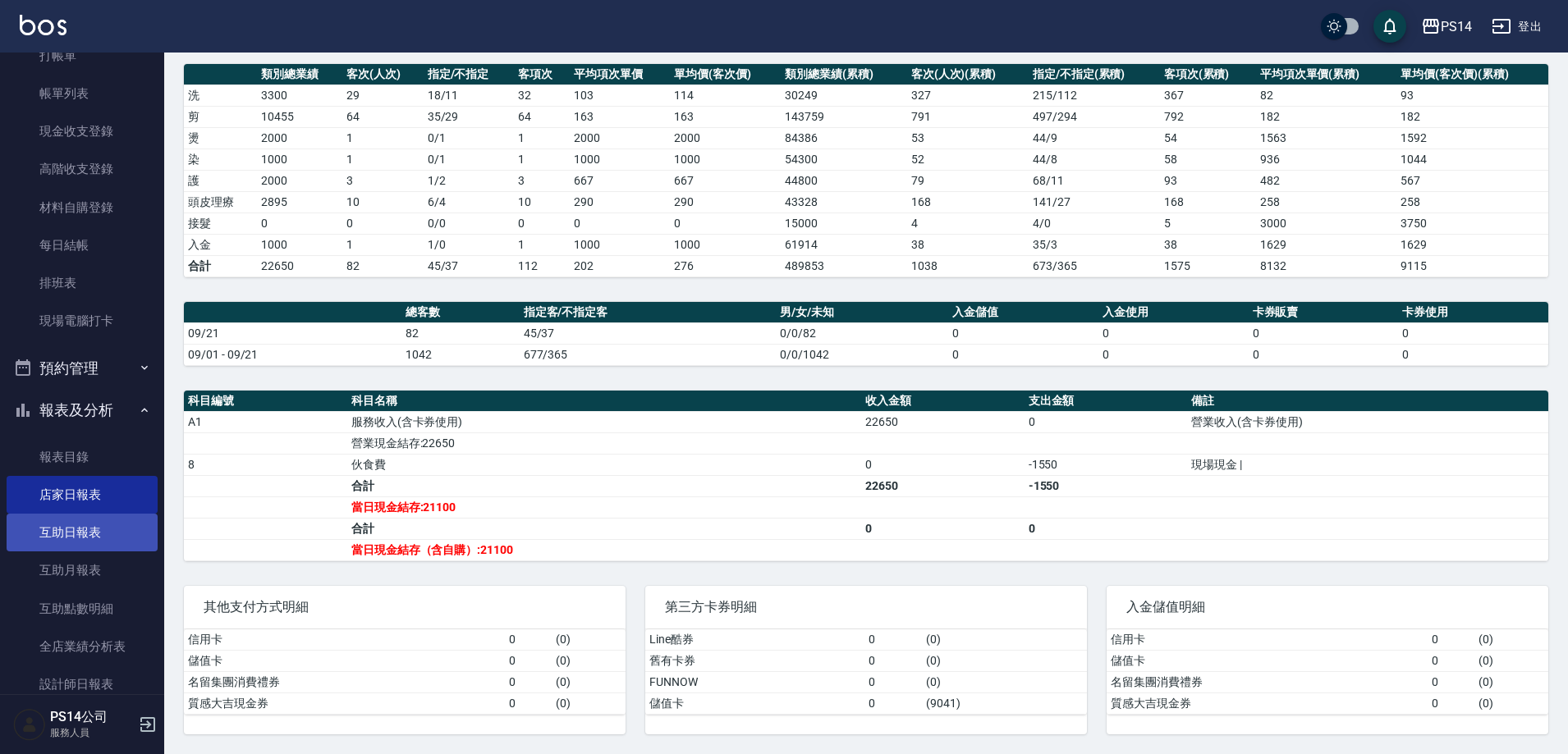
scroll to position [164, 0]
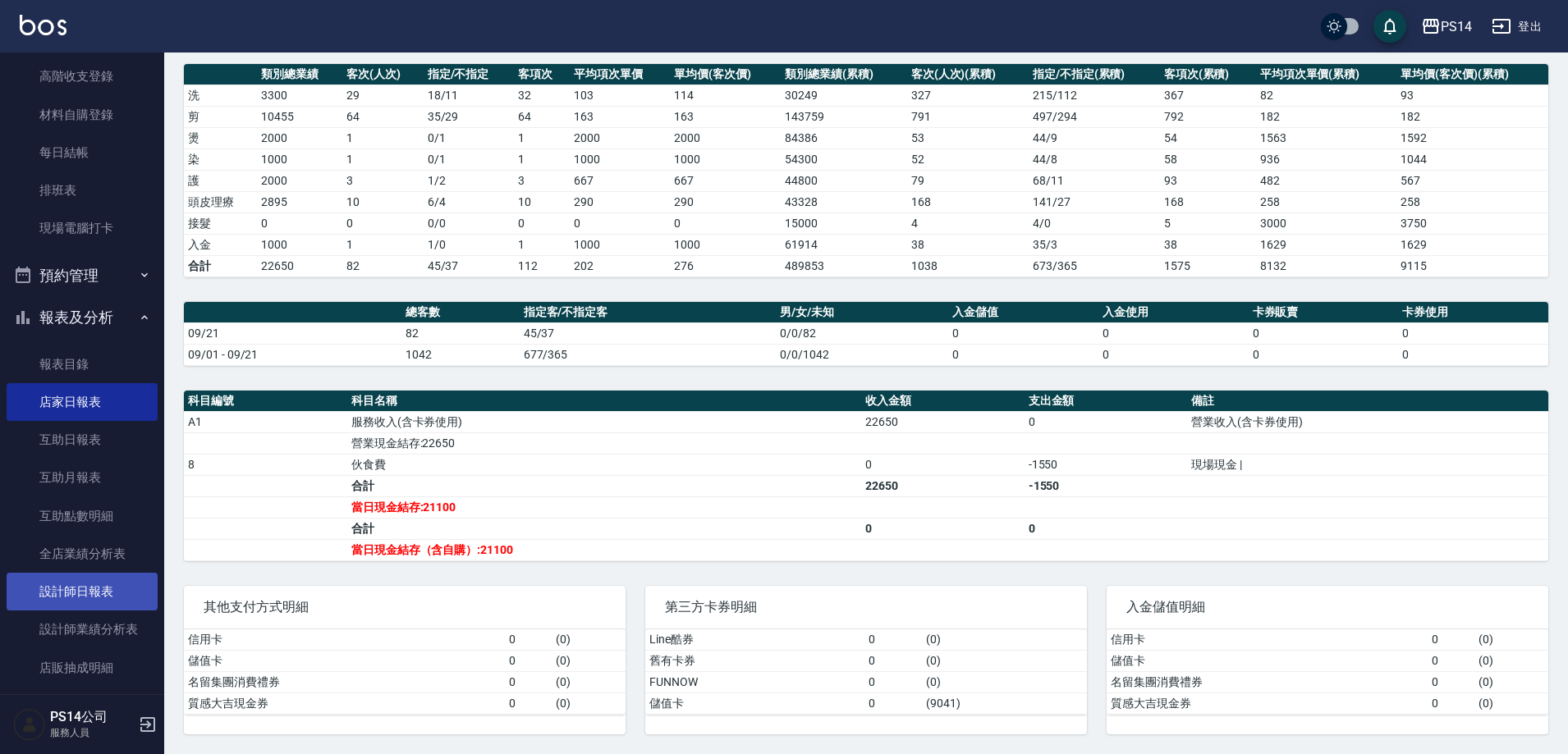
click at [58, 603] on link "設計師日報表" at bounding box center [82, 592] width 151 height 38
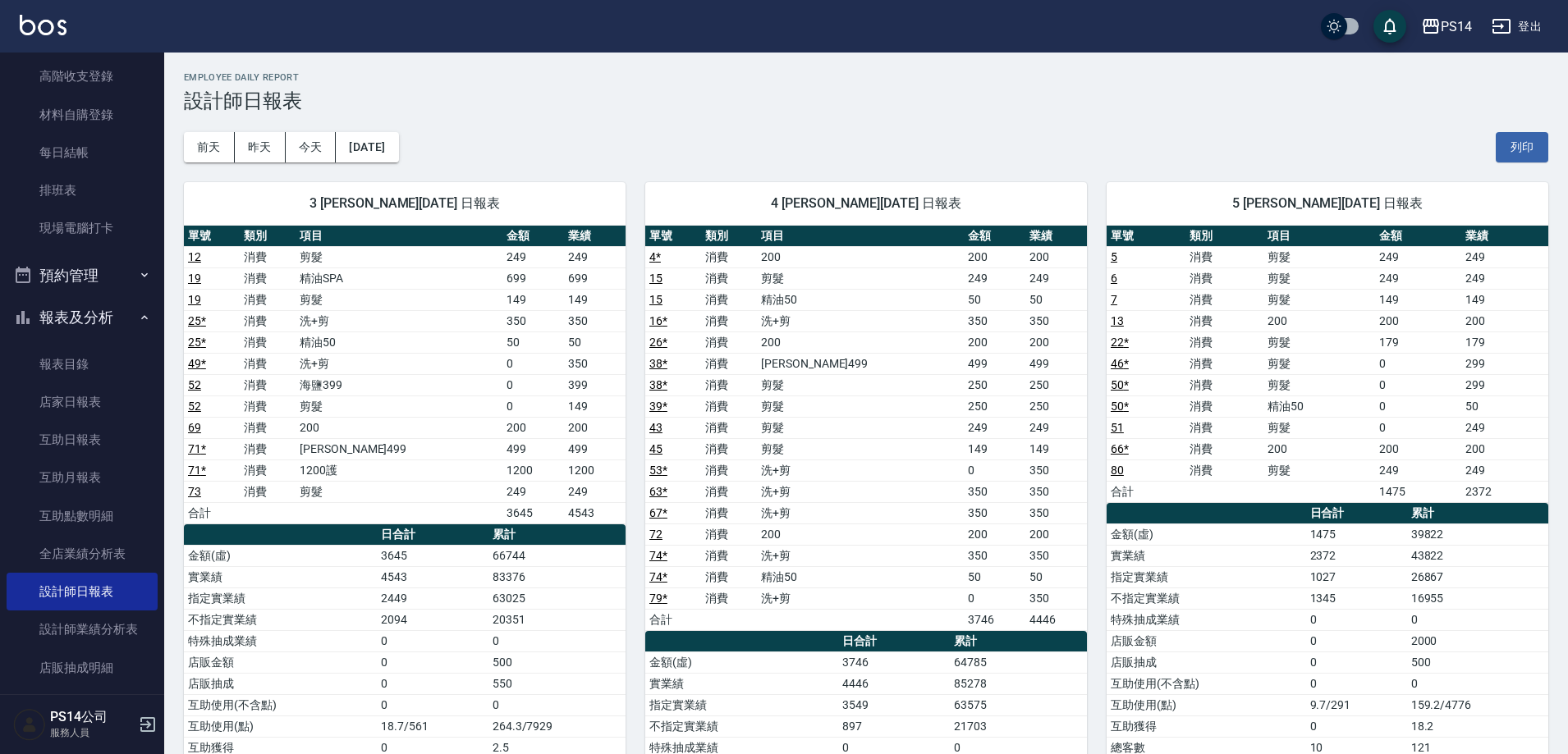
drag, startPoint x: 1566, startPoint y: 157, endPoint x: 1567, endPoint y: 182, distance: 25.0
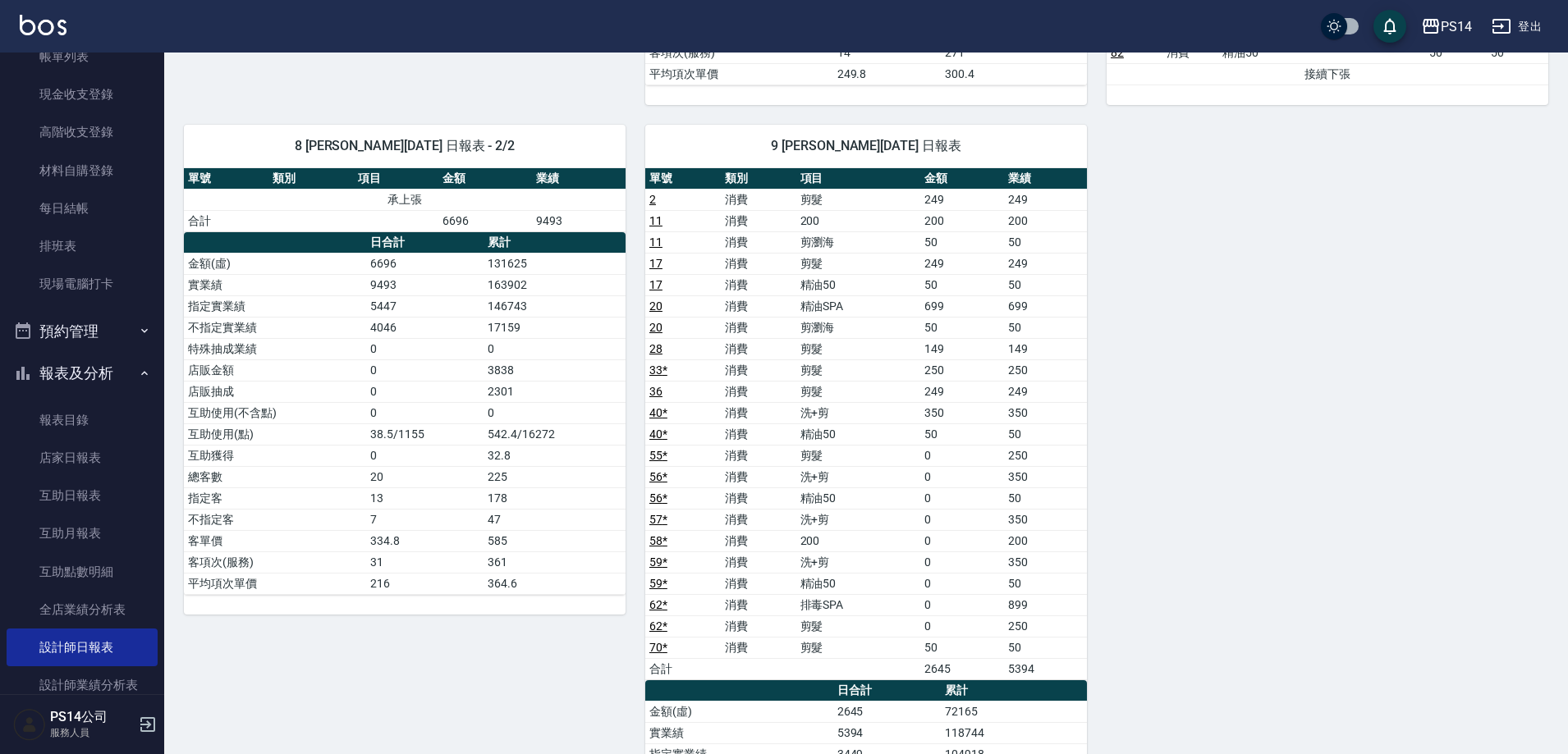
scroll to position [82, 0]
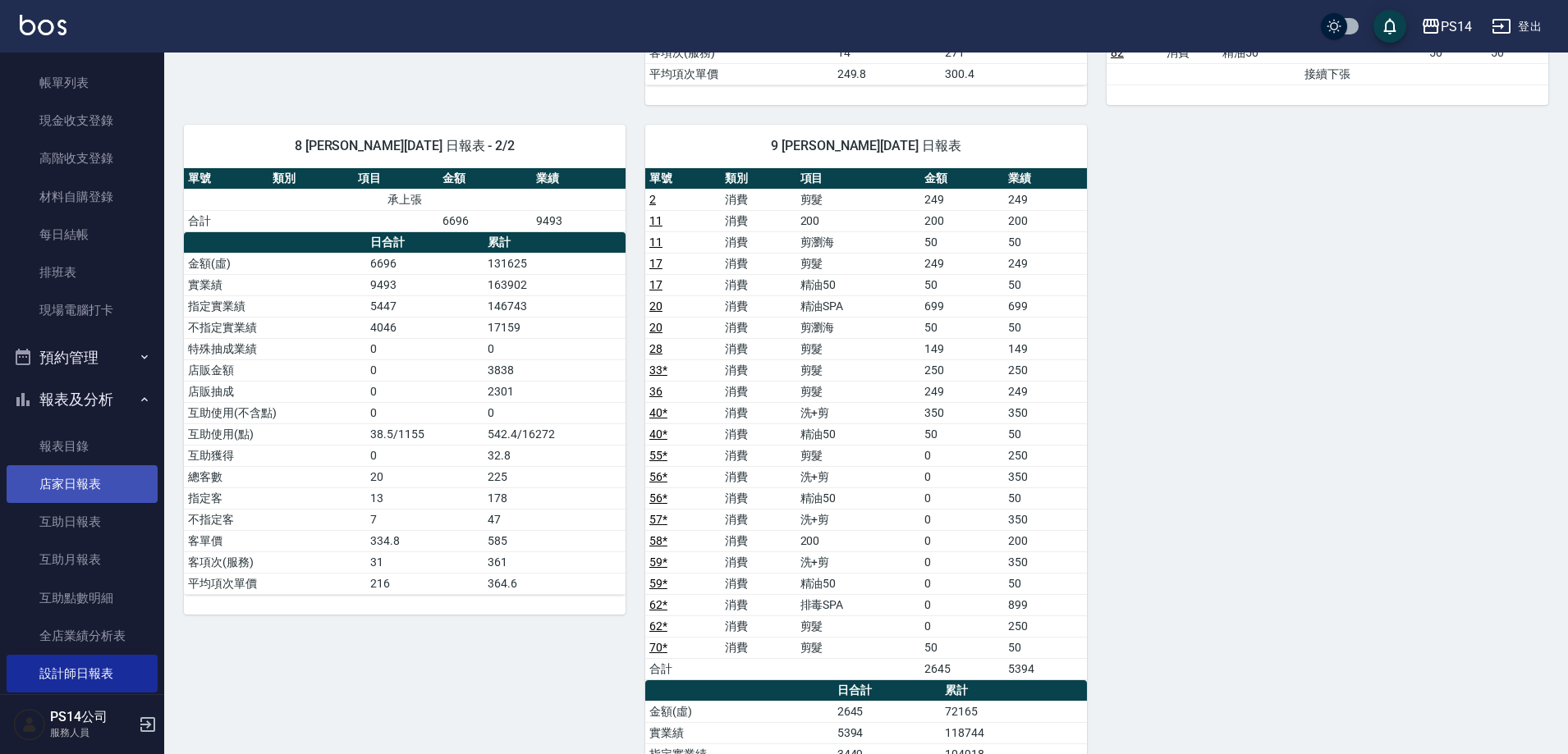
click at [106, 493] on link "店家日報表" at bounding box center [82, 485] width 151 height 38
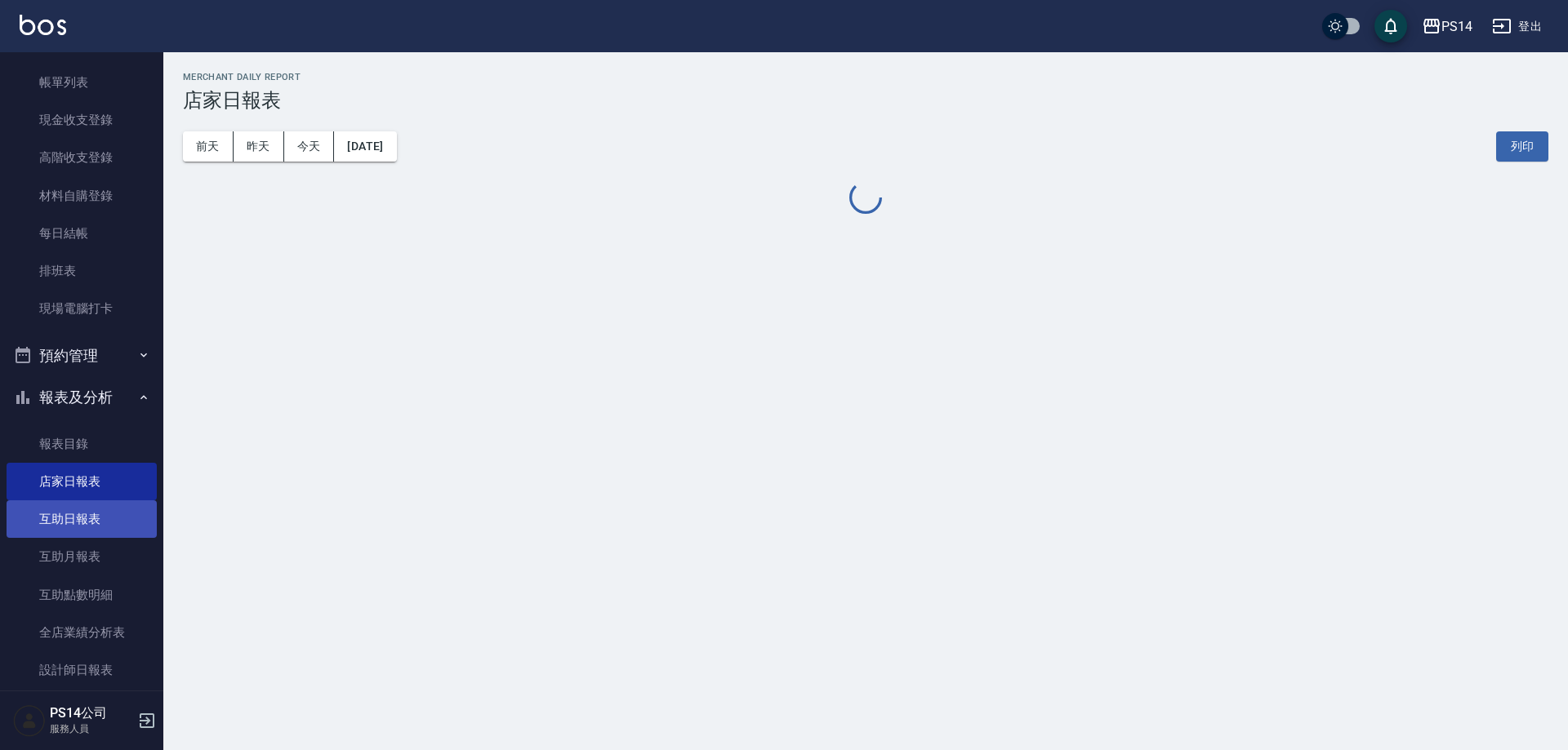
click at [104, 532] on link "互助日報表" at bounding box center [82, 520] width 150 height 38
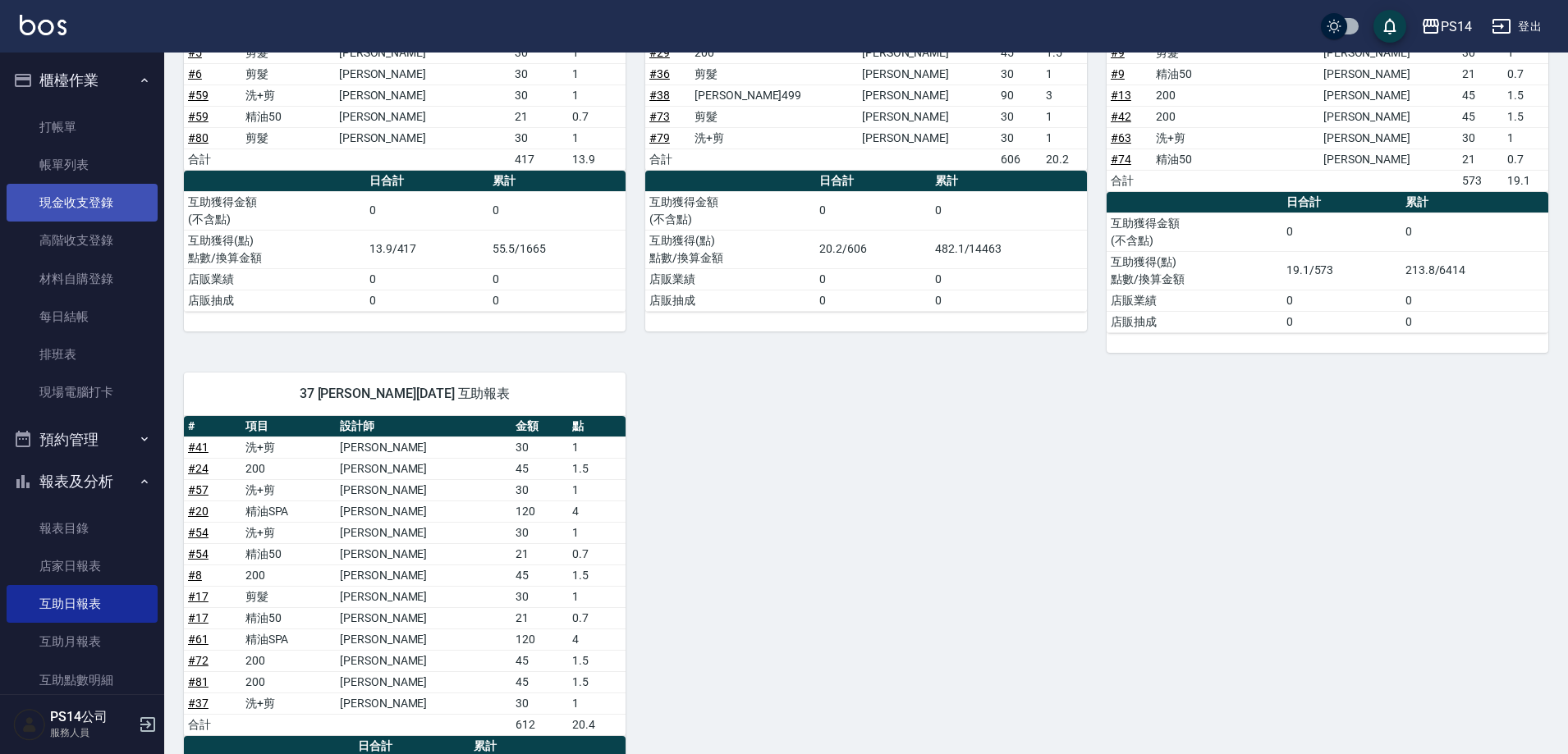
scroll to position [1042, 0]
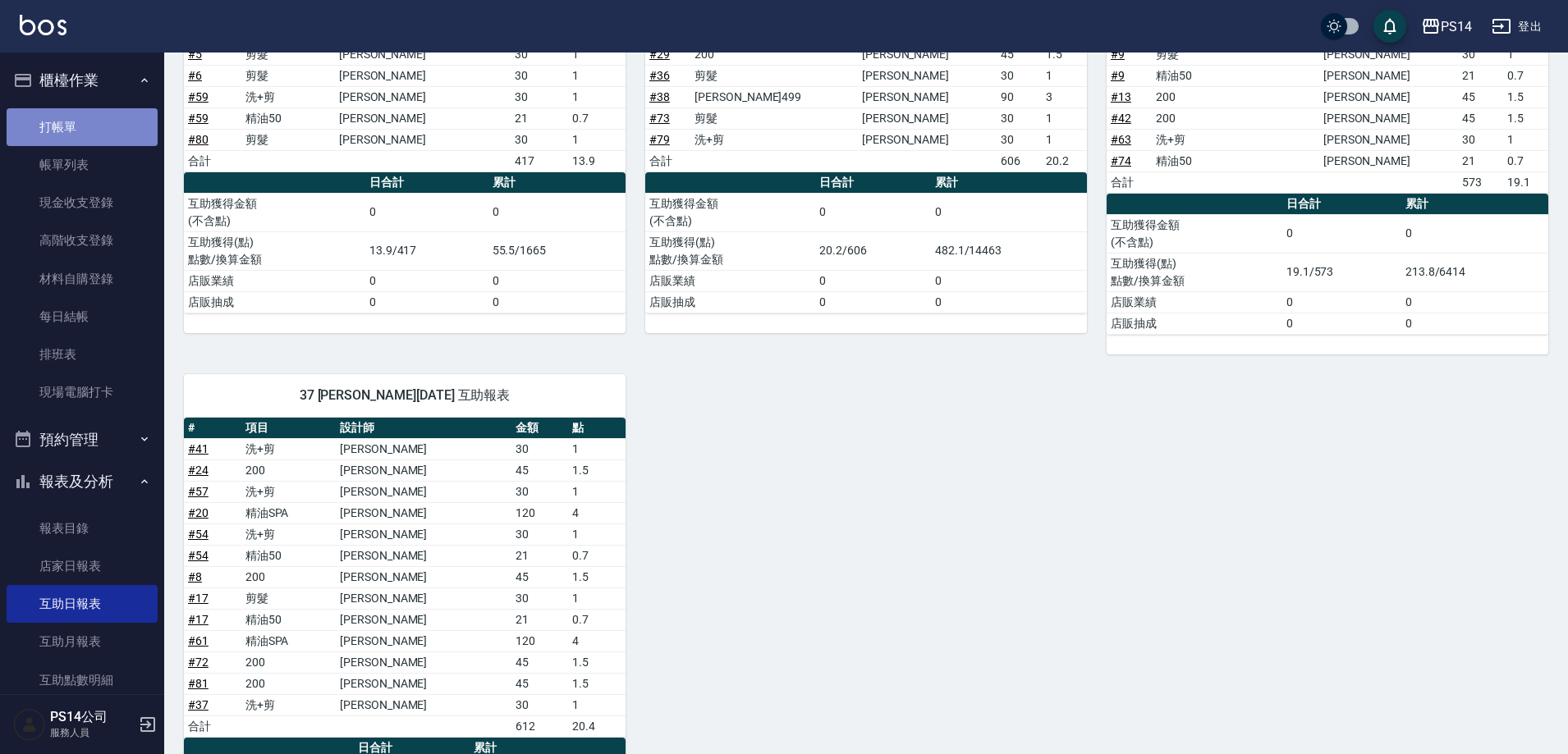
click at [107, 141] on link "打帳單" at bounding box center [82, 127] width 151 height 38
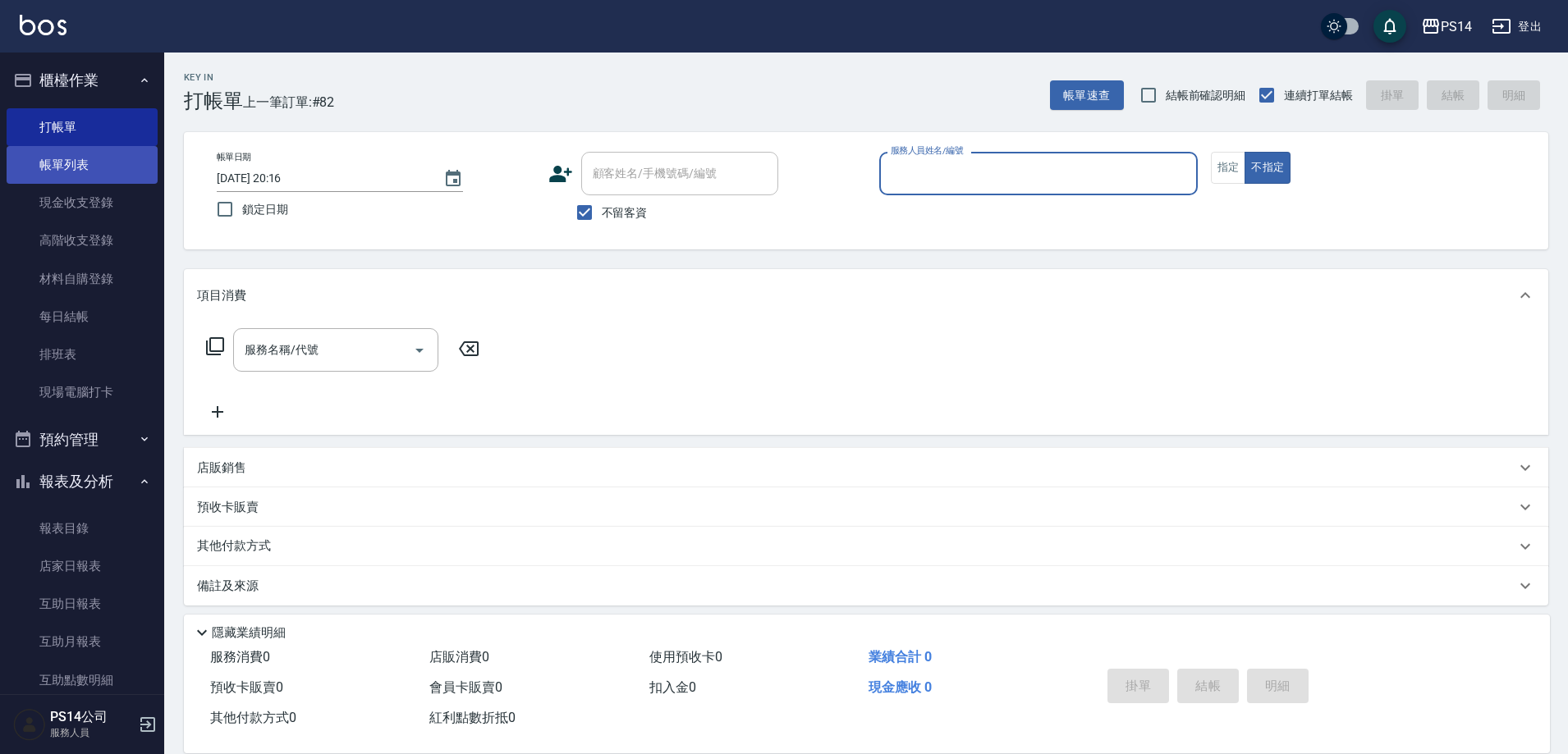
click at [101, 166] on link "帳單列表" at bounding box center [82, 165] width 151 height 38
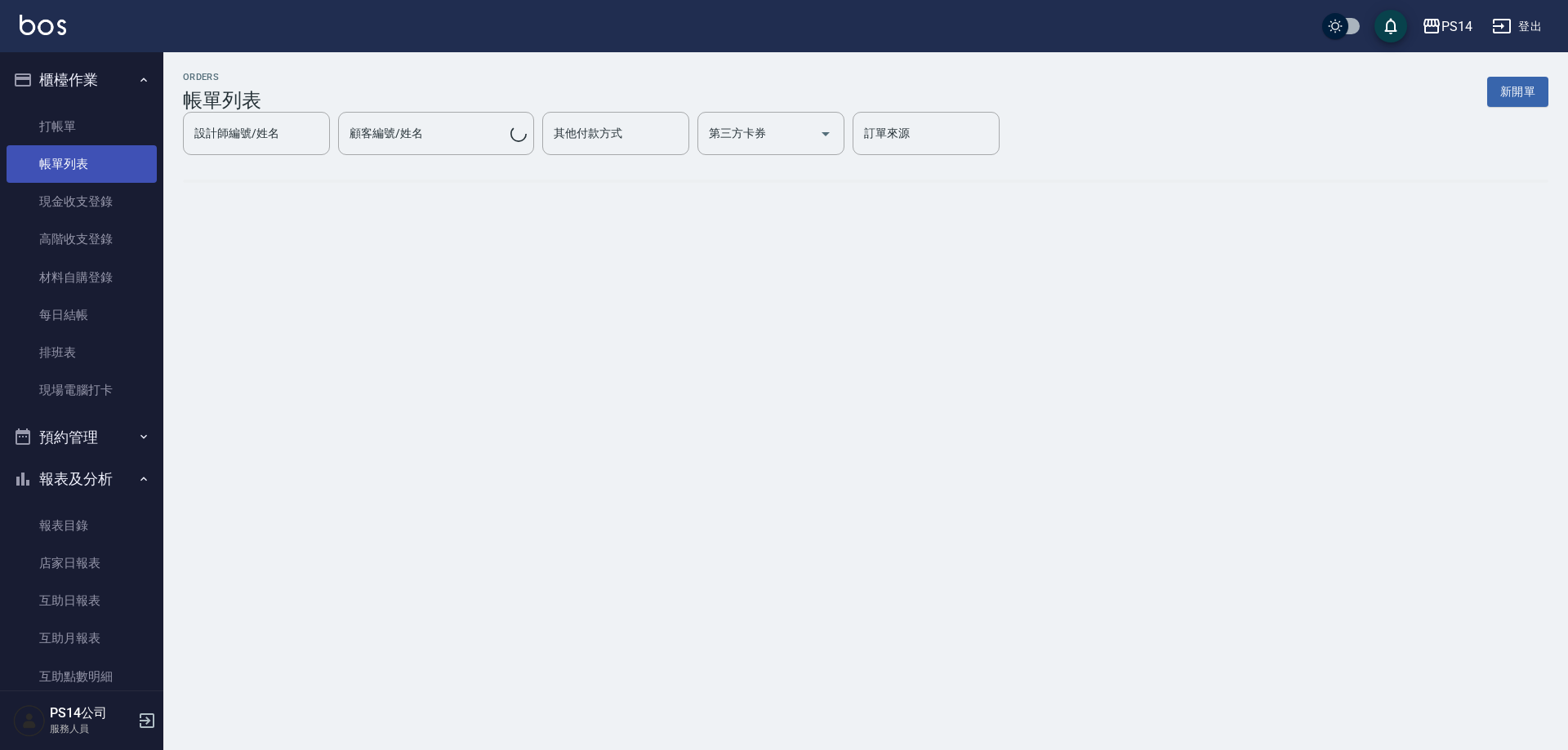
click at [449, 184] on div "ORDERS 帳單列表 新開單 設計師編號/姓名 設計師編號/姓名 顧客編號/姓名 顧客編號/姓名 其他付款方式 其他付款方式 第三方卡券 第三方卡券 訂單來…" at bounding box center [865, 139] width 1405 height 174
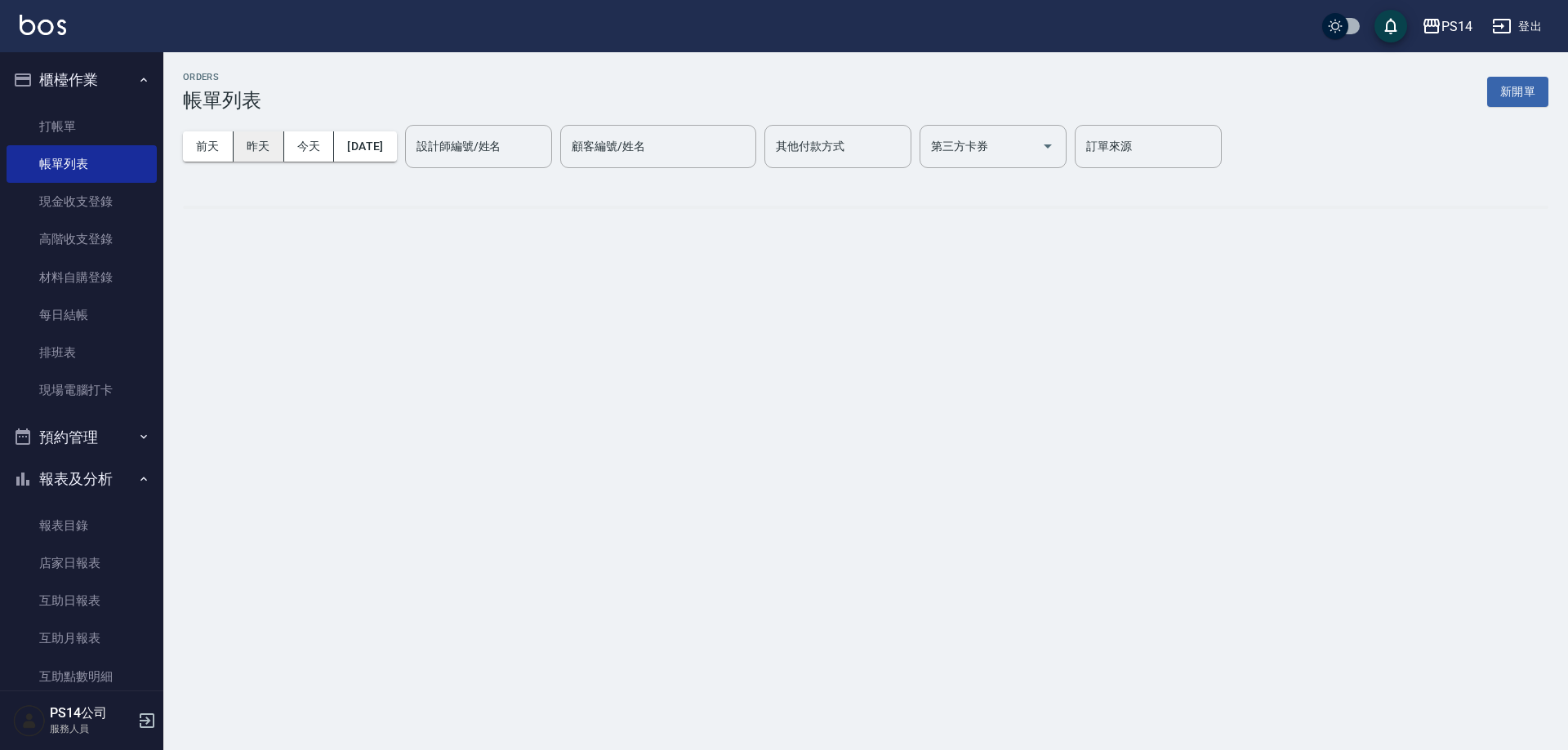
click at [256, 148] on button "昨天" at bounding box center [259, 146] width 51 height 30
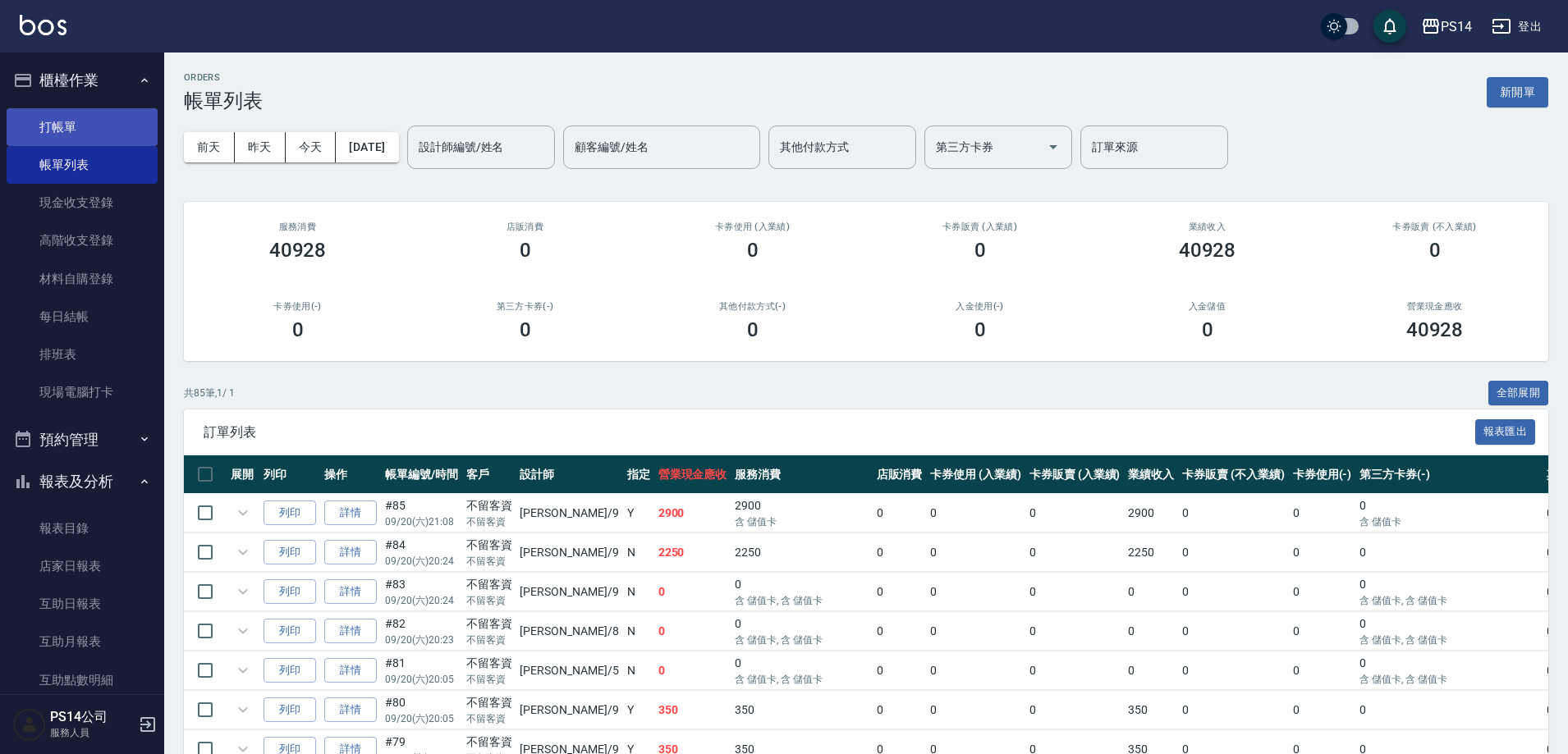
click at [88, 131] on link "打帳單" at bounding box center [82, 127] width 151 height 38
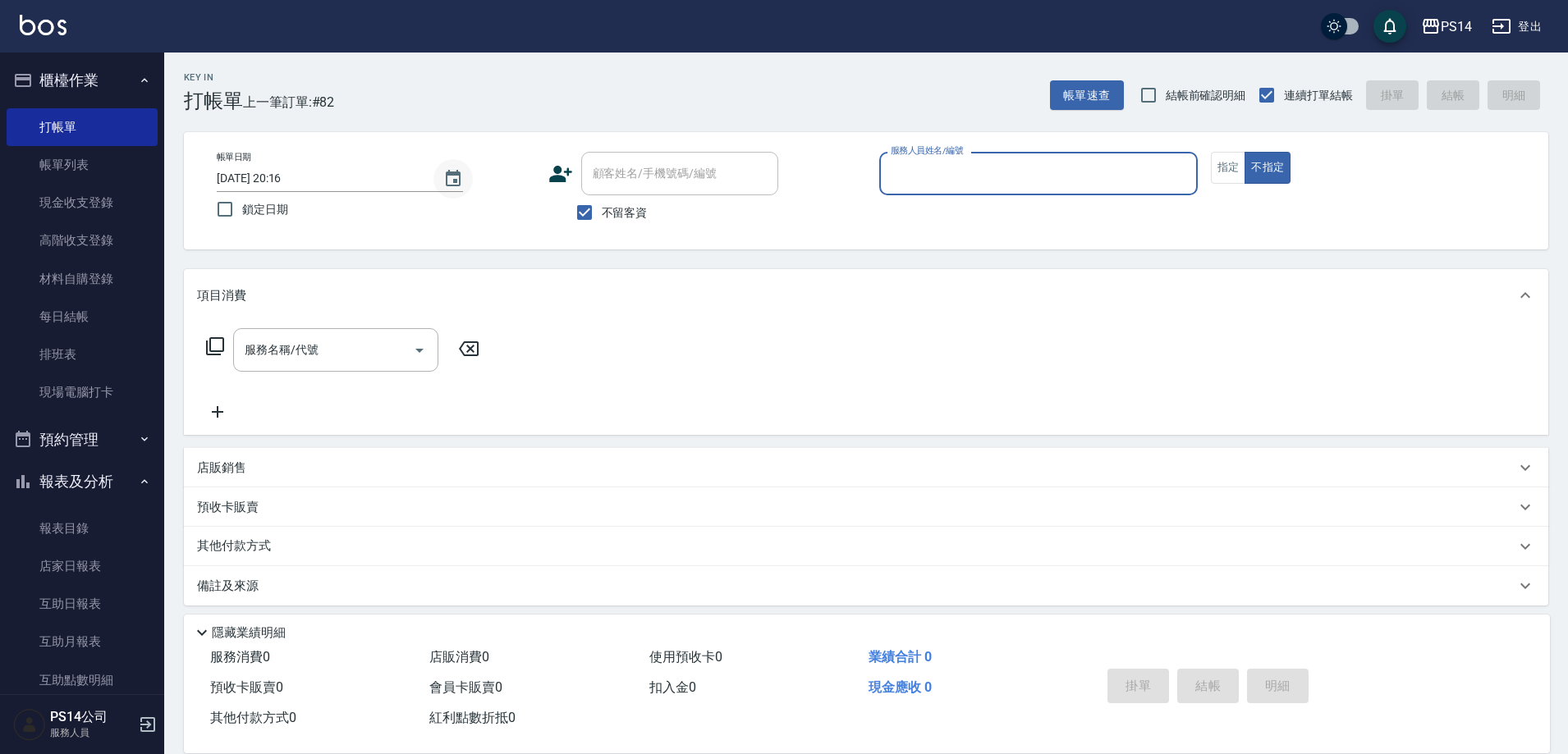
click at [443, 187] on icon "Choose date, selected date is 2025-09-21" at bounding box center [453, 179] width 20 height 20
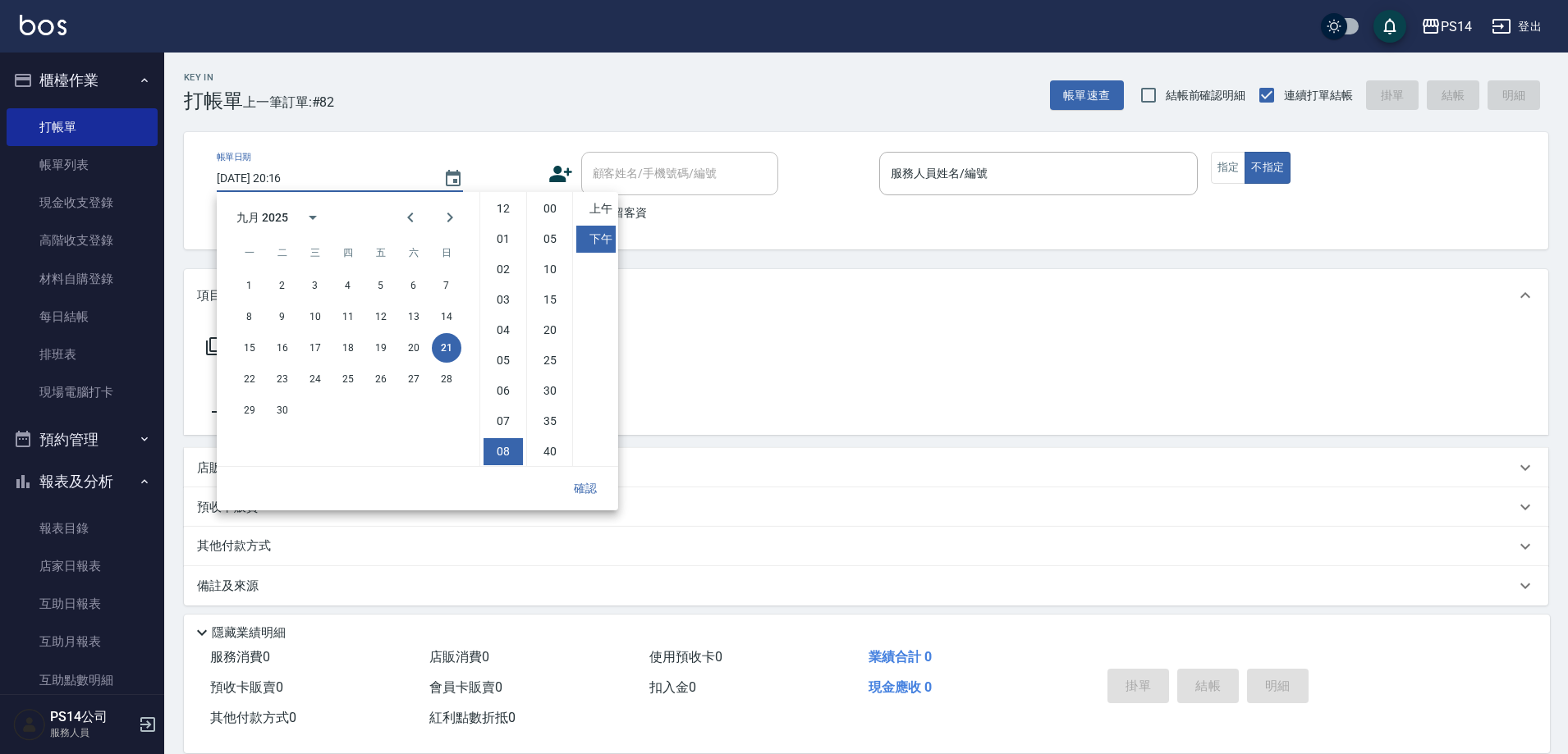
scroll to position [92, 0]
click at [416, 351] on button "20" at bounding box center [414, 348] width 29 height 29
type input "[DATE] 20:16"
click at [577, 485] on button "確認" at bounding box center [585, 488] width 53 height 30
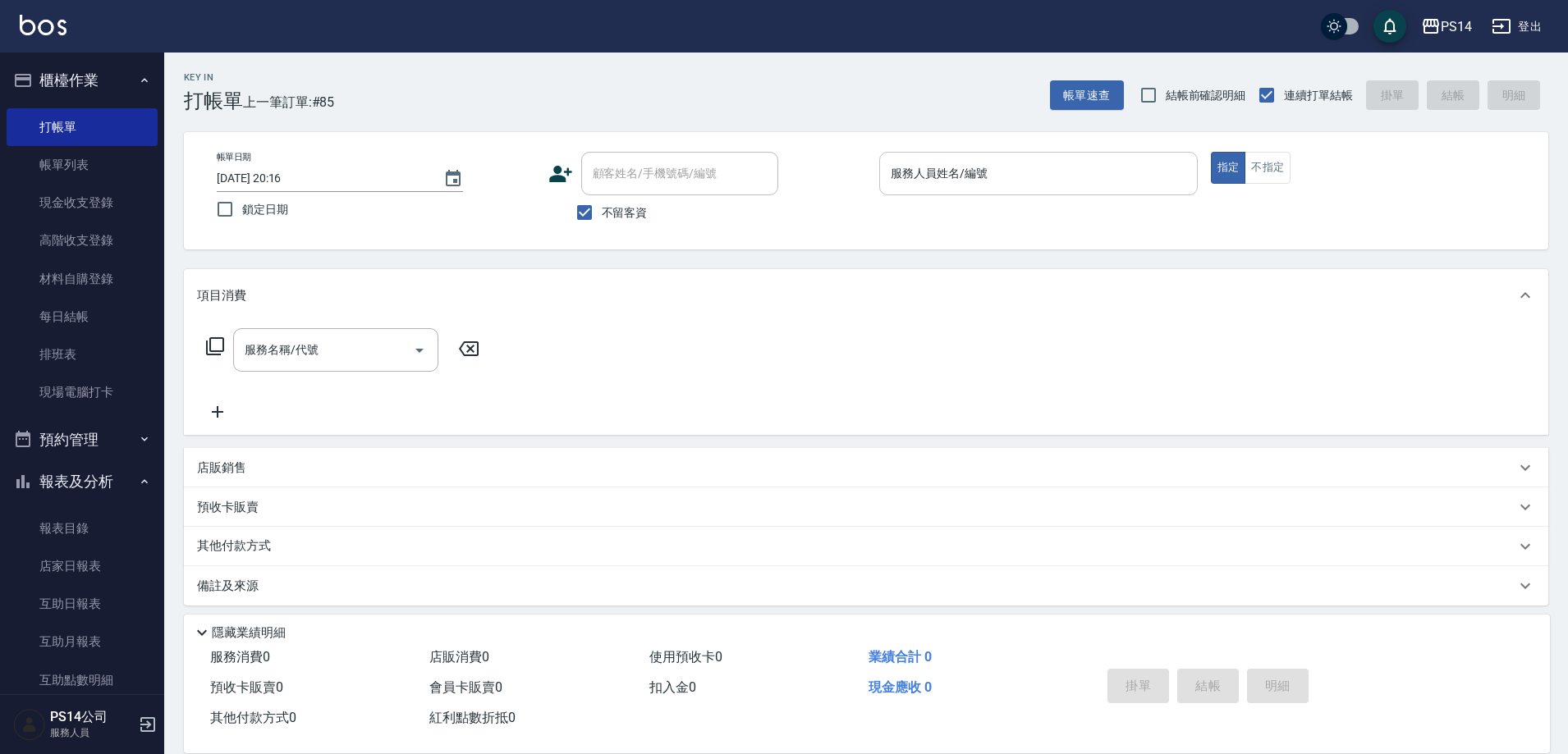
click at [1065, 169] on input "服務人員姓名/編號" at bounding box center [1038, 173] width 304 height 29
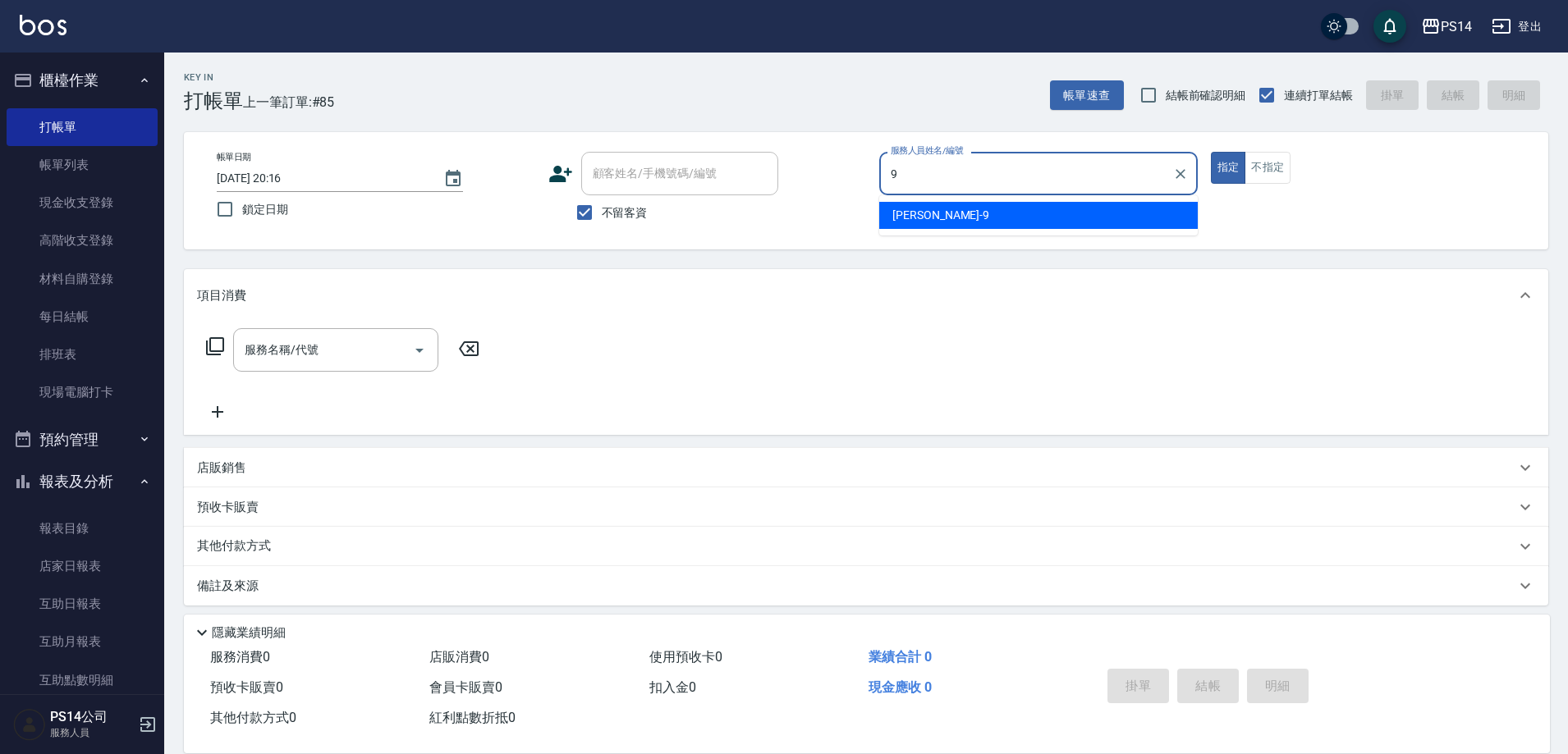
type input "[PERSON_NAME]-9"
type button "true"
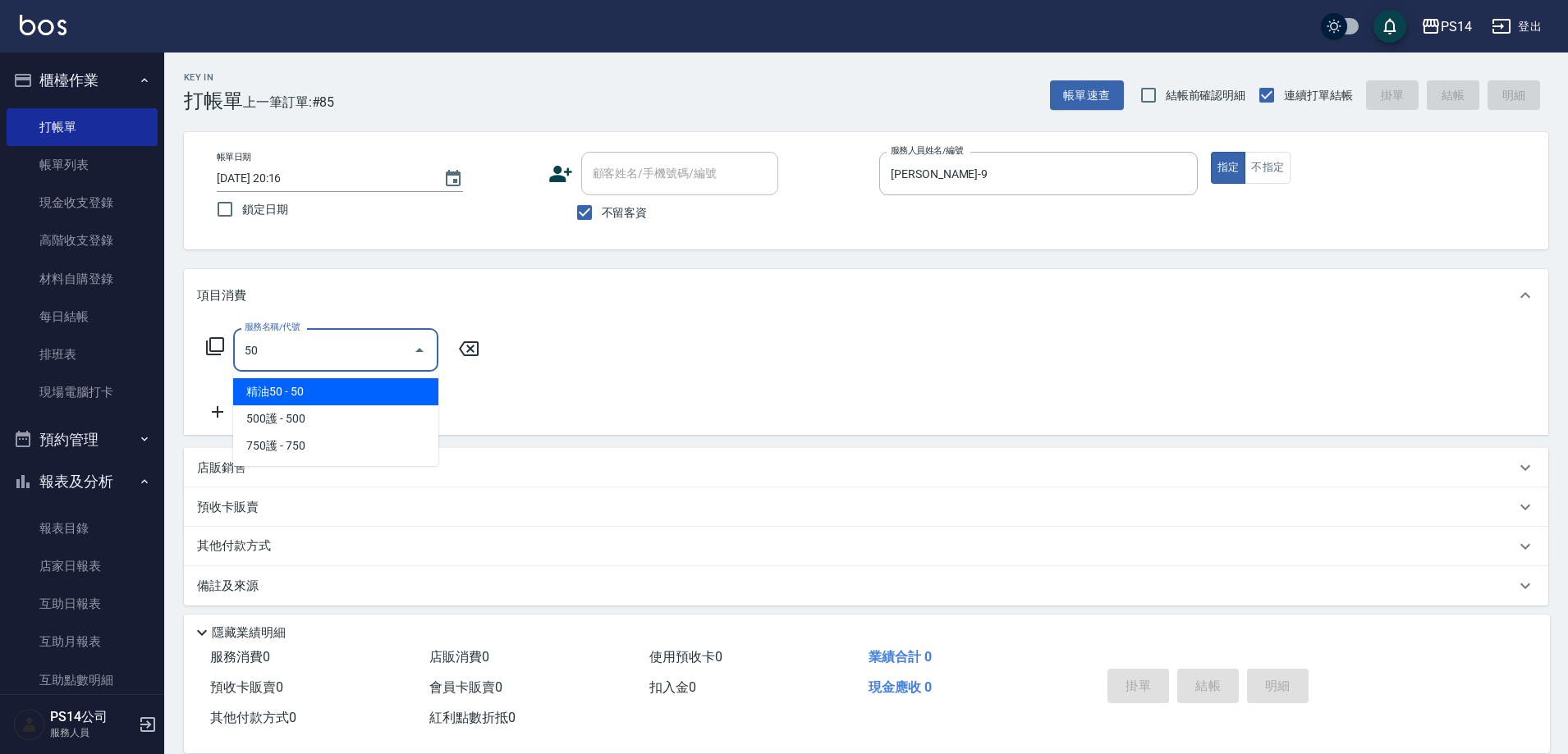
type input "5"
type input "排毒SPA(0899)"
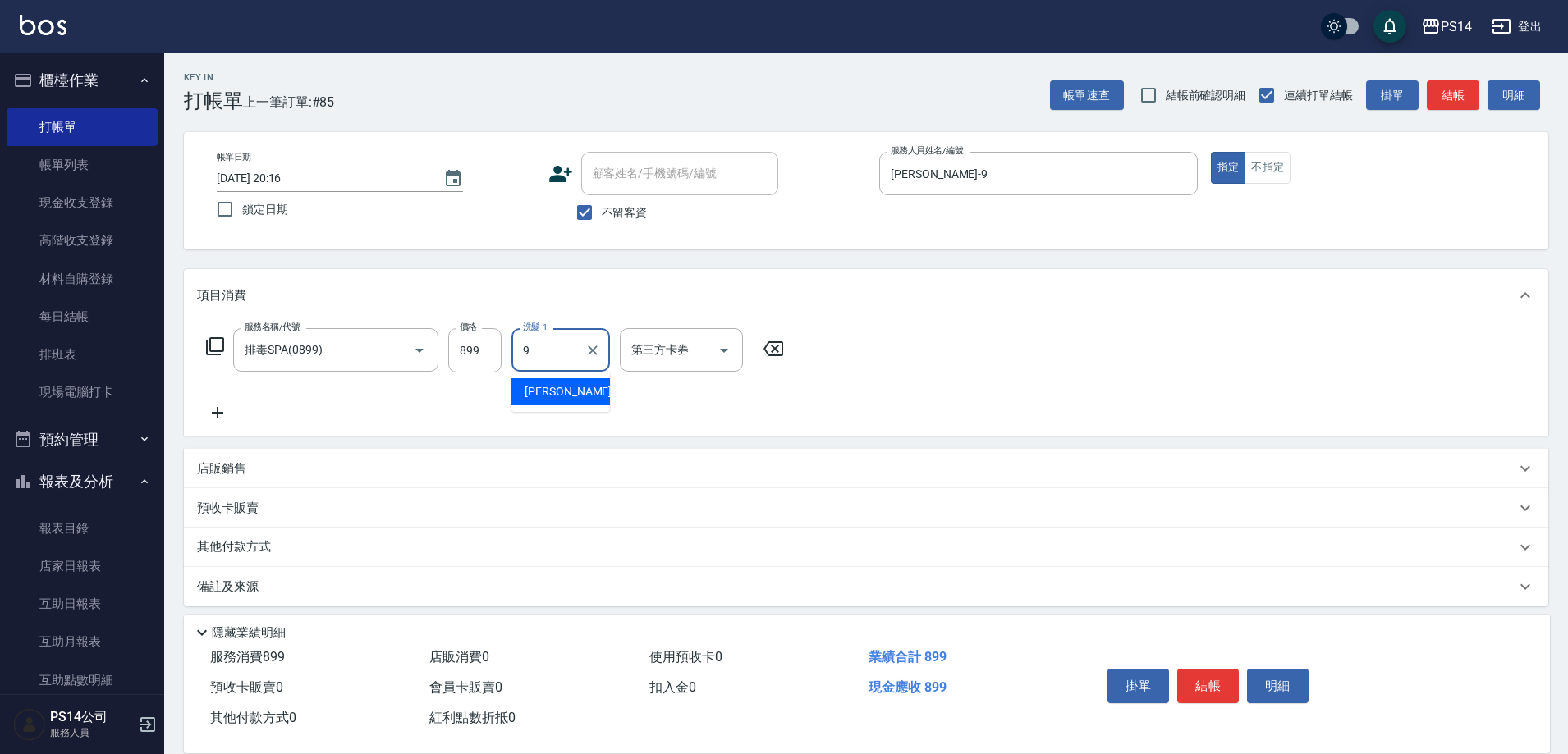
type input "[PERSON_NAME]-9"
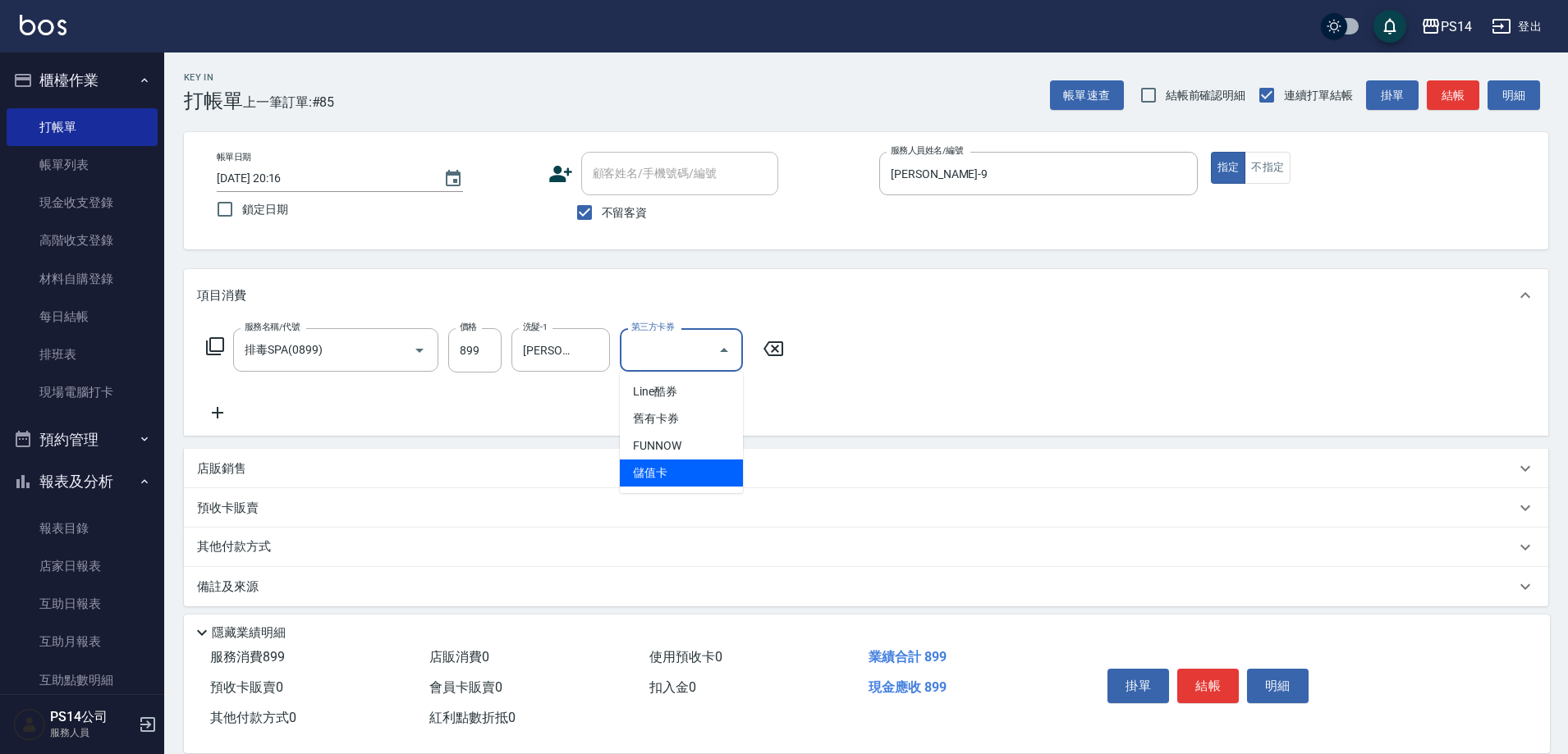
type input "儲值卡"
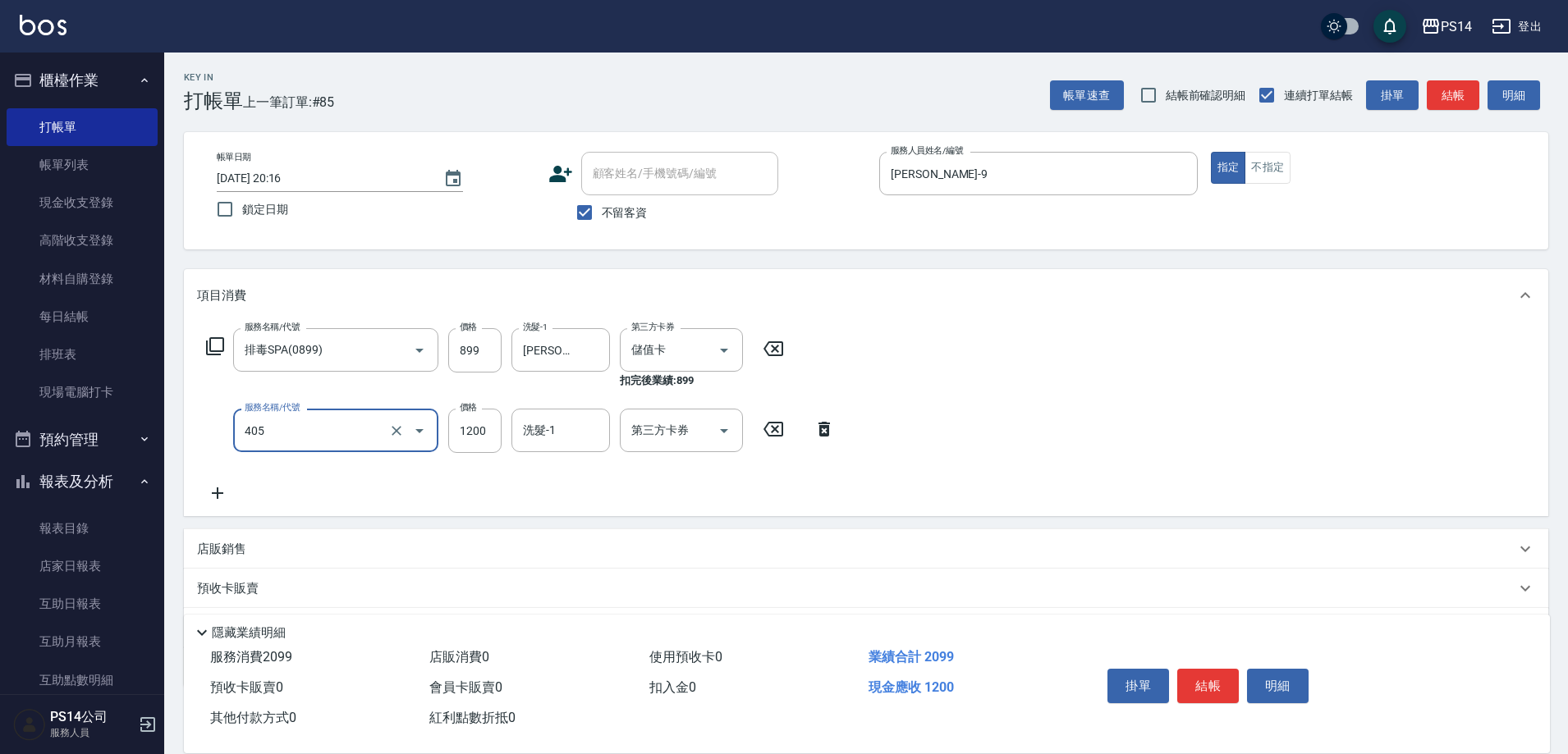
type input "1200護(405)"
type input "[PERSON_NAME]-9"
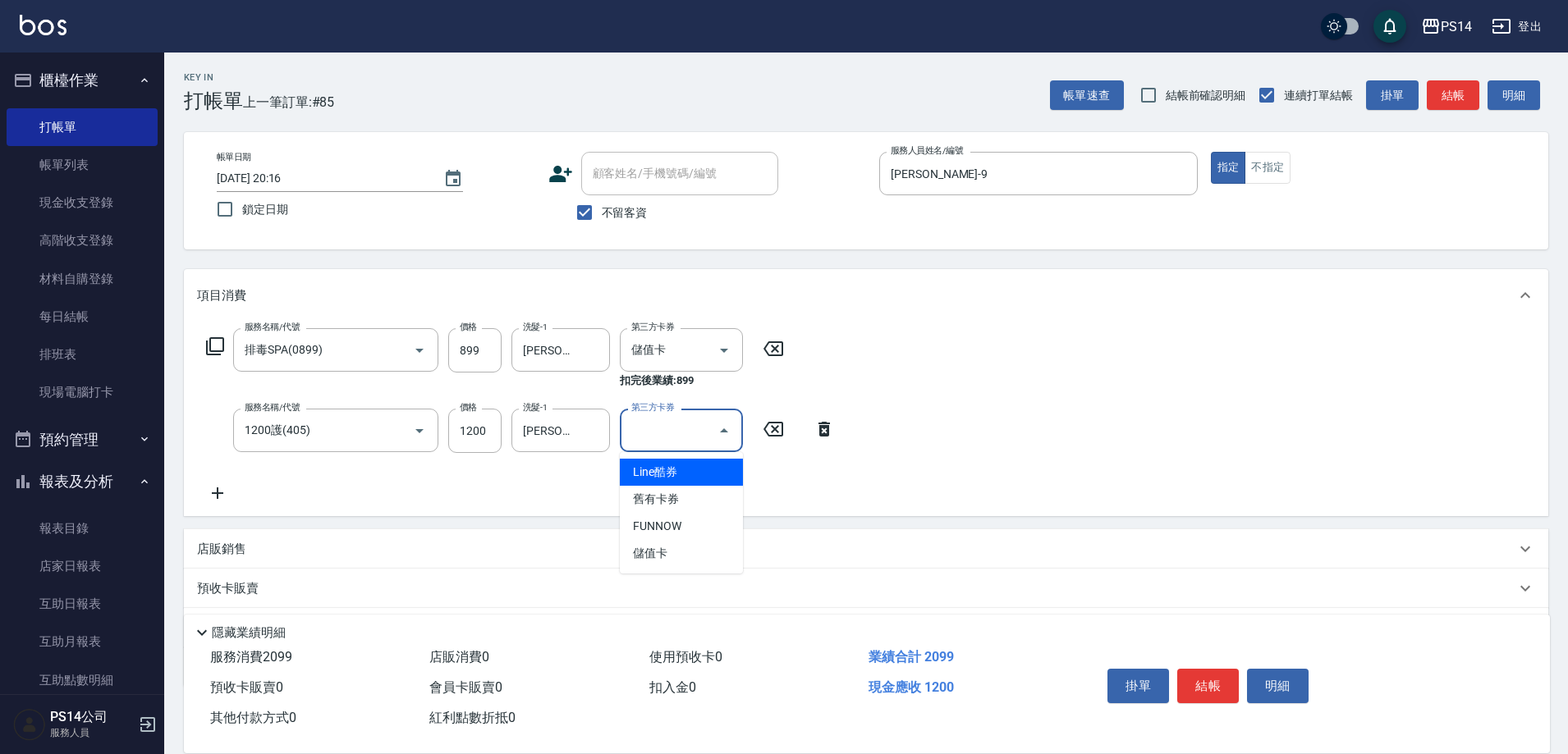
type input "儲值卡"
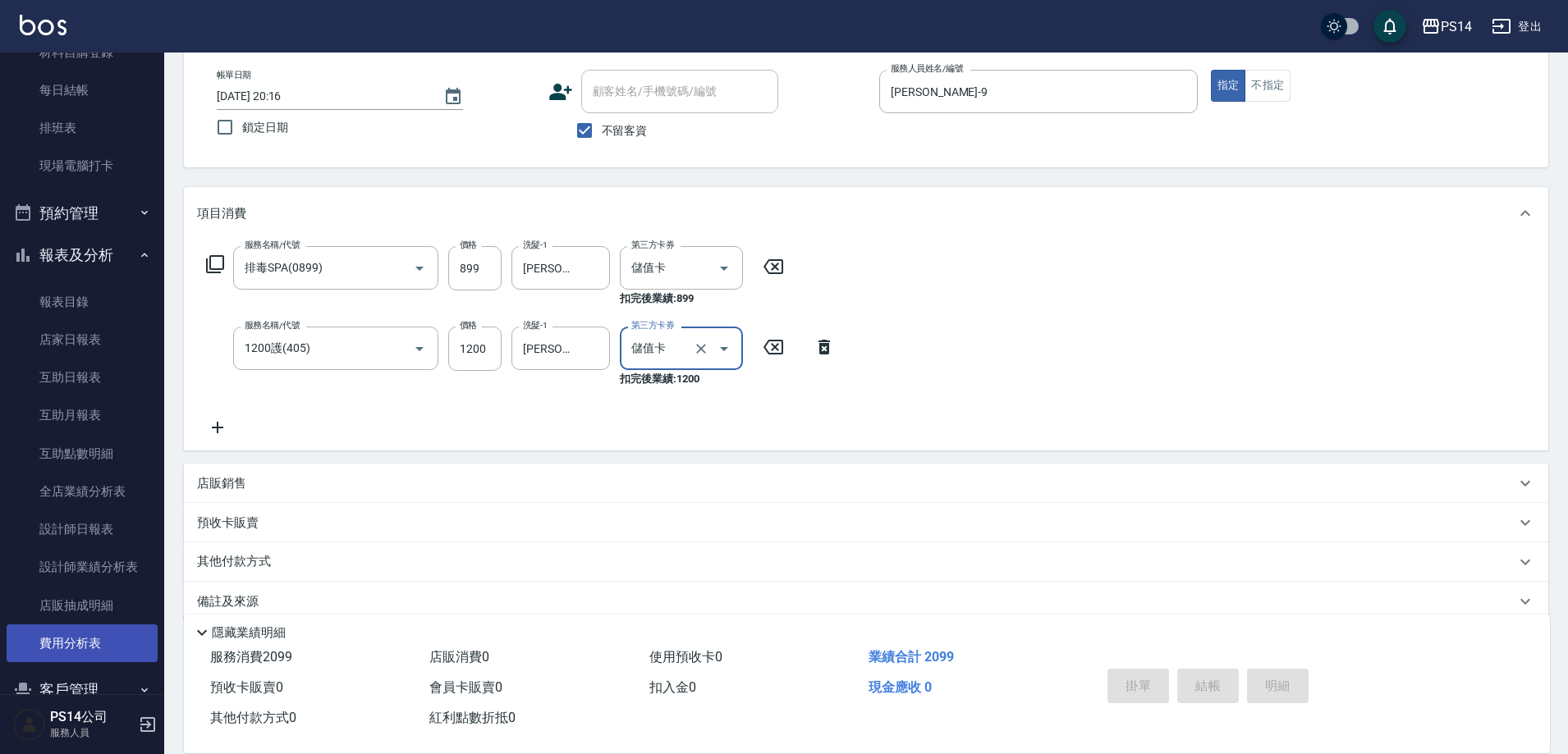
scroll to position [246, 0]
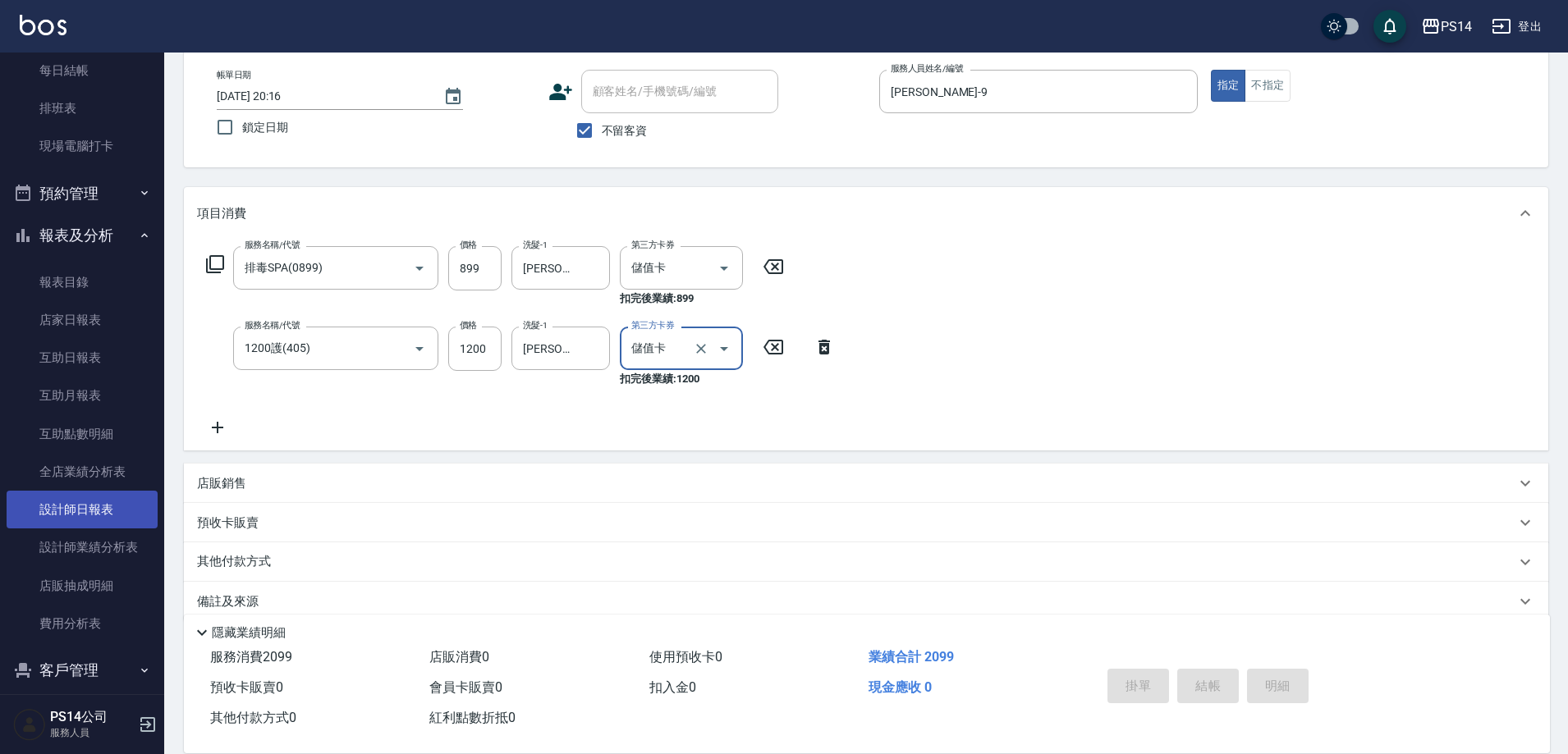
type input "[DATE] 20:16"
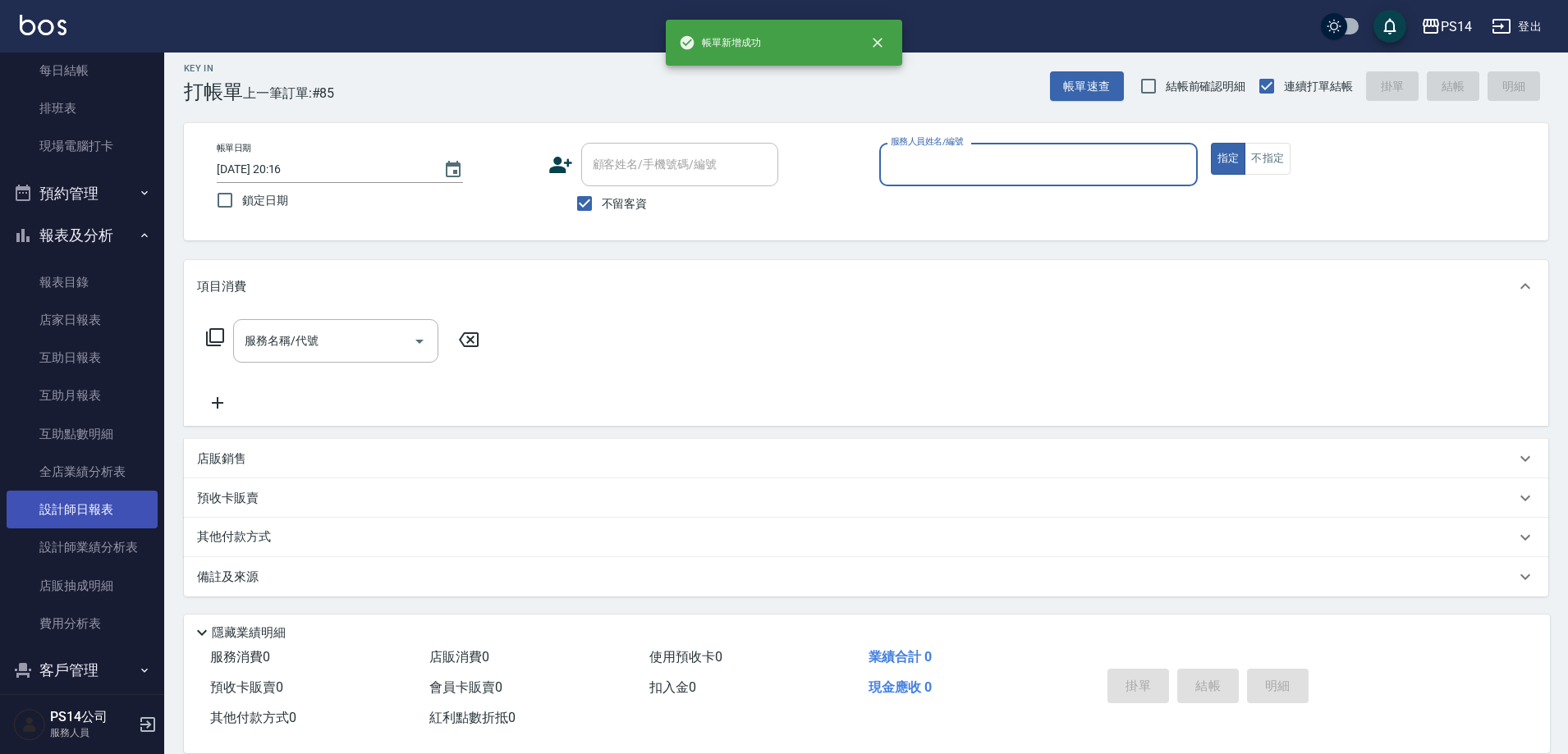
scroll to position [9, 0]
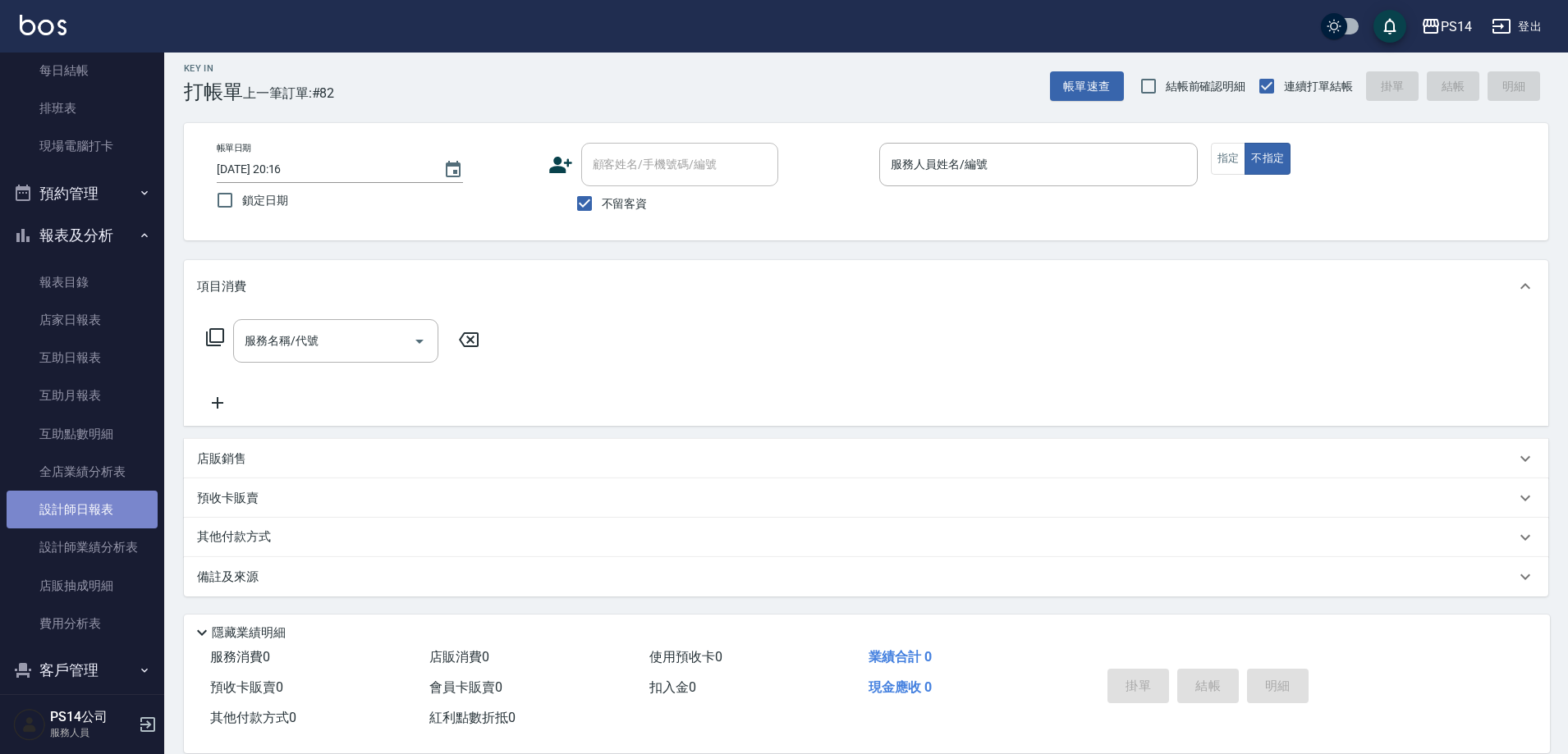
click at [131, 523] on link "設計師日報表" at bounding box center [82, 510] width 151 height 38
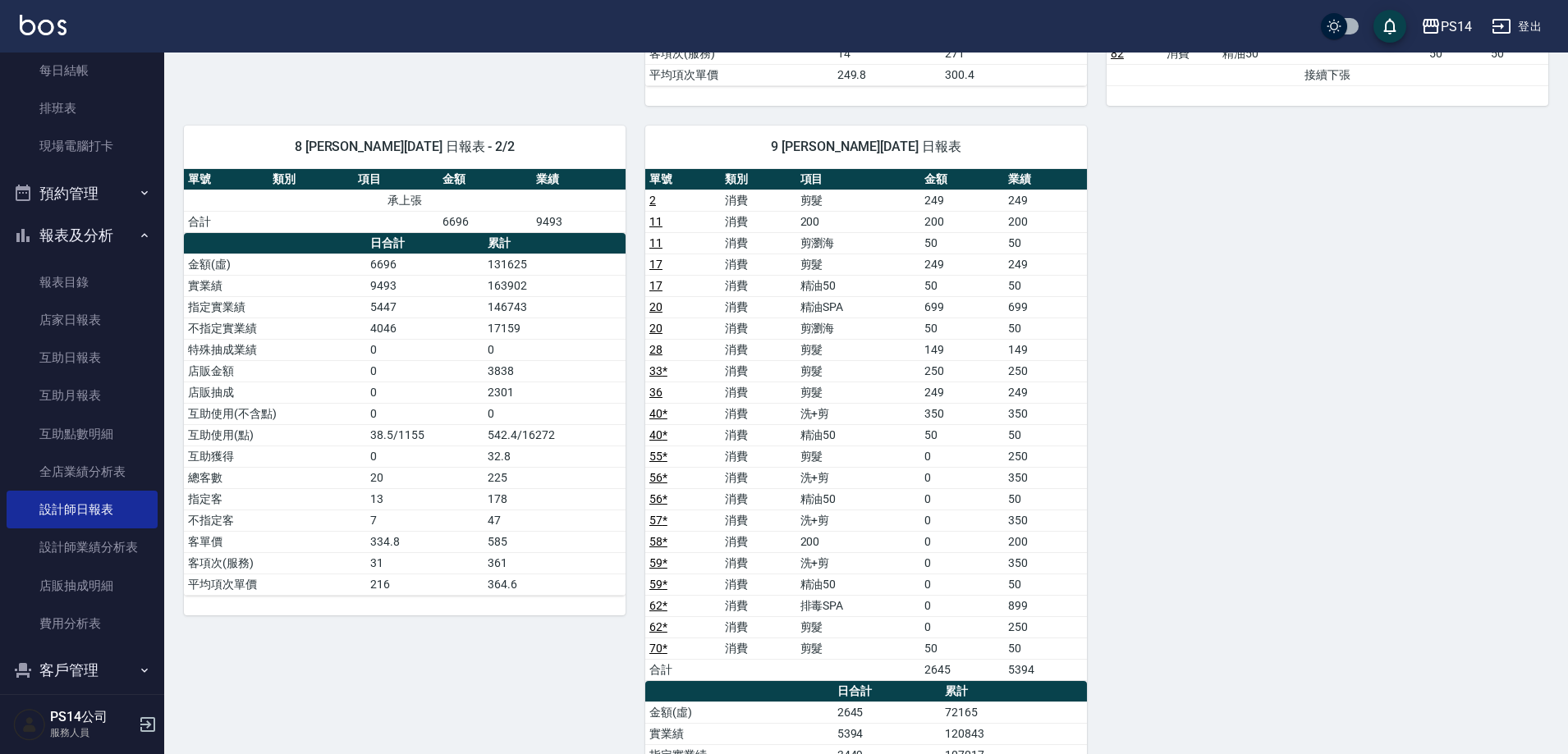
scroll to position [1806, 0]
